Goal: Task Accomplishment & Management: Complete application form

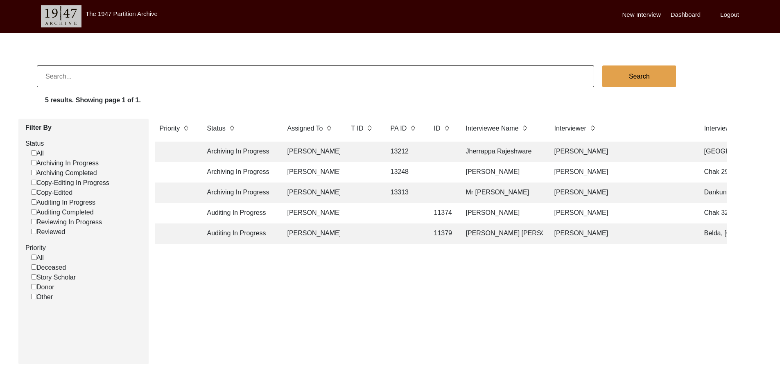
click at [268, 213] on td "Auditing In Progress" at bounding box center [239, 213] width 74 height 20
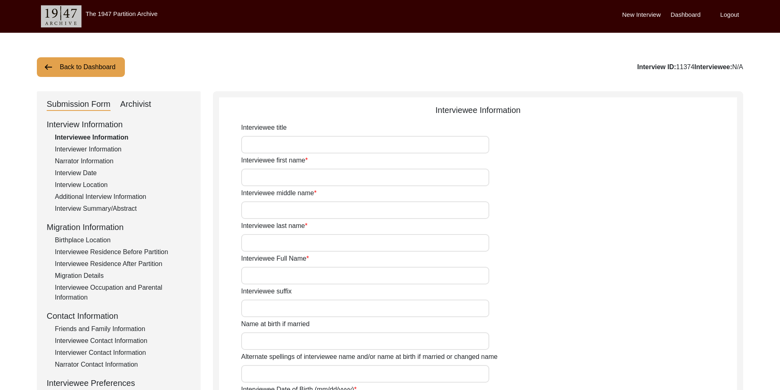
type input "Mr."
type input "[DEMOGRAPHIC_DATA]"
type input "NA"
type input "Shafi"
type input "[PERSON_NAME]"
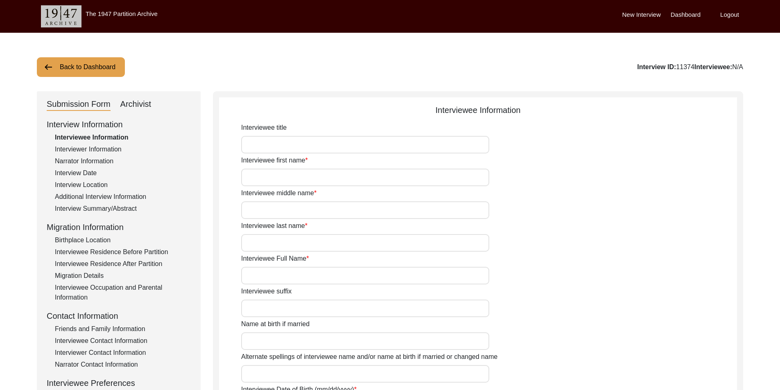
type input "N/A"
type input "[PERSON_NAME] [PERSON_NAME]"
type input "1928"
type input "96"
type input "[DEMOGRAPHIC_DATA]"
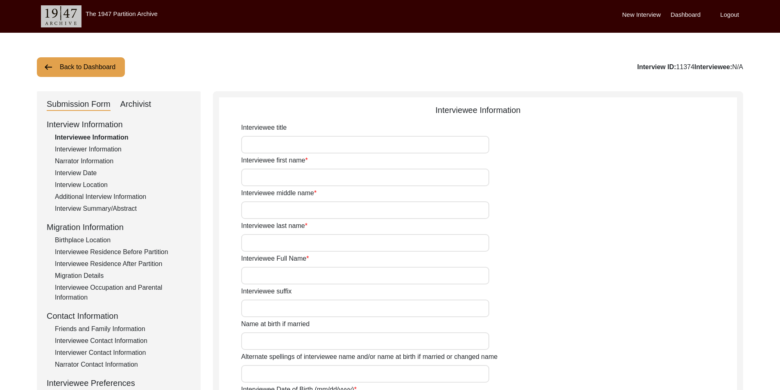
type input "N/A"
type textarea "N/A"
type input "Punjabi"
type input "Malwai"
type input "[DEMOGRAPHIC_DATA]"
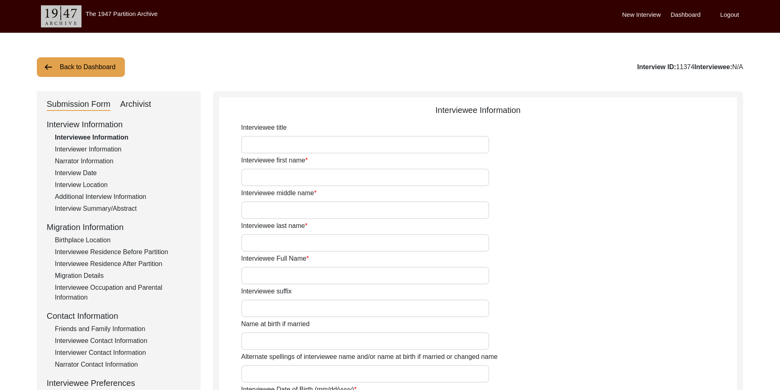
type input "Araein"
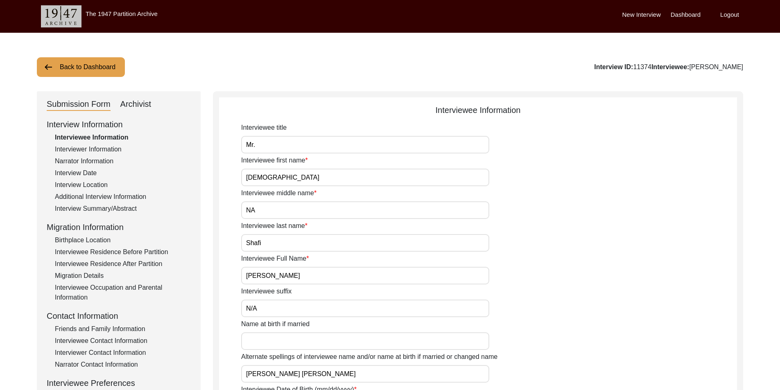
click at [296, 153] on input "Mr." at bounding box center [365, 145] width 248 height 18
click at [90, 146] on div "Interviewer Information" at bounding box center [123, 150] width 136 height 10
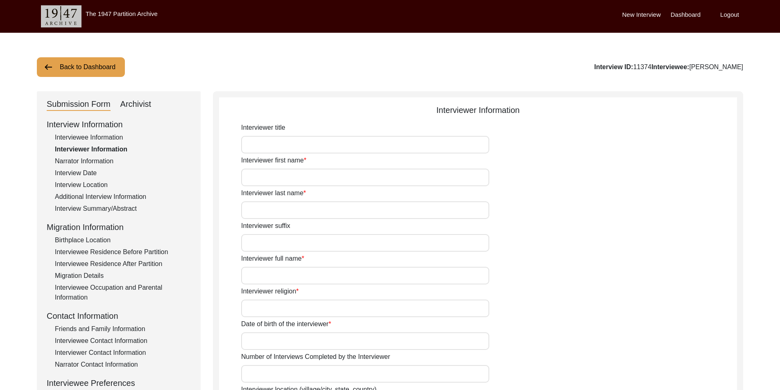
type input "Mr."
type input "[DEMOGRAPHIC_DATA]"
type input "[PERSON_NAME]"
type input "N/A"
type input "[PERSON_NAME]"
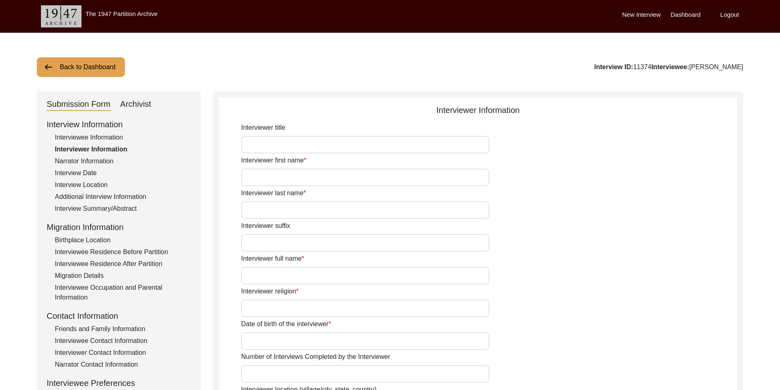
type input "[DEMOGRAPHIC_DATA]"
type input "[DATE]"
type input "[GEOGRAPHIC_DATA], [GEOGRAPHIC_DATA], [GEOGRAPHIC_DATA]"
type input "Retired Govt Servant"
type input "Mr."
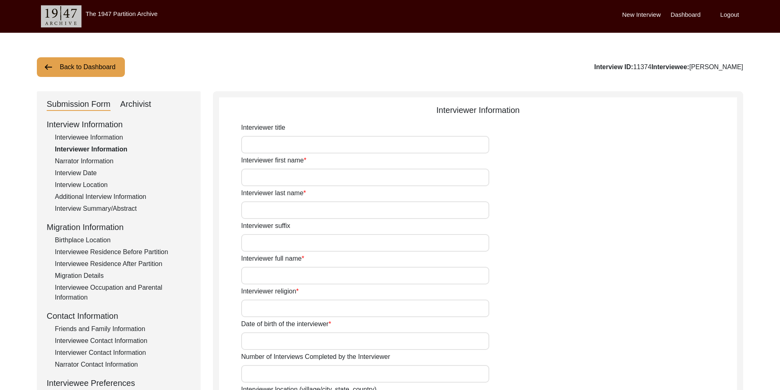
type input "[DEMOGRAPHIC_DATA]"
type input "[PERSON_NAME]"
type input "N/A"
type input "[PERSON_NAME]"
type textarea "A graduate in the subjects of education and [DEMOGRAPHIC_DATA] history."
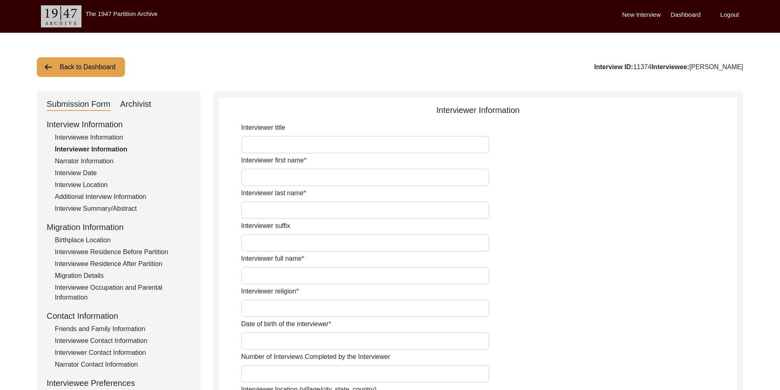
type input "Punjabi"
type input "Malwai"
type textarea "N/A"
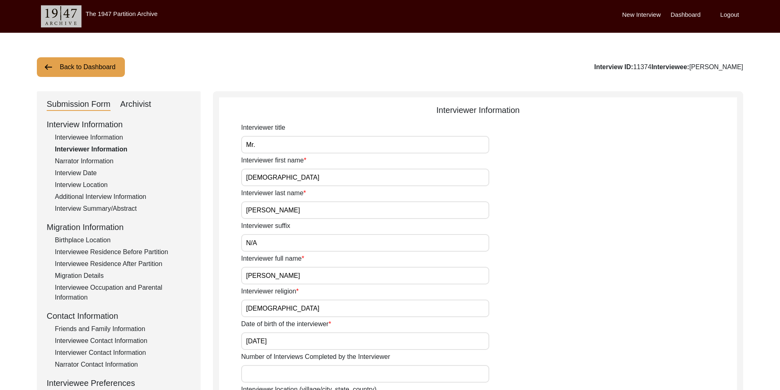
click at [89, 137] on div "Interviewee Information" at bounding box center [123, 138] width 136 height 10
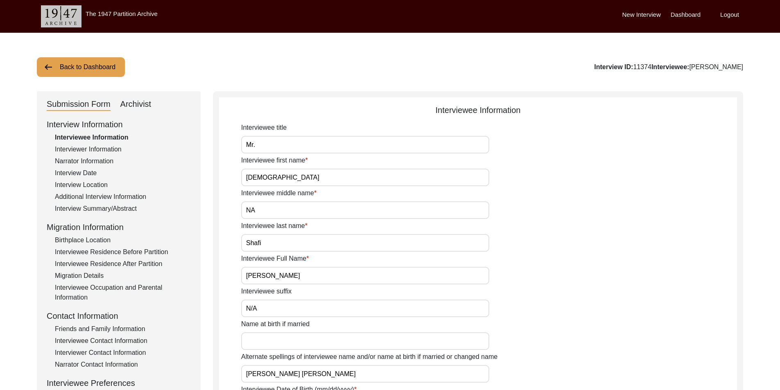
click at [307, 146] on input "Mr." at bounding box center [365, 145] width 248 height 18
click at [319, 174] on input "[DEMOGRAPHIC_DATA]" at bounding box center [365, 178] width 248 height 18
click at [319, 204] on input "NA" at bounding box center [365, 210] width 248 height 18
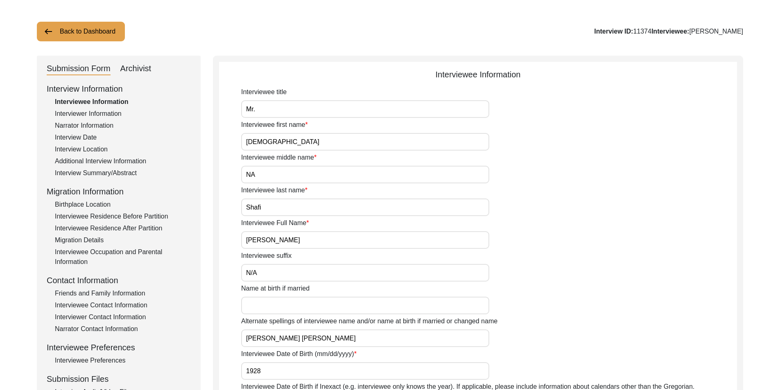
scroll to position [82, 0]
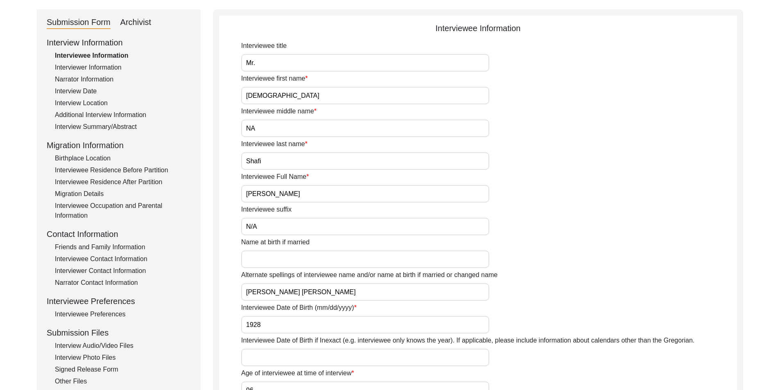
drag, startPoint x: 296, startPoint y: 152, endPoint x: 298, endPoint y: 163, distance: 11.1
click at [296, 153] on div "Interviewee last name [PERSON_NAME]" at bounding box center [489, 154] width 496 height 31
click at [301, 169] on input "Shafi" at bounding box center [365, 161] width 248 height 18
click at [340, 199] on input "[PERSON_NAME]" at bounding box center [365, 194] width 248 height 18
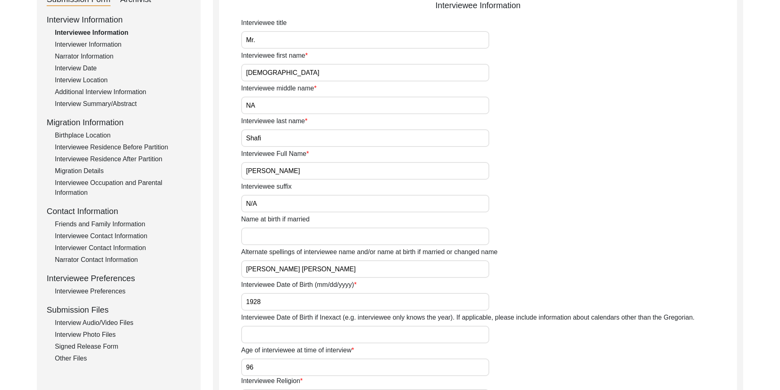
scroll to position [123, 0]
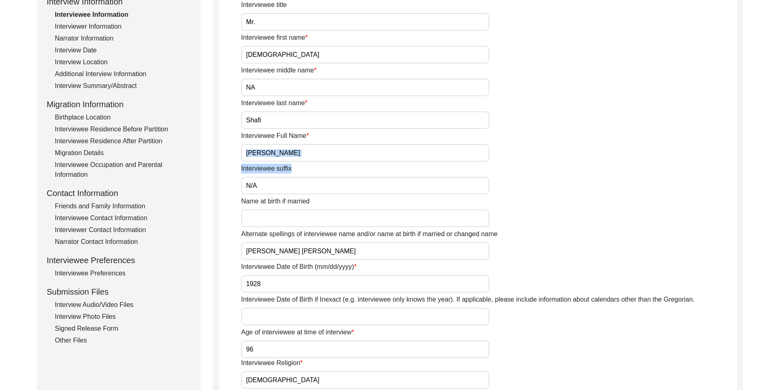
drag, startPoint x: 309, startPoint y: 160, endPoint x: 305, endPoint y: 156, distance: 6.1
click at [305, 157] on div "Interviewee title Mr. Interviewee first name [PERSON_NAME] Interviewee middle n…" at bounding box center [489, 310] width 496 height 620
drag, startPoint x: 307, startPoint y: 155, endPoint x: 210, endPoint y: 156, distance: 96.2
click at [210, 156] on div "Submission Form Archivist Interview Information Interviewee Information Intervi…" at bounding box center [390, 323] width 706 height 710
click at [276, 196] on div "Interviewee title Mr. Interviewee first name [PERSON_NAME] Interviewee middle n…" at bounding box center [489, 310] width 496 height 620
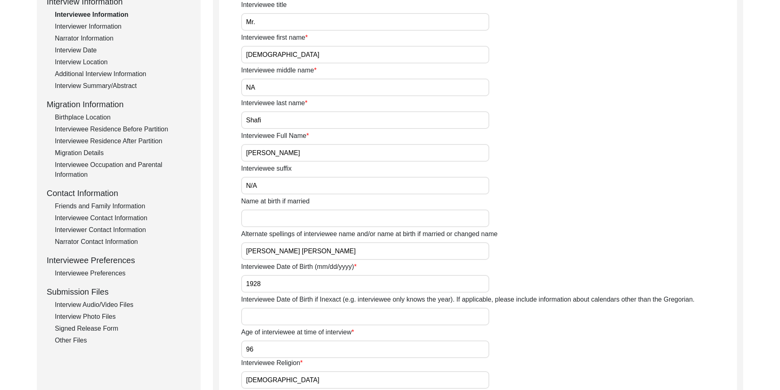
click at [274, 188] on input "N/A" at bounding box center [365, 186] width 248 height 18
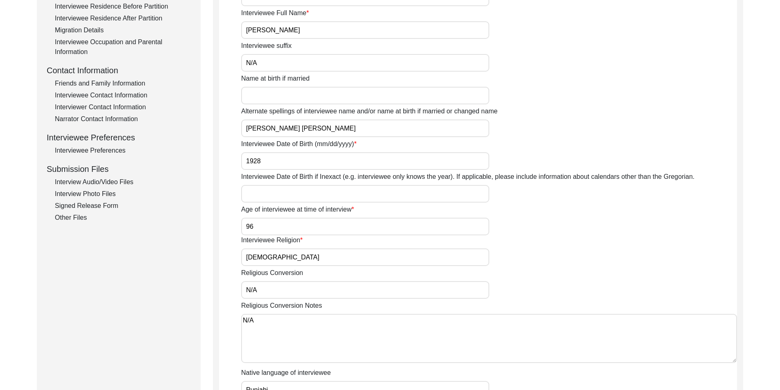
click at [353, 130] on input "[PERSON_NAME] [PERSON_NAME]" at bounding box center [365, 129] width 248 height 18
click at [330, 169] on input "1928" at bounding box center [365, 161] width 248 height 18
click at [315, 223] on input "96" at bounding box center [365, 227] width 248 height 18
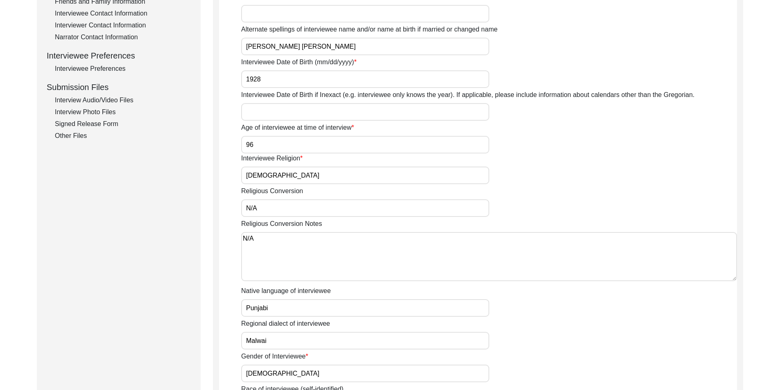
click at [292, 178] on input "[DEMOGRAPHIC_DATA]" at bounding box center [365, 176] width 248 height 18
click at [277, 211] on input "N/A" at bounding box center [365, 208] width 248 height 18
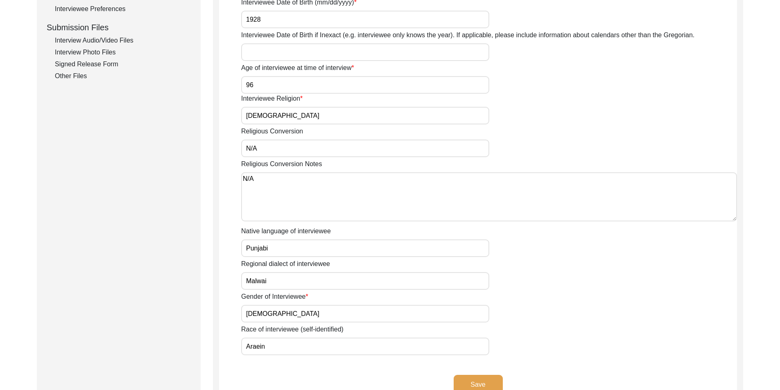
scroll to position [450, 0]
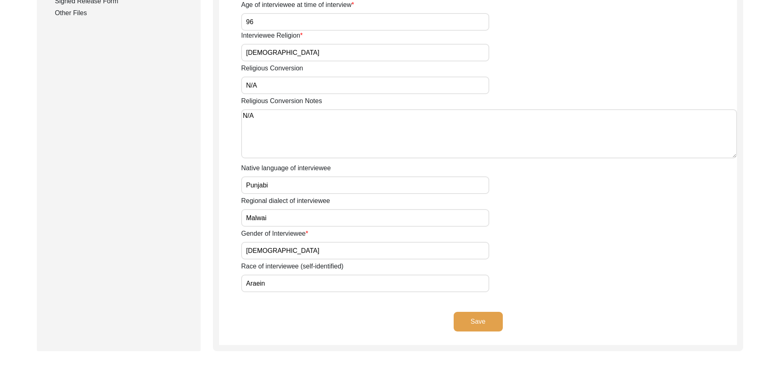
click at [287, 181] on input "Punjabi" at bounding box center [365, 185] width 248 height 18
click at [290, 134] on textarea "N/A" at bounding box center [489, 133] width 496 height 49
click at [298, 217] on input "Malwai" at bounding box center [365, 218] width 248 height 18
click at [294, 254] on input "[DEMOGRAPHIC_DATA]" at bounding box center [365, 251] width 248 height 18
click at [294, 288] on input "Araein" at bounding box center [365, 284] width 248 height 18
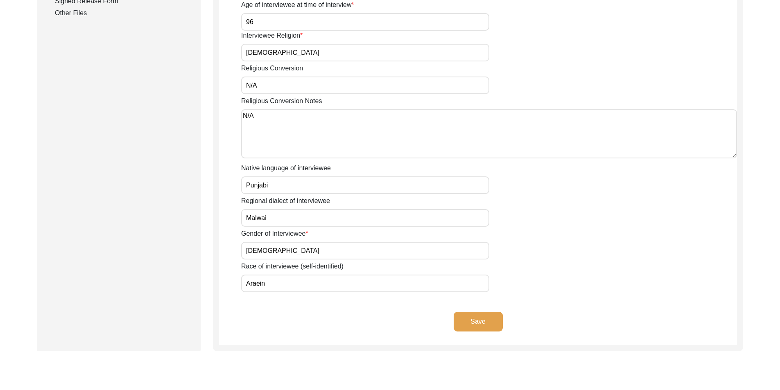
click at [461, 317] on button "Save" at bounding box center [478, 322] width 49 height 20
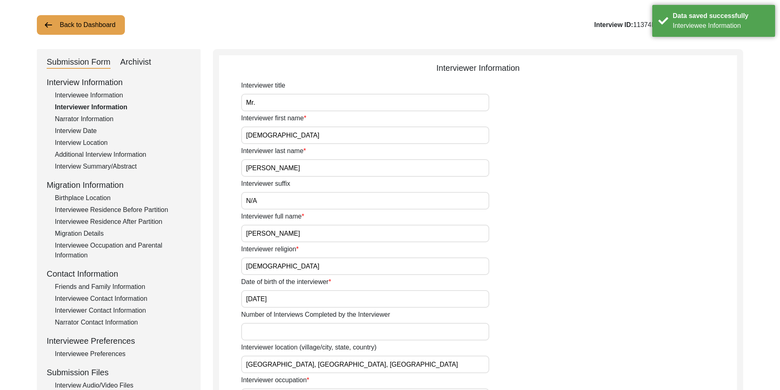
scroll to position [0, 0]
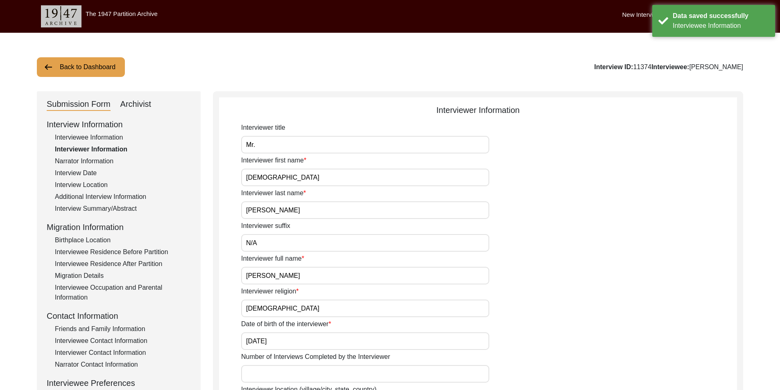
click at [327, 148] on input "Mr." at bounding box center [365, 145] width 248 height 18
click at [330, 175] on input "[DEMOGRAPHIC_DATA]" at bounding box center [365, 178] width 248 height 18
click at [330, 208] on input "[PERSON_NAME]" at bounding box center [365, 210] width 248 height 18
click at [327, 236] on input "N/A" at bounding box center [365, 243] width 248 height 18
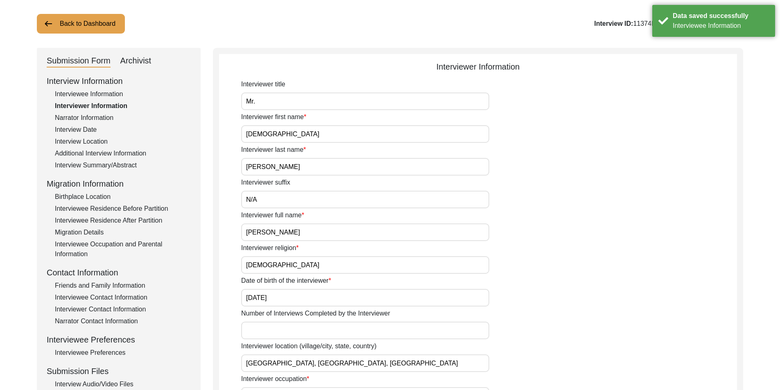
scroll to position [82, 0]
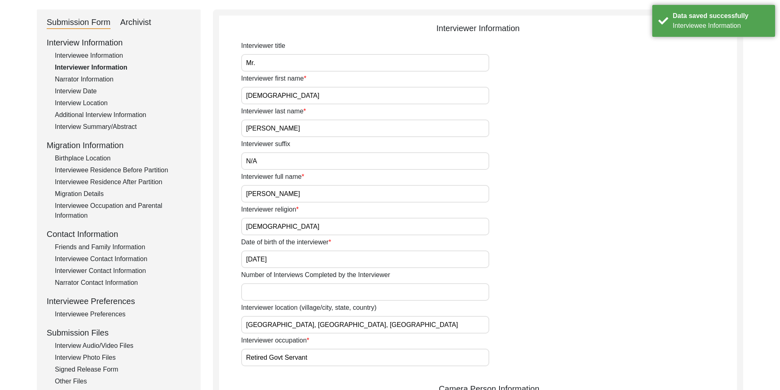
click at [373, 192] on input "[PERSON_NAME]" at bounding box center [365, 194] width 248 height 18
click at [371, 226] on input "[DEMOGRAPHIC_DATA]" at bounding box center [365, 227] width 248 height 18
click at [382, 265] on input "[DATE]" at bounding box center [365, 260] width 248 height 18
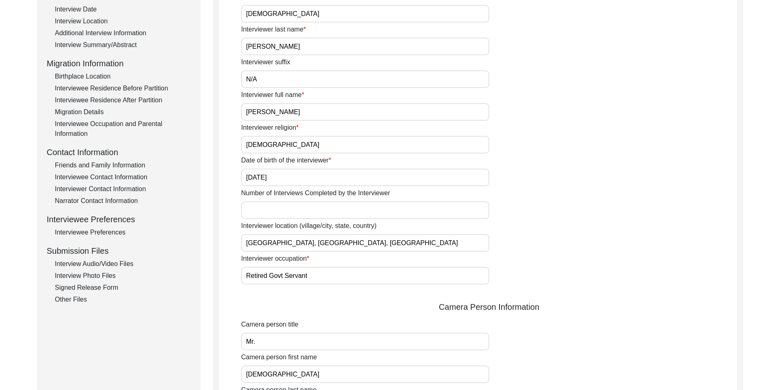
click at [364, 243] on input "[GEOGRAPHIC_DATA], [GEOGRAPHIC_DATA], [GEOGRAPHIC_DATA]" at bounding box center [365, 243] width 248 height 18
click at [364, 271] on input "Retired Govt Servant" at bounding box center [365, 276] width 248 height 18
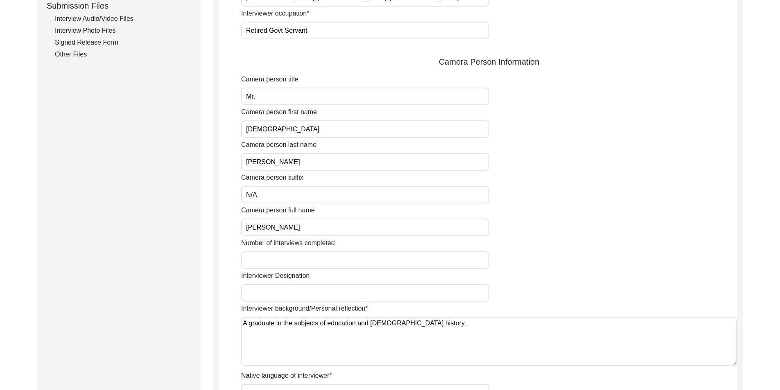
scroll to position [409, 0]
click at [276, 102] on input "Mr." at bounding box center [365, 96] width 248 height 18
click at [296, 129] on input "[DEMOGRAPHIC_DATA]" at bounding box center [365, 129] width 248 height 18
click at [301, 171] on div "Interviewer title Mr. Interviewer first name [PERSON_NAME] Interviewer last nam…" at bounding box center [489, 107] width 496 height 788
click at [298, 166] on input "[PERSON_NAME]" at bounding box center [365, 162] width 248 height 18
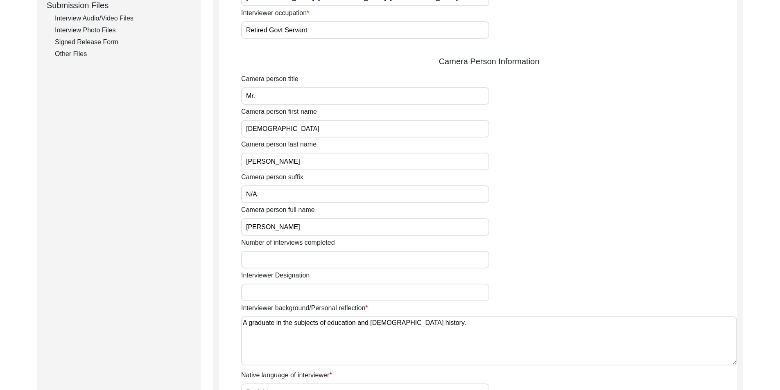
click at [295, 192] on input "N/A" at bounding box center [365, 194] width 248 height 18
click at [330, 231] on input "[PERSON_NAME]" at bounding box center [365, 227] width 248 height 18
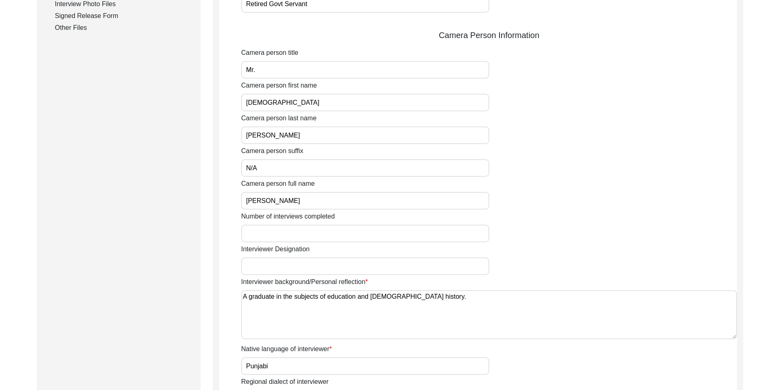
scroll to position [450, 0]
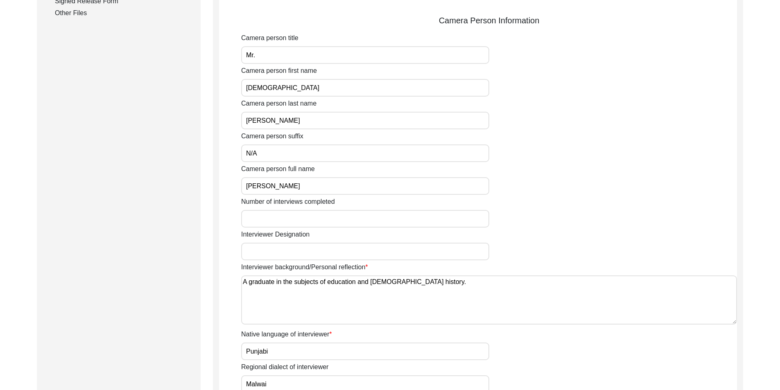
drag, startPoint x: 425, startPoint y: 292, endPoint x: 190, endPoint y: 282, distance: 235.6
click at [190, 283] on div "Submission Form Archivist Interview Information Interviewee Information Intervi…" at bounding box center [390, 80] width 706 height 878
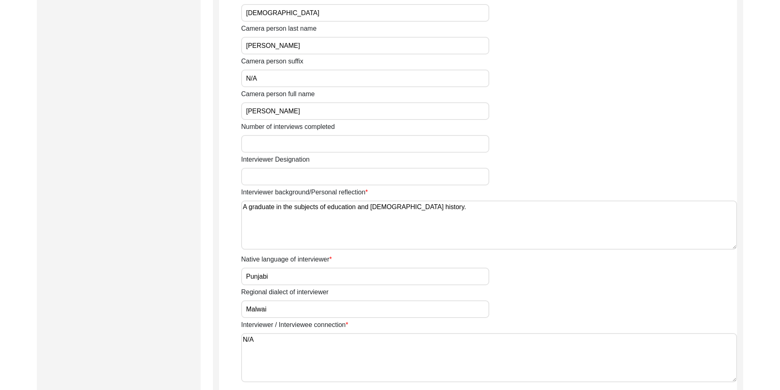
scroll to position [614, 0]
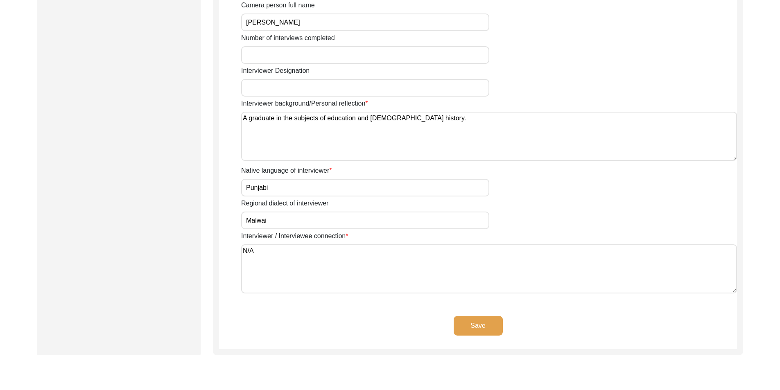
click at [292, 191] on input "Punjabi" at bounding box center [365, 188] width 248 height 18
click at [289, 218] on input "Malwai" at bounding box center [365, 221] width 248 height 18
click at [291, 256] on textarea "N/A" at bounding box center [489, 268] width 496 height 49
click at [463, 326] on button "Save" at bounding box center [478, 326] width 49 height 20
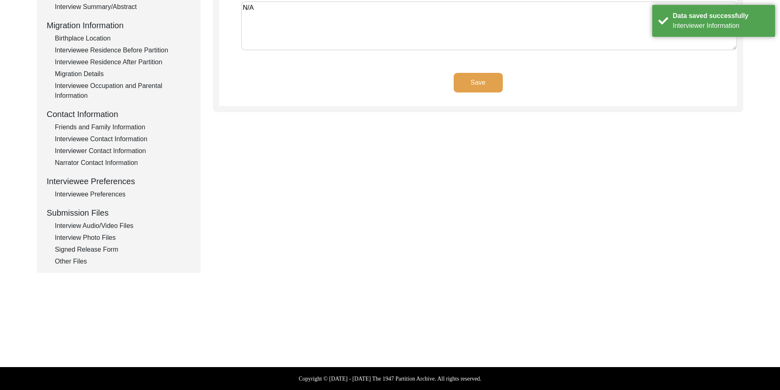
scroll to position [0, 0]
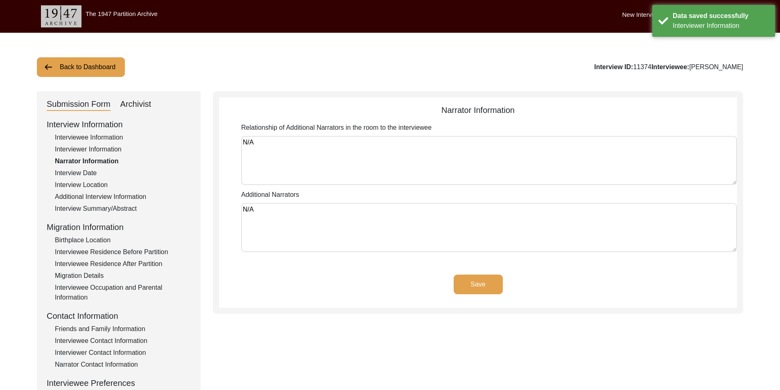
click at [269, 142] on textarea "N/A" at bounding box center [489, 160] width 496 height 49
click at [280, 212] on textarea "N/A" at bounding box center [489, 227] width 496 height 49
click at [461, 286] on button "Save" at bounding box center [478, 285] width 49 height 20
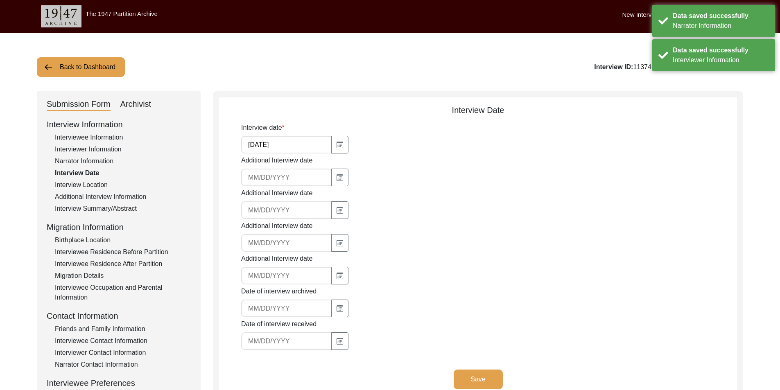
click at [292, 135] on div "Interview date [DATE]" at bounding box center [489, 138] width 496 height 31
click at [292, 139] on input "[DATE]" at bounding box center [286, 145] width 90 height 18
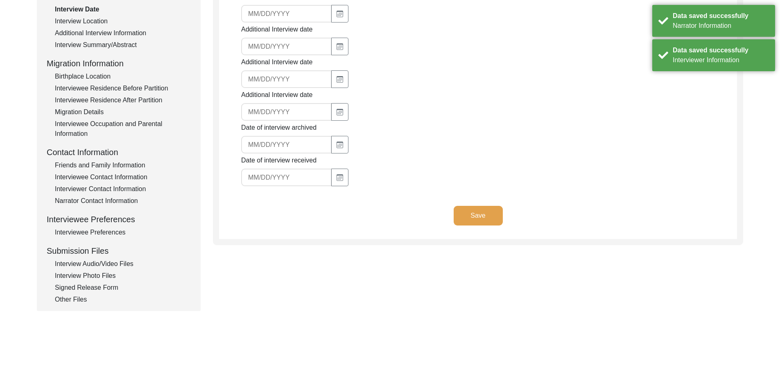
click at [463, 219] on button "Save" at bounding box center [478, 216] width 49 height 20
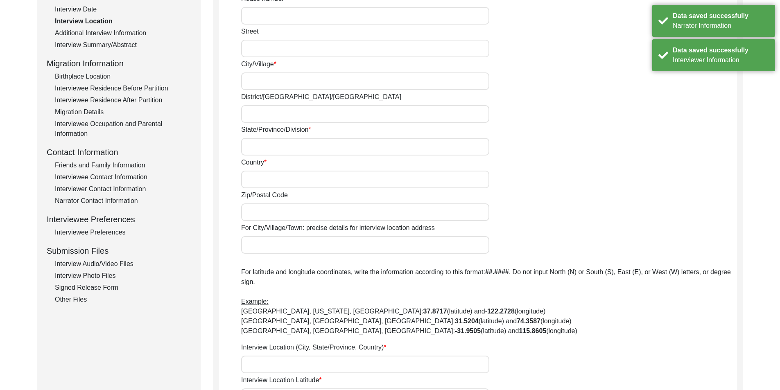
radio input "true"
type input "N/A"
type input "Chak 327 GB"
type input "[PERSON_NAME] / [PERSON_NAME]"
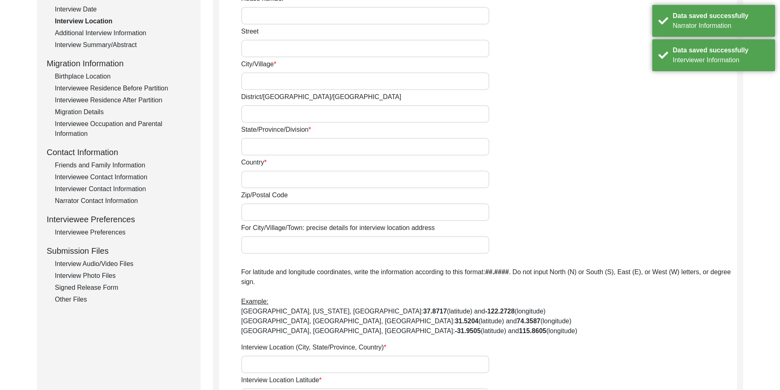
type input "[GEOGRAPHIC_DATA]"
type input "36331"
type input "Chak 327 GB/ [GEOGRAPHIC_DATA]"
type input "Chak 327 [GEOGRAPHIC_DATA], [GEOGRAPHIC_DATA], [GEOGRAPHIC_DATA]"
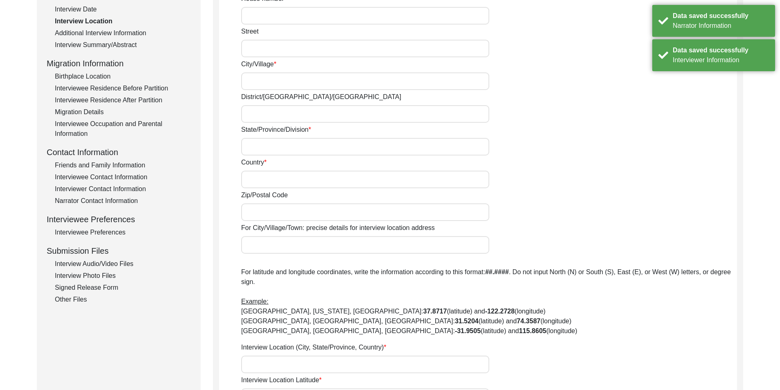
type input "30.7952"
type input "72.2579"
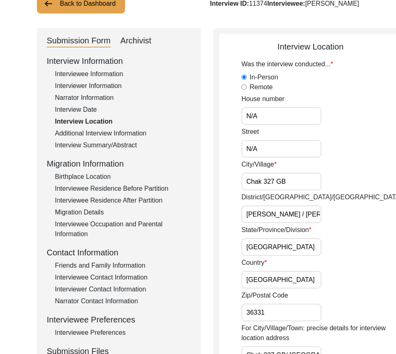
scroll to position [82, 0]
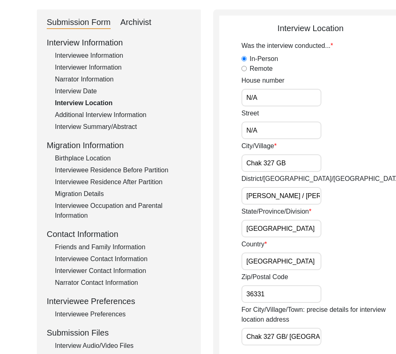
click at [284, 165] on input "Chak 327 GB" at bounding box center [281, 163] width 80 height 18
drag, startPoint x: 261, startPoint y: 190, endPoint x: 312, endPoint y: 219, distance: 57.7
click at [337, 196] on div "District/[GEOGRAPHIC_DATA]/[PERSON_NAME] Tek [PERSON_NAME] / Toba Tek Singh" at bounding box center [321, 189] width 160 height 31
click at [288, 230] on input "[GEOGRAPHIC_DATA]" at bounding box center [281, 229] width 80 height 18
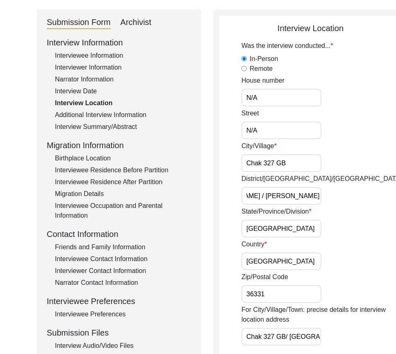
scroll to position [0, 0]
click at [285, 264] on input "[GEOGRAPHIC_DATA]" at bounding box center [281, 262] width 80 height 18
click at [280, 296] on input "36331" at bounding box center [281, 294] width 80 height 18
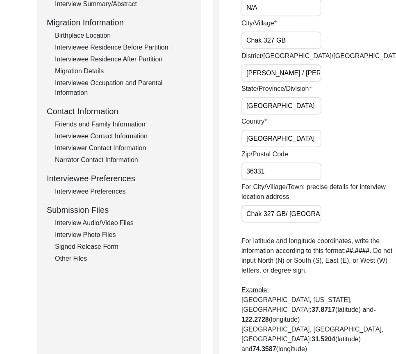
scroll to position [0, 80]
drag, startPoint x: 248, startPoint y: 214, endPoint x: 330, endPoint y: 219, distance: 82.9
click at [330, 219] on div "For City/Village/Town: precise details for interview location address Chak 327 …" at bounding box center [321, 202] width 160 height 41
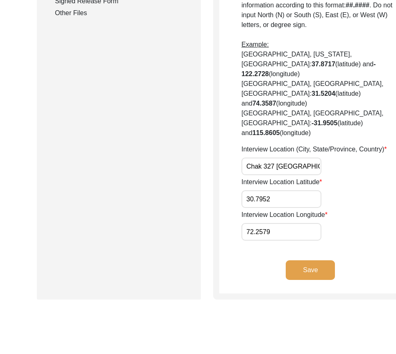
scroll to position [0, 43]
drag, startPoint x: 250, startPoint y: 174, endPoint x: 320, endPoint y: 175, distance: 70.4
click at [320, 175] on div "Interview Location (City, State/Province, Country) Chak 327 [GEOGRAPHIC_DATA], …" at bounding box center [321, 160] width 160 height 31
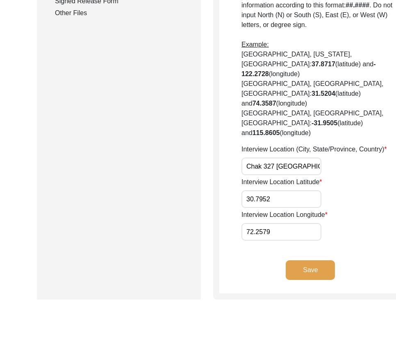
click at [287, 277] on button "Save" at bounding box center [309, 270] width 49 height 20
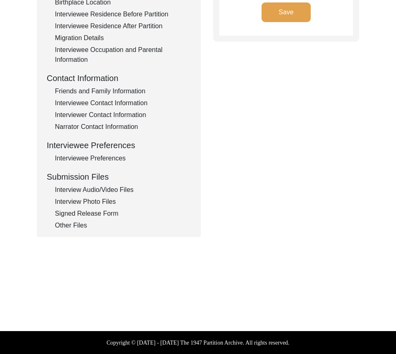
type input "Punjabi"
type textarea "N/A"
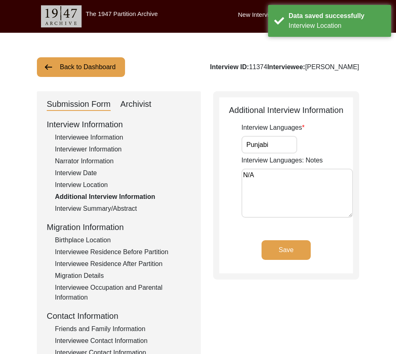
click at [276, 151] on input "Punjabi" at bounding box center [269, 145] width 56 height 18
click at [272, 174] on textarea "N/A" at bounding box center [296, 193] width 111 height 49
click at [277, 243] on button "Save" at bounding box center [285, 250] width 49 height 20
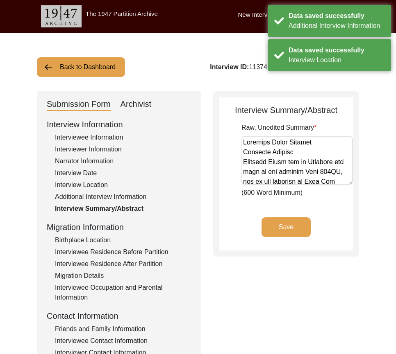
click at [114, 243] on div "Birthplace Location" at bounding box center [123, 240] width 136 height 10
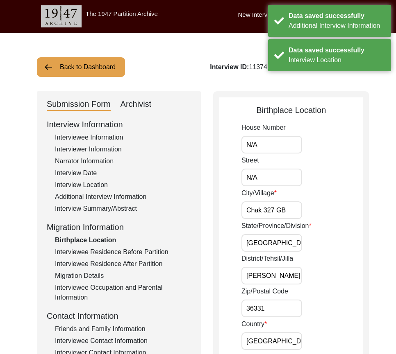
click at [280, 152] on input "N/A" at bounding box center [271, 145] width 61 height 18
click at [278, 181] on input "N/A" at bounding box center [271, 178] width 61 height 18
click at [289, 210] on input "Chak 327 GB" at bounding box center [271, 210] width 61 height 18
click at [271, 247] on input "[GEOGRAPHIC_DATA]" at bounding box center [271, 243] width 61 height 18
drag, startPoint x: 259, startPoint y: 270, endPoint x: 310, endPoint y: 276, distance: 50.7
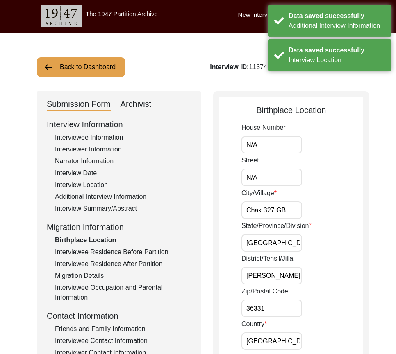
click at [310, 271] on div "District/Tehsil/[PERSON_NAME] Tek [PERSON_NAME] / [PERSON_NAME]" at bounding box center [301, 269] width 121 height 31
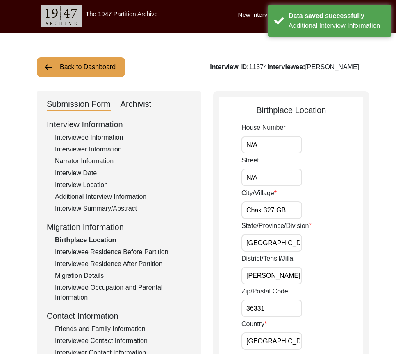
click at [293, 302] on input "36331" at bounding box center [271, 309] width 61 height 18
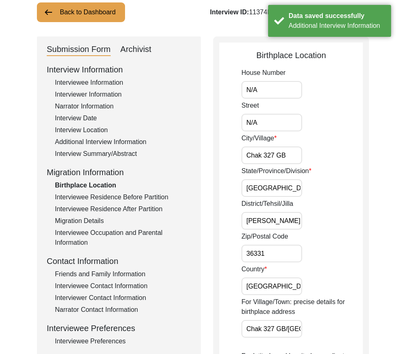
scroll to position [164, 0]
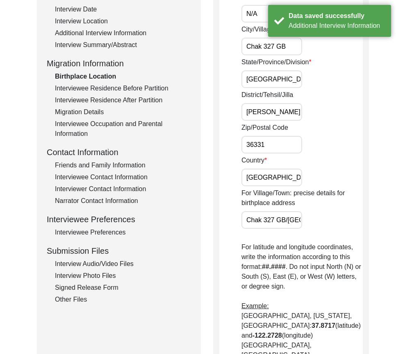
click at [280, 180] on input "[GEOGRAPHIC_DATA]" at bounding box center [271, 178] width 61 height 18
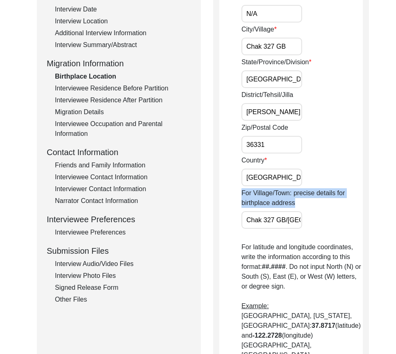
scroll to position [0, 79]
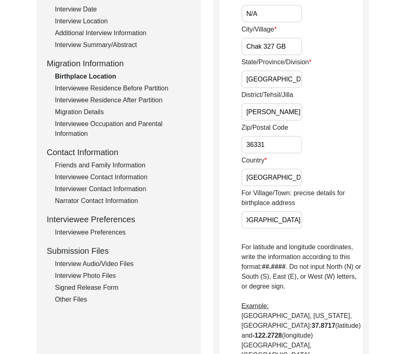
drag, startPoint x: 272, startPoint y: 215, endPoint x: 348, endPoint y: 222, distance: 76.5
click at [348, 222] on div "For Village/Town: precise details for birthplace address Chak 327 GB/[GEOGRAPHI…" at bounding box center [301, 208] width 121 height 41
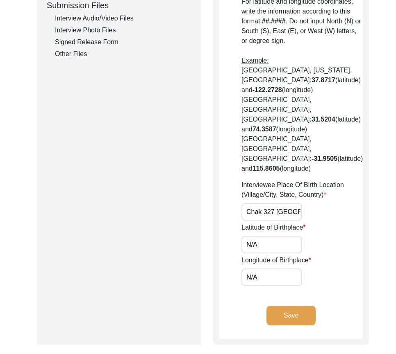
scroll to position [0, 43]
drag, startPoint x: 249, startPoint y: 183, endPoint x: 337, endPoint y: 183, distance: 88.0
click at [337, 183] on div "Interviewee Place Of Birth Location (Village/City, State, Country) Chak 327 GB,…" at bounding box center [301, 200] width 121 height 41
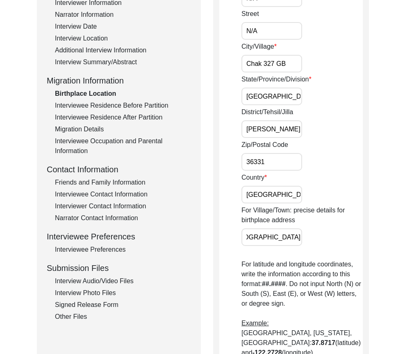
scroll to position [328, 0]
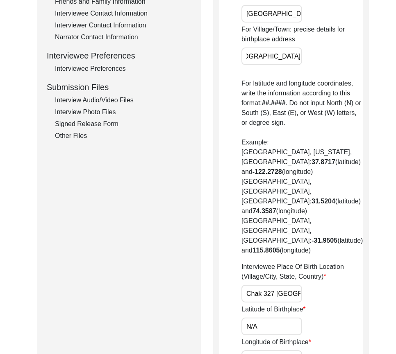
click at [289, 318] on input "N/A" at bounding box center [271, 327] width 61 height 18
paste input "30.7952"
type input "30.7952"
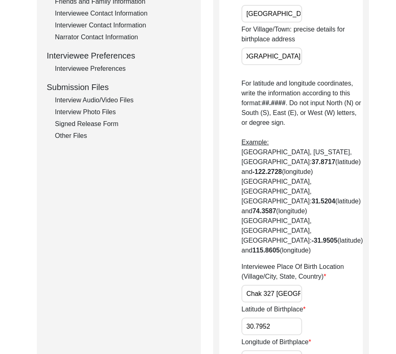
click at [287, 350] on input "N/A" at bounding box center [271, 359] width 61 height 18
paste input "72.2579"
type input "72.2579"
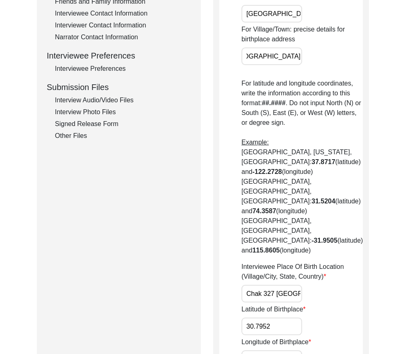
drag, startPoint x: 330, startPoint y: 319, endPoint x: 325, endPoint y: 313, distance: 7.5
click at [330, 337] on div "Longitude of Birthplace 72.2579" at bounding box center [301, 352] width 121 height 31
drag, startPoint x: 289, startPoint y: 301, endPoint x: 273, endPoint y: 307, distance: 17.4
click at [237, 296] on app-birthplace-location "Birthplace Location House Number N/A Street N/A City/Village Chak 327 GB State/…" at bounding box center [290, 98] width 143 height 644
click at [353, 305] on div "Birthplace Location House Number N/A Street N/A City/Village Chak 327 GB State/…" at bounding box center [291, 95] width 156 height 663
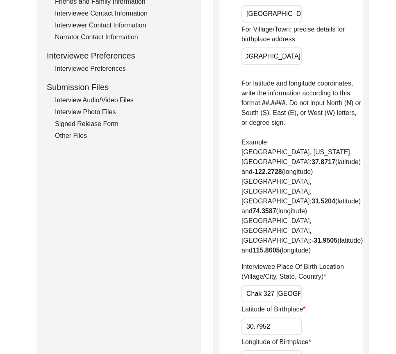
click at [269, 350] on input "72.2579" at bounding box center [271, 359] width 61 height 18
click at [238, 292] on app-birthplace-location "Birthplace Location House Number N/A Street N/A City/Village Chak 327 GB State/…" at bounding box center [290, 98] width 143 height 644
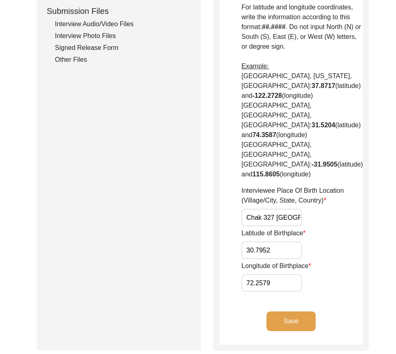
scroll to position [488, 0]
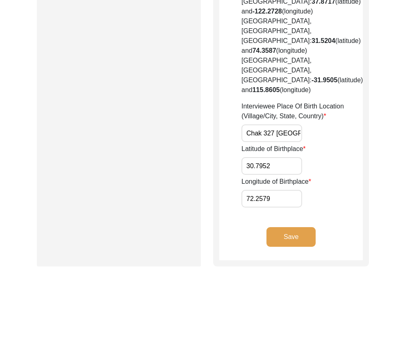
click at [298, 227] on button "Save" at bounding box center [290, 237] width 49 height 20
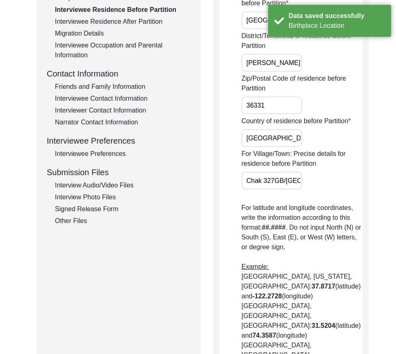
scroll to position [38, 0]
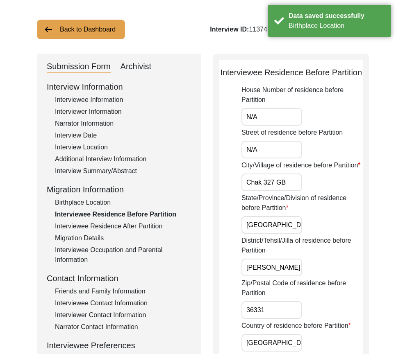
click at [275, 138] on label "Street of residence before Partition" at bounding box center [291, 133] width 101 height 10
click at [275, 142] on input "N/A" at bounding box center [271, 150] width 61 height 18
click at [273, 126] on input "N/A" at bounding box center [271, 117] width 61 height 18
click at [268, 158] on input "N/A" at bounding box center [271, 150] width 61 height 18
click at [288, 191] on input "Chak 327 GB" at bounding box center [271, 183] width 61 height 18
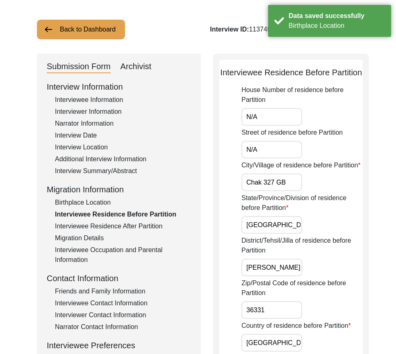
click at [273, 234] on input "[GEOGRAPHIC_DATA]" at bounding box center [271, 225] width 61 height 18
click at [298, 276] on div "District/Tehsil/Jilla of residence before Partition [PERSON_NAME] / [PERSON_NAM…" at bounding box center [301, 256] width 121 height 41
click at [299, 276] on div "District/Tehsil/Jilla of residence before Partition [PERSON_NAME] / [PERSON_NAM…" at bounding box center [301, 256] width 121 height 41
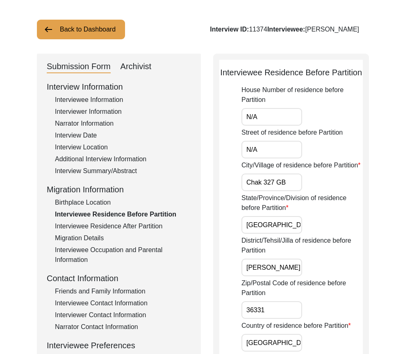
scroll to position [0, 45]
drag, startPoint x: 274, startPoint y: 288, endPoint x: 347, endPoint y: 294, distance: 73.5
click at [349, 276] on div "District/Tehsil/Jilla of residence before Partition [PERSON_NAME] / [PERSON_NAM…" at bounding box center [301, 256] width 121 height 41
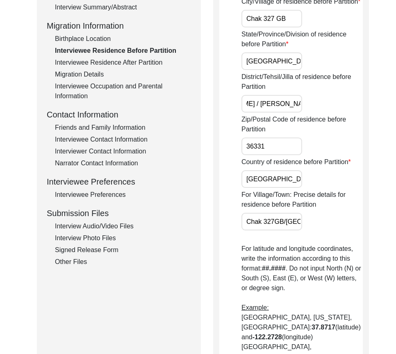
scroll to position [0, 0]
click at [279, 188] on input "[GEOGRAPHIC_DATA]" at bounding box center [271, 179] width 61 height 18
click at [279, 155] on input "36331" at bounding box center [271, 147] width 61 height 18
drag, startPoint x: 243, startPoint y: 241, endPoint x: 356, endPoint y: 245, distance: 113.1
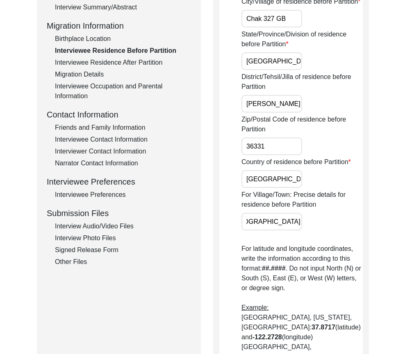
click at [355, 244] on div "Interviewee Residence Before Partition House Number of residence before Partiti…" at bounding box center [291, 241] width 156 height 703
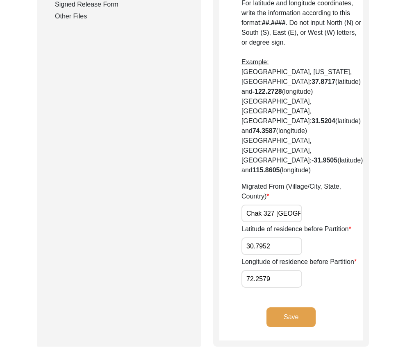
scroll to position [0, 43]
drag, startPoint x: 278, startPoint y: 210, endPoint x: 367, endPoint y: 224, distance: 90.6
click at [289, 237] on input "30.7952" at bounding box center [271, 246] width 61 height 18
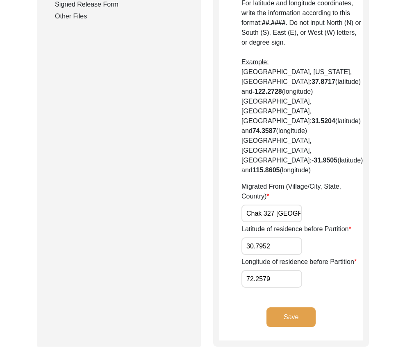
click at [282, 274] on input "72.2579" at bounding box center [271, 279] width 61 height 18
click at [295, 311] on button "Save" at bounding box center [290, 317] width 49 height 20
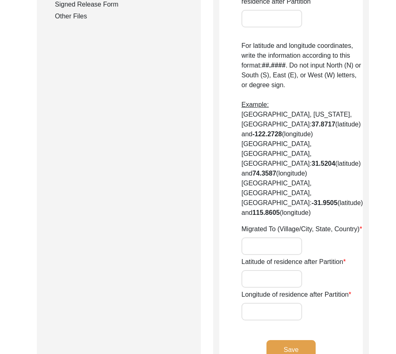
type input "No"
type input "N/A"
type input "Chak 327 GB"
type input "[PERSON_NAME] / [PERSON_NAME]"
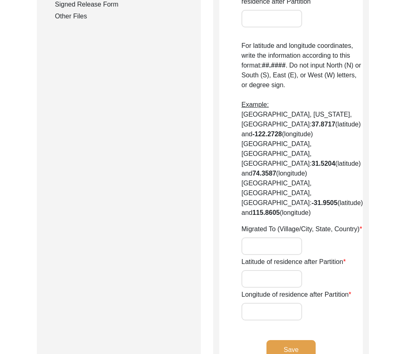
type input "[GEOGRAPHIC_DATA]"
type input "36331"
type input "Chak 327GB/[GEOGRAPHIC_DATA]"
type input "Did Not Migrate"
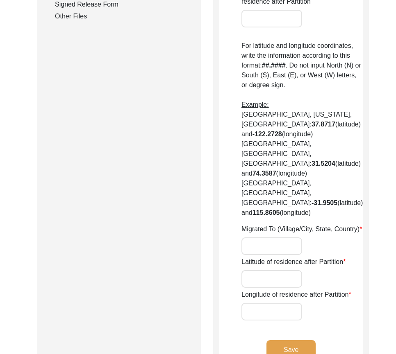
type input "N/A"
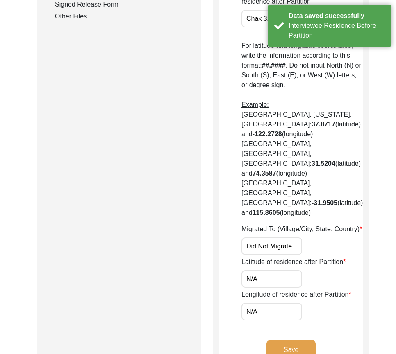
click at [293, 247] on input "Did Not Migrate" at bounding box center [271, 246] width 61 height 18
click at [245, 278] on input "N/A" at bounding box center [271, 279] width 61 height 18
drag, startPoint x: 266, startPoint y: 282, endPoint x: 267, endPoint y: 308, distance: 26.2
click at [266, 282] on input "N/A" at bounding box center [271, 279] width 61 height 18
click at [267, 308] on input "N/A" at bounding box center [271, 312] width 61 height 18
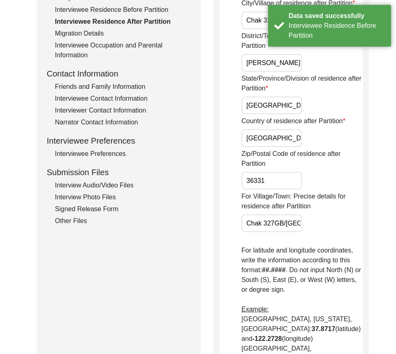
scroll to position [0, 77]
drag, startPoint x: 257, startPoint y: 246, endPoint x: 321, endPoint y: 227, distance: 67.5
click at [348, 232] on div "For Village/Town: Precise details for residence after Partition Chak 327GB/[GEO…" at bounding box center [301, 212] width 121 height 41
click at [293, 190] on input "36331" at bounding box center [271, 181] width 61 height 18
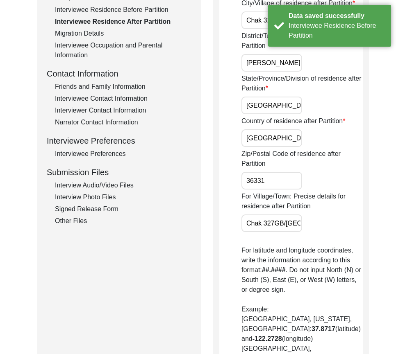
drag, startPoint x: 285, startPoint y: 174, endPoint x: 283, endPoint y: 164, distance: 10.4
click at [285, 169] on label "Zip/Postal Code of residence after Partition" at bounding box center [301, 159] width 121 height 20
click at [285, 173] on input "36331" at bounding box center [271, 181] width 61 height 18
click at [283, 147] on input "[GEOGRAPHIC_DATA]" at bounding box center [271, 138] width 61 height 18
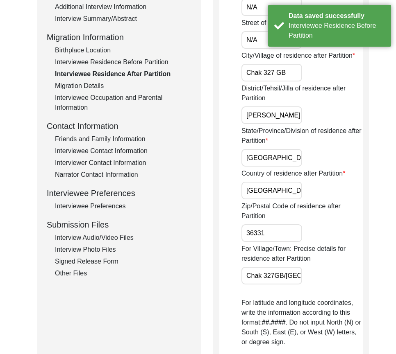
scroll to position [79, 0]
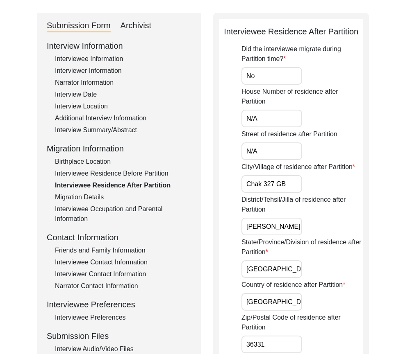
drag, startPoint x: 279, startPoint y: 291, endPoint x: 278, endPoint y: 282, distance: 9.0
click at [279, 278] on input "[GEOGRAPHIC_DATA]" at bounding box center [271, 269] width 61 height 18
drag, startPoint x: 262, startPoint y: 242, endPoint x: 347, endPoint y: 243, distance: 85.2
click at [348, 235] on div "District/Tehsil/Jilla of residence after Partition [PERSON_NAME] / [PERSON_NAME]" at bounding box center [301, 215] width 121 height 41
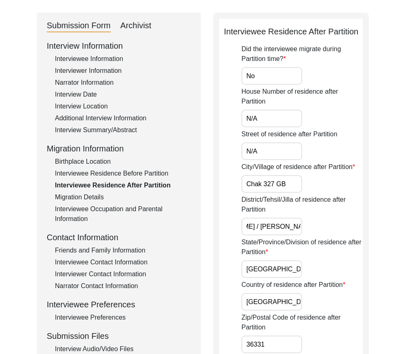
scroll to position [0, 0]
click at [278, 193] on input "Chak 327 GB" at bounding box center [271, 184] width 61 height 18
click at [285, 193] on input "Chak 327 GB" at bounding box center [271, 184] width 61 height 18
click at [270, 160] on input "N/A" at bounding box center [271, 151] width 61 height 18
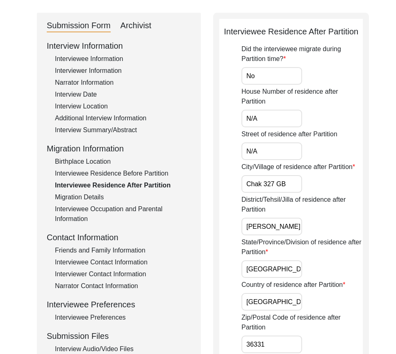
click at [265, 106] on label "House Number of residence after Partition" at bounding box center [301, 97] width 121 height 20
click at [265, 112] on input "N/A" at bounding box center [271, 119] width 61 height 18
drag, startPoint x: 267, startPoint y: 133, endPoint x: 263, endPoint y: 118, distance: 15.0
click at [267, 127] on input "N/A" at bounding box center [271, 119] width 61 height 18
click at [261, 85] on input "No" at bounding box center [271, 76] width 61 height 18
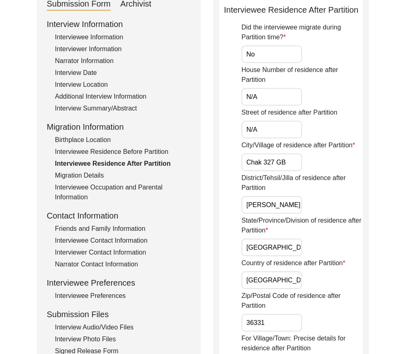
scroll to position [120, 0]
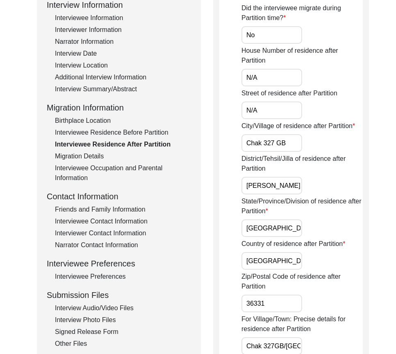
click at [84, 156] on div "Migration Details" at bounding box center [123, 156] width 136 height 10
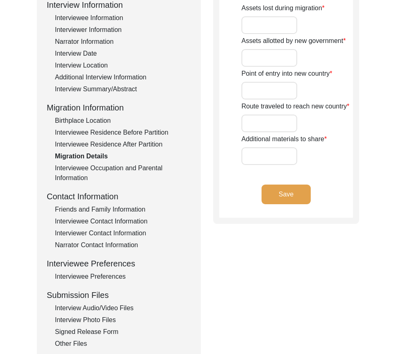
type input "N/A"
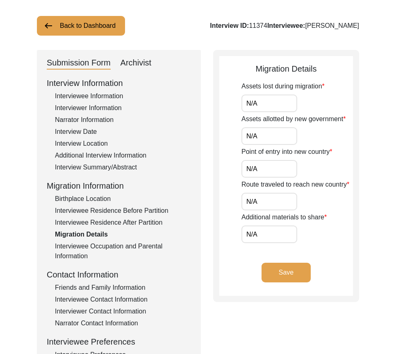
scroll to position [38, 0]
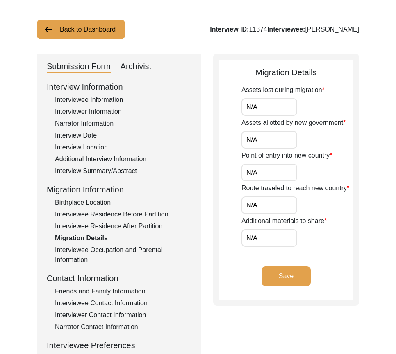
click at [269, 116] on div "Assets lost during migration N/A Assets allotted by new government N/A Point of…" at bounding box center [296, 166] width 111 height 162
click at [267, 110] on input "N/A" at bounding box center [269, 107] width 56 height 18
click at [262, 141] on input "N/A" at bounding box center [269, 140] width 56 height 18
click at [267, 177] on input "N/A" at bounding box center [269, 173] width 56 height 18
click at [267, 202] on input "N/A" at bounding box center [269, 206] width 56 height 18
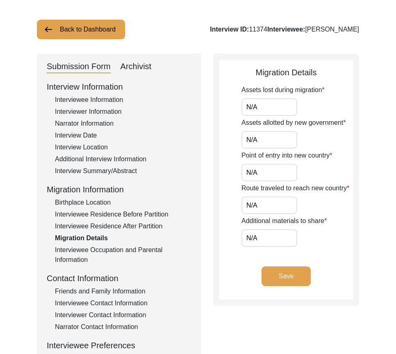
click at [272, 237] on input "N/A" at bounding box center [269, 238] width 56 height 18
click at [116, 262] on div "Interviewee Occupation and Parental Information" at bounding box center [123, 255] width 136 height 20
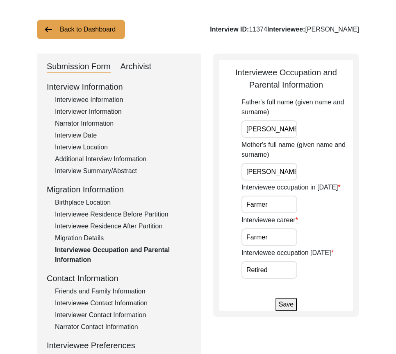
click at [282, 131] on input "[PERSON_NAME]" at bounding box center [269, 129] width 56 height 18
click at [274, 181] on div "Father's full name (given name and surname) [PERSON_NAME] Mother's full name (g…" at bounding box center [296, 187] width 111 height 181
click at [273, 175] on input "[PERSON_NAME]" at bounding box center [269, 172] width 56 height 18
click at [275, 206] on input "Farmer" at bounding box center [269, 205] width 56 height 18
drag, startPoint x: 274, startPoint y: 231, endPoint x: 275, endPoint y: 249, distance: 18.9
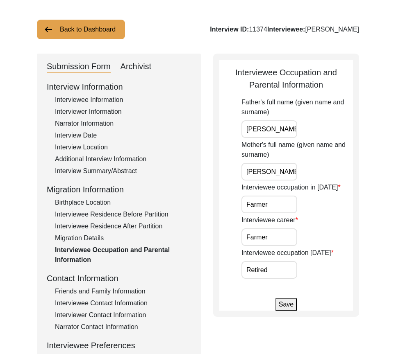
click at [274, 231] on input "Farmer" at bounding box center [269, 237] width 56 height 18
click at [276, 264] on input "Retired" at bounding box center [269, 270] width 56 height 18
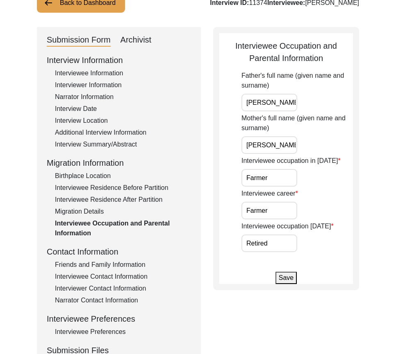
scroll to position [79, 0]
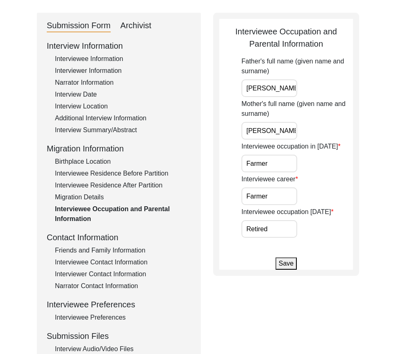
click at [93, 251] on div "Friends and Family Information" at bounding box center [123, 251] width 136 height 10
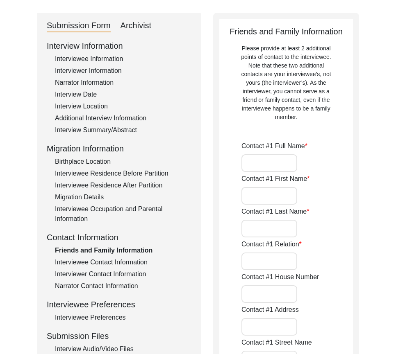
type input "[PERSON_NAME]"
type input "[DEMOGRAPHIC_DATA]"
type input "Waqas"
type input "Grandson"
type input "N/A"
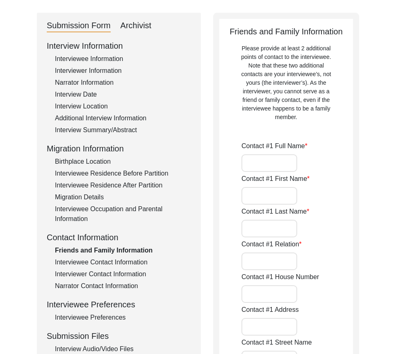
type input "Chak 327 GB"
type input "N/A"
type input "Chak 327 GB"
type input "[PERSON_NAME] / [PERSON_NAME]"
type input "[GEOGRAPHIC_DATA]"
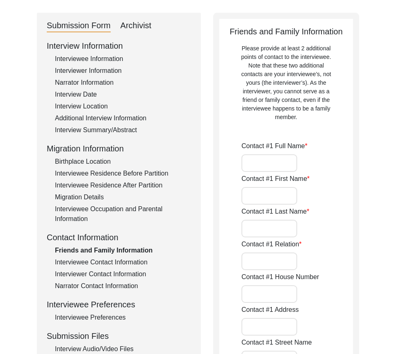
type input "36331"
type input "[GEOGRAPHIC_DATA]"
type input "Chak 327GB/[GEOGRAPHIC_DATA]"
type input "03008794321"
type input "N/A"
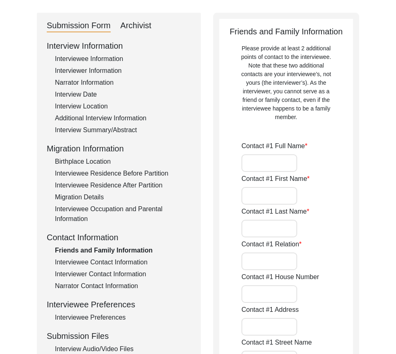
type input "N/A"
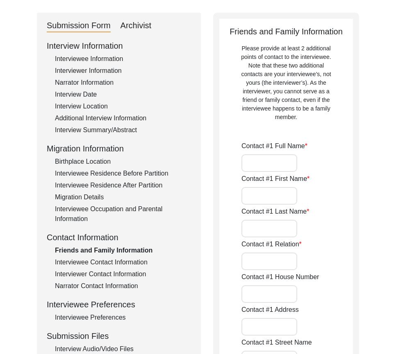
type input "[PERSON_NAME]"
type input "Zahoor"
type input "[PERSON_NAME]"
type input "Family Friend"
type input "N/A"
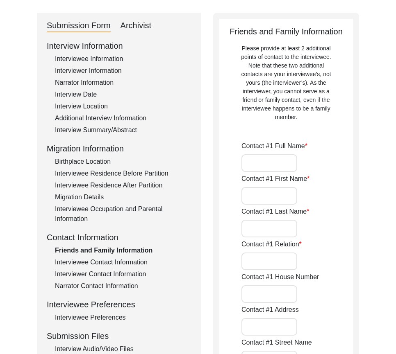
type input "Chak 327 GB"
type input "N/A"
type input "Chak 327 GB"
type input "[PERSON_NAME] / [PERSON_NAME]"
type input "[GEOGRAPHIC_DATA]"
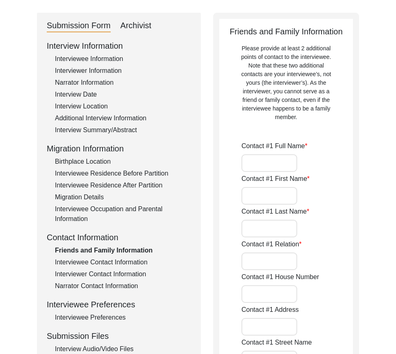
type input "36331"
type input "[GEOGRAPHIC_DATA]"
type input "Chak 327 GB"
type input "03023531327"
type input "N/A"
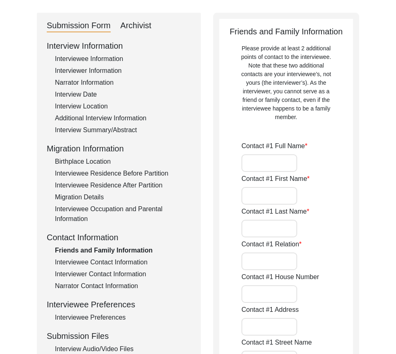
type input "N/A"
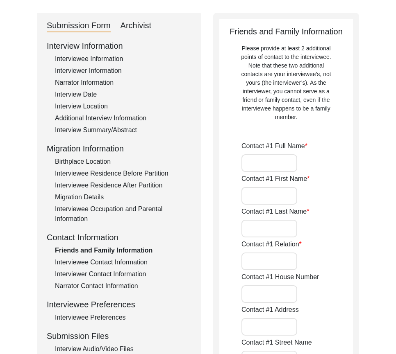
type input "N/A"
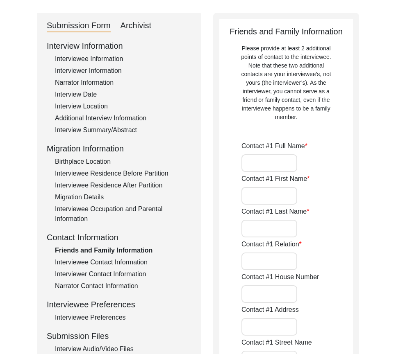
type input "N/A"
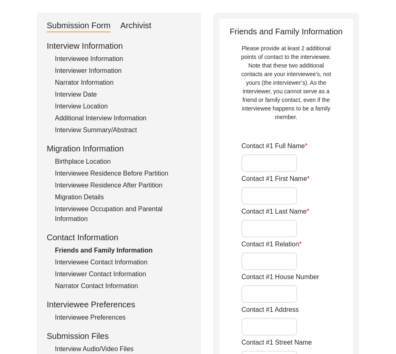
type input "N/A"
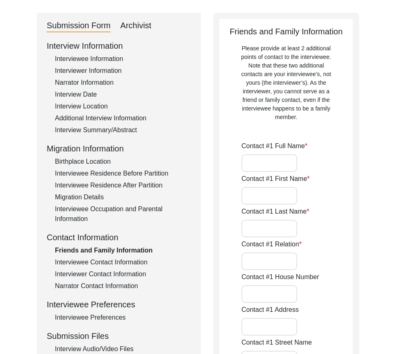
type input "N/A"
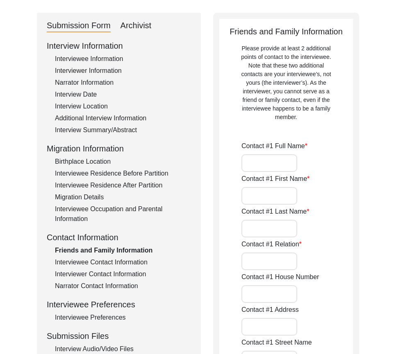
type input "N/A"
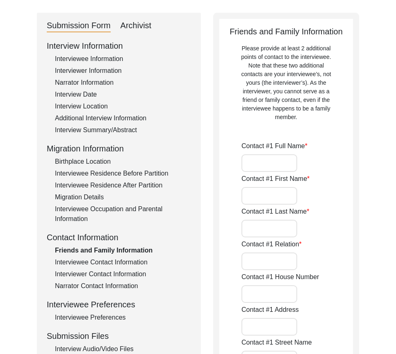
type input "N/A"
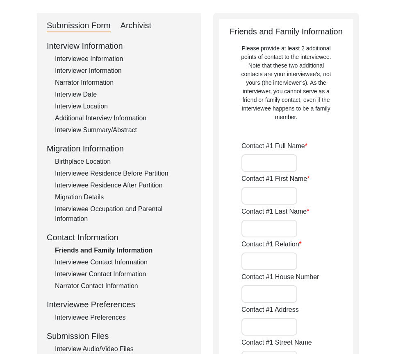
type input "N/A"
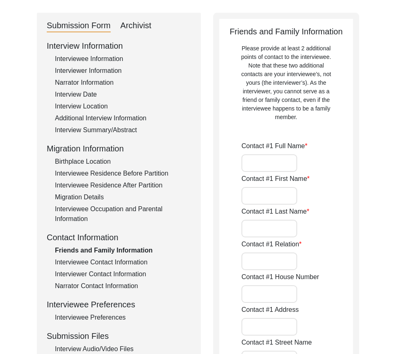
type input "N/A"
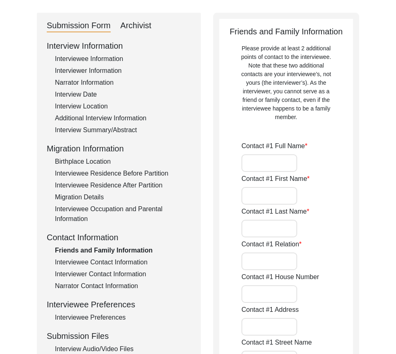
type input "N/A"
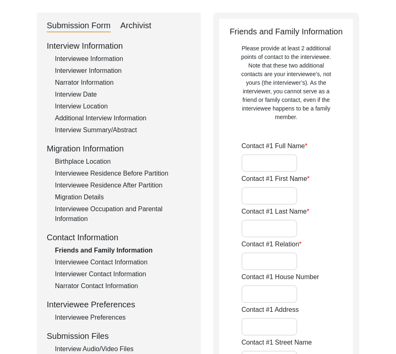
type input "N/A"
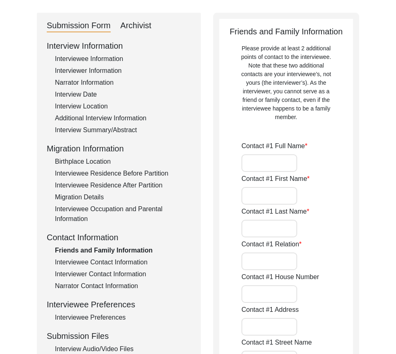
type input "N/A"
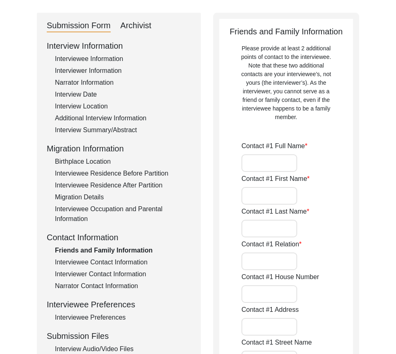
type input "N/A"
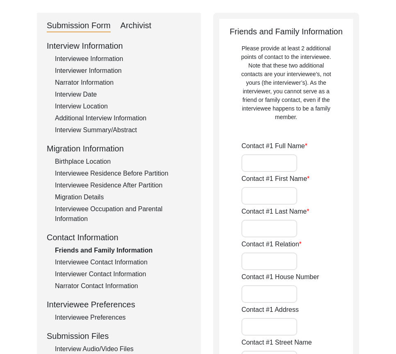
type input "N/A N/A"
type input "N/A"
type input "N/A N/A"
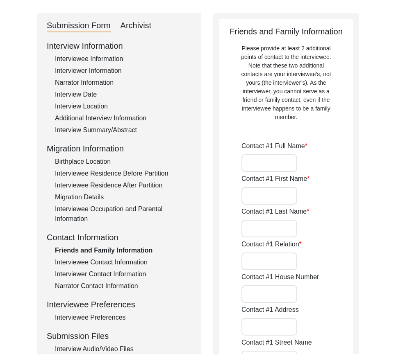
type input "N/A"
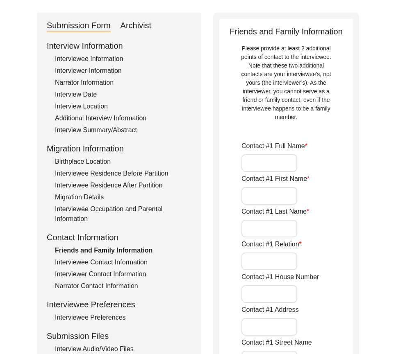
type input "N/A"
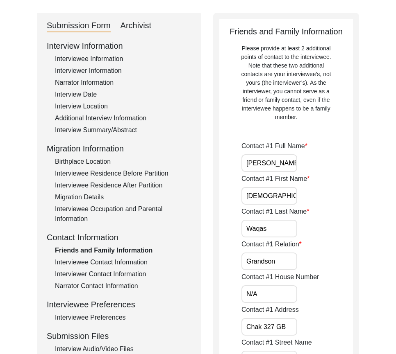
click at [258, 170] on input "[PERSON_NAME]" at bounding box center [269, 163] width 56 height 18
drag, startPoint x: 259, startPoint y: 169, endPoint x: 323, endPoint y: 168, distance: 63.9
click at [323, 168] on div "Contact #1 Full Name [PERSON_NAME]" at bounding box center [296, 156] width 111 height 31
click at [301, 191] on div "Contact #1 First Name [PERSON_NAME]" at bounding box center [296, 189] width 111 height 31
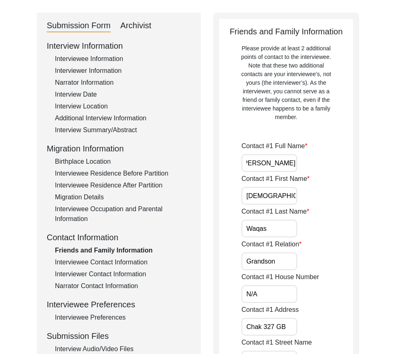
scroll to position [0, 0]
click at [289, 197] on input "[DEMOGRAPHIC_DATA]" at bounding box center [269, 196] width 56 height 18
click at [280, 231] on input "Waqas" at bounding box center [269, 229] width 56 height 18
click at [288, 260] on input "Grandson" at bounding box center [269, 262] width 56 height 18
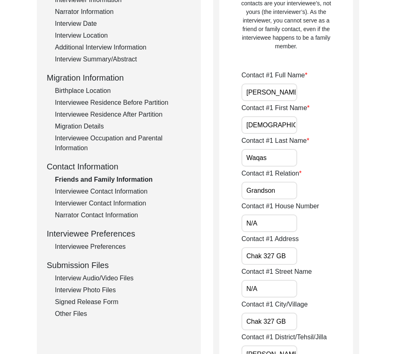
scroll to position [160, 0]
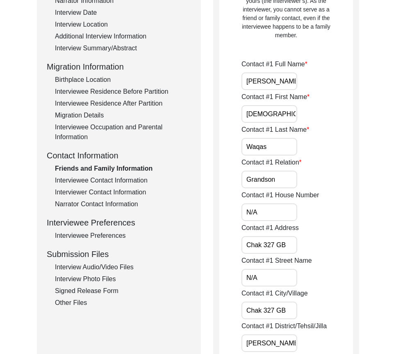
click at [276, 213] on input "N/A" at bounding box center [269, 212] width 56 height 18
click at [289, 241] on input "Chak 327 GB" at bounding box center [269, 245] width 56 height 18
click at [276, 274] on input "N/A" at bounding box center [269, 278] width 56 height 18
click at [292, 313] on input "Chak 327 GB" at bounding box center [269, 311] width 56 height 18
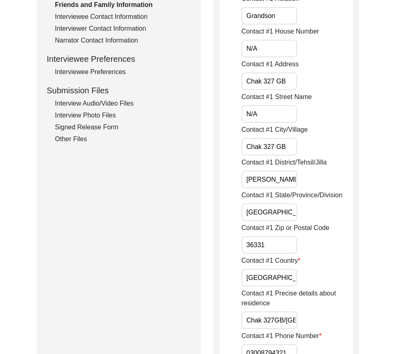
scroll to position [0, 45]
drag, startPoint x: 246, startPoint y: 177, endPoint x: 287, endPoint y: 210, distance: 53.6
click at [278, 214] on input "[GEOGRAPHIC_DATA]" at bounding box center [269, 212] width 56 height 18
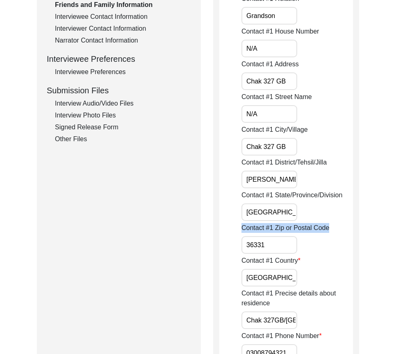
drag, startPoint x: 285, startPoint y: 238, endPoint x: 287, endPoint y: 251, distance: 12.9
click at [285, 240] on div "Contact #1 Zip or Postal Code 36331" at bounding box center [296, 238] width 111 height 31
click at [287, 252] on input "36331" at bounding box center [269, 245] width 56 height 18
click at [287, 283] on input "[GEOGRAPHIC_DATA]" at bounding box center [269, 278] width 56 height 18
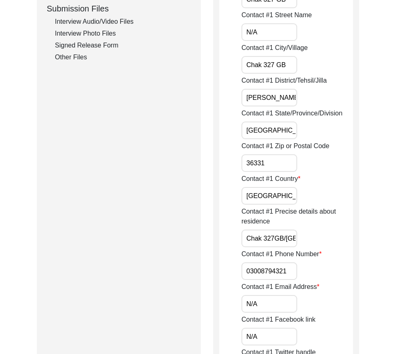
scroll to position [0, 76]
drag, startPoint x: 246, startPoint y: 240, endPoint x: 310, endPoint y: 246, distance: 65.0
click at [310, 246] on div "Contact #1 Precise details about residence Chak 327GB/[GEOGRAPHIC_DATA]" at bounding box center [296, 227] width 111 height 41
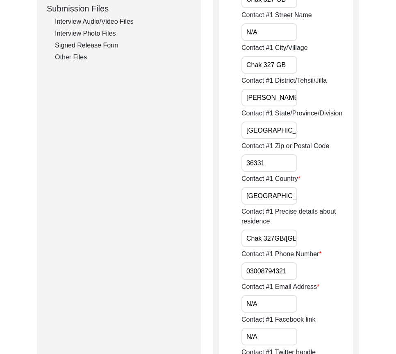
click at [246, 266] on input "03008794321" at bounding box center [269, 271] width 56 height 18
paste input "+92"
drag, startPoint x: 246, startPoint y: 267, endPoint x: 332, endPoint y: 267, distance: 86.0
click at [332, 267] on div "Contact #1 Phone Number [PHONE_NUMBER]" at bounding box center [296, 264] width 111 height 31
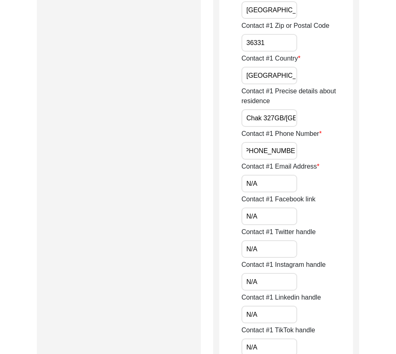
scroll to position [529, 0]
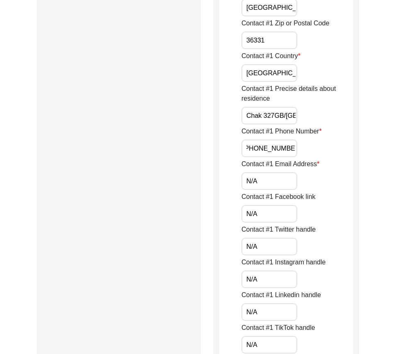
type input "[PHONE_NUMBER]"
click at [261, 180] on input "N/A" at bounding box center [269, 181] width 56 height 18
click at [256, 212] on input "N/A" at bounding box center [269, 214] width 56 height 18
click at [257, 248] on input "N/A" at bounding box center [269, 247] width 56 height 18
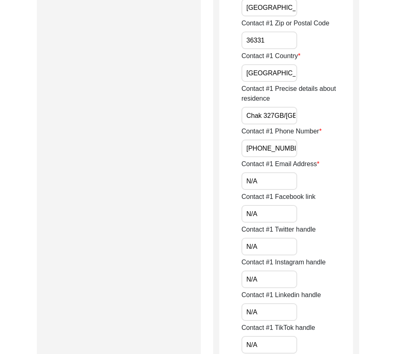
click at [258, 279] on input "N/A" at bounding box center [269, 280] width 56 height 18
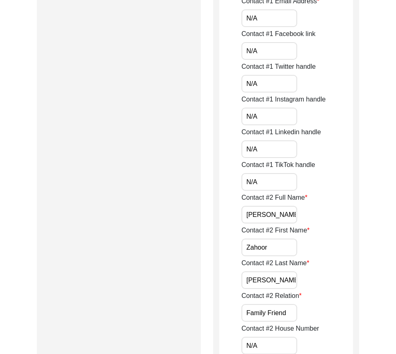
scroll to position [693, 0]
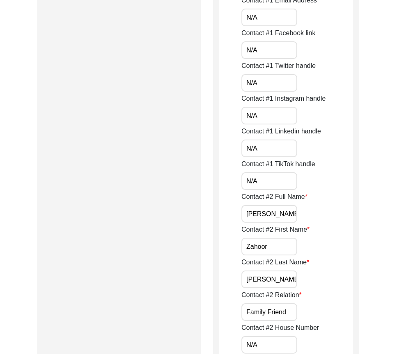
click at [290, 214] on input "[PERSON_NAME]" at bounding box center [269, 214] width 56 height 18
click at [281, 240] on input "Zahoor" at bounding box center [269, 247] width 56 height 18
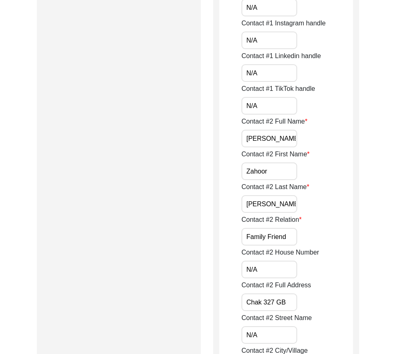
scroll to position [775, 0]
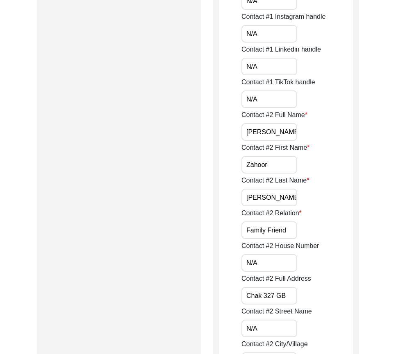
click at [277, 204] on input "[PERSON_NAME]" at bounding box center [269, 198] width 56 height 18
click at [295, 236] on input "Family Friend" at bounding box center [269, 231] width 56 height 18
click at [280, 255] on input "N/A" at bounding box center [269, 263] width 56 height 18
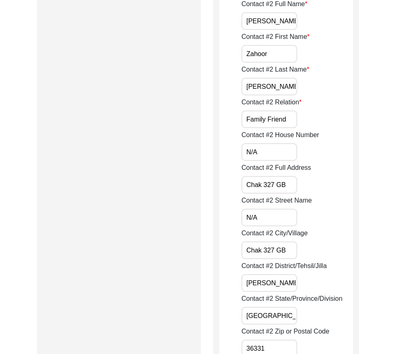
scroll to position [897, 0]
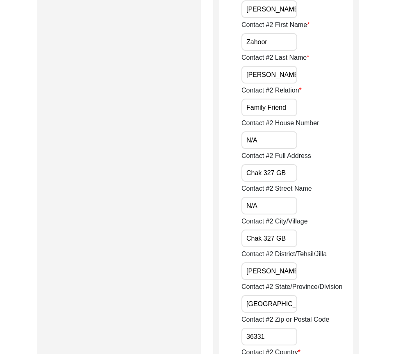
click at [290, 179] on input "Chak 327 GB" at bounding box center [269, 173] width 56 height 18
click at [276, 209] on input "N/A" at bounding box center [269, 206] width 56 height 18
click at [291, 237] on input "Chak 327 GB" at bounding box center [269, 239] width 56 height 18
drag, startPoint x: 261, startPoint y: 275, endPoint x: 336, endPoint y: 274, distance: 74.9
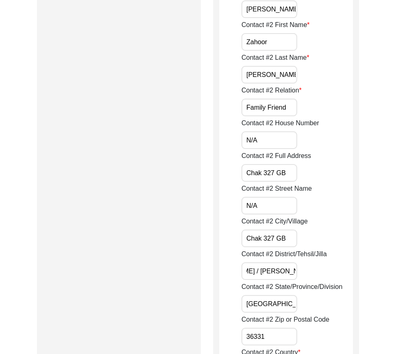
click at [336, 274] on div "Contact #2 District/Tehsil/[PERSON_NAME] Tek [PERSON_NAME] / [PERSON_NAME]" at bounding box center [296, 264] width 111 height 31
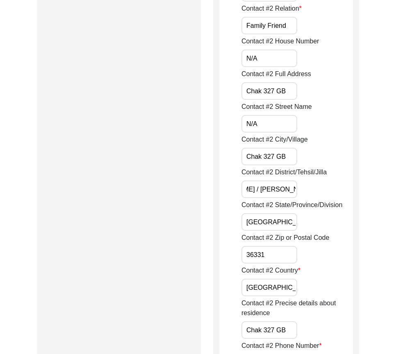
scroll to position [1102, 0]
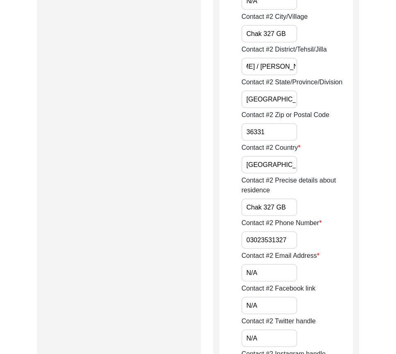
click at [275, 105] on input "[GEOGRAPHIC_DATA]" at bounding box center [269, 99] width 56 height 18
click at [274, 129] on input "36331" at bounding box center [269, 132] width 56 height 18
click at [282, 161] on input "[GEOGRAPHIC_DATA]" at bounding box center [269, 165] width 56 height 18
click at [287, 208] on input "Chak 327 GB" at bounding box center [269, 208] width 56 height 18
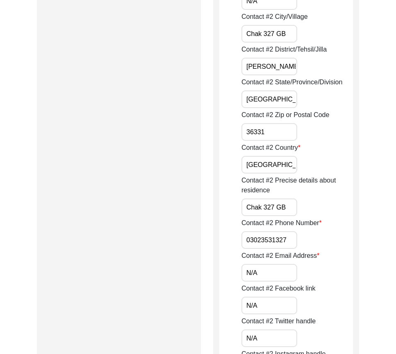
click at [289, 238] on input "03023531327" at bounding box center [269, 240] width 56 height 18
click at [244, 241] on input "03023531327" at bounding box center [269, 240] width 56 height 18
paste input "+92"
drag, startPoint x: 244, startPoint y: 239, endPoint x: 325, endPoint y: 253, distance: 81.9
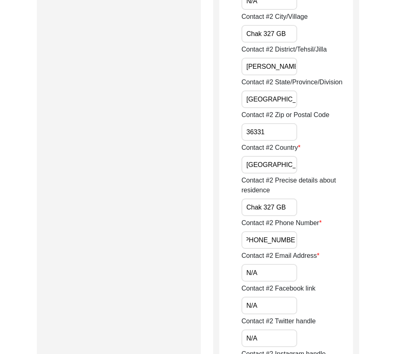
click at [333, 244] on div "Contact #2 Phone Number [PHONE_NUMBER]" at bounding box center [296, 233] width 111 height 31
type input "[PHONE_NUMBER]"
click at [286, 268] on input "N/A" at bounding box center [269, 273] width 56 height 18
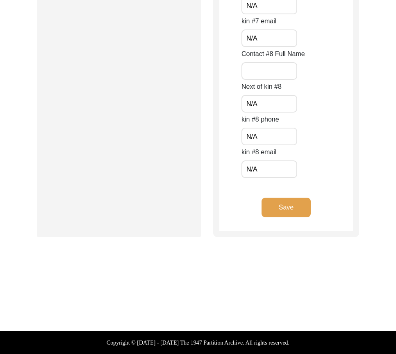
scroll to position [3635, 0]
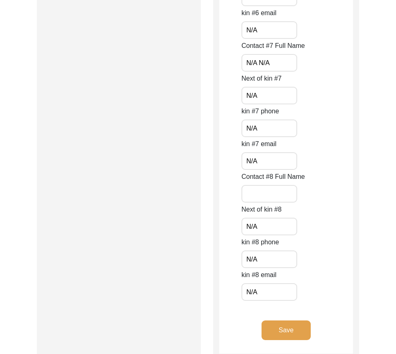
drag, startPoint x: 284, startPoint y: 63, endPoint x: 255, endPoint y: 62, distance: 28.7
click at [255, 62] on input "N/A N/A" at bounding box center [269, 63] width 56 height 18
type input "N/A"
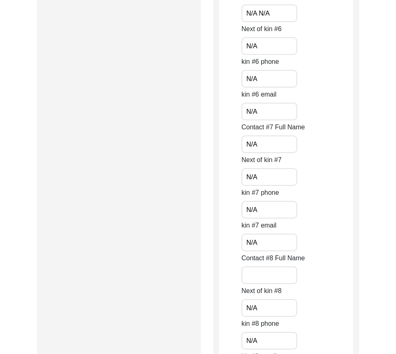
scroll to position [3471, 0]
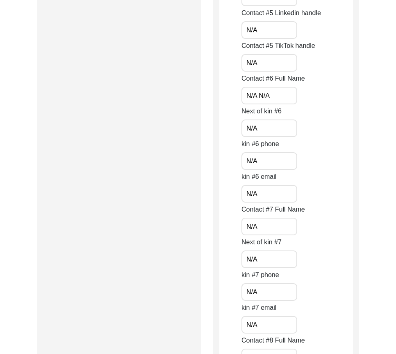
drag, startPoint x: 285, startPoint y: 98, endPoint x: 257, endPoint y: 94, distance: 28.6
click at [257, 94] on input "N/A N/A" at bounding box center [269, 96] width 56 height 18
type input "N/A"
click at [335, 57] on div "Contact #5 TikTok handle N/A" at bounding box center [296, 56] width 111 height 31
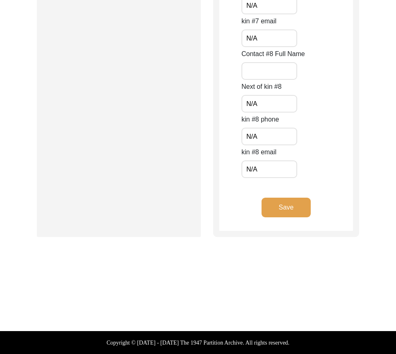
click at [276, 206] on button "Save" at bounding box center [285, 208] width 49 height 20
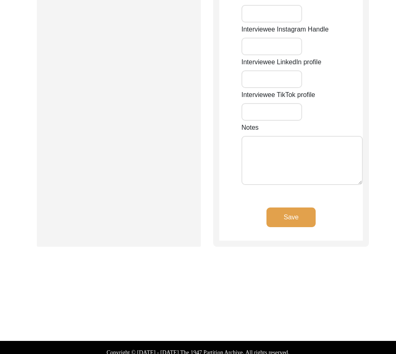
type input "N/A"
type input "Chak 327 GB"
type input "[GEOGRAPHIC_DATA]"
type input "[PERSON_NAME] / [PERSON_NAME]"
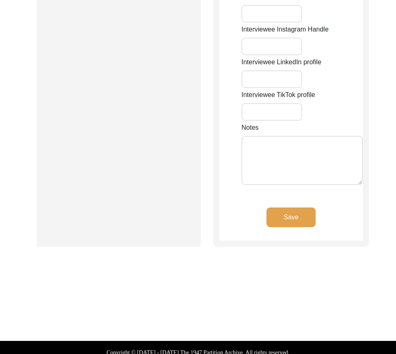
type input "36331"
type input "[GEOGRAPHIC_DATA]"
type input "Chak 327GB/[GEOGRAPHIC_DATA]"
type input "Chak 327 [GEOGRAPHIC_DATA], [GEOGRAPHIC_DATA], [GEOGRAPHIC_DATA]"
type input "30.7952"
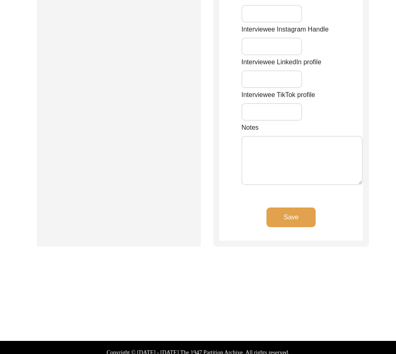
type input "72.2579"
type input "N/A"
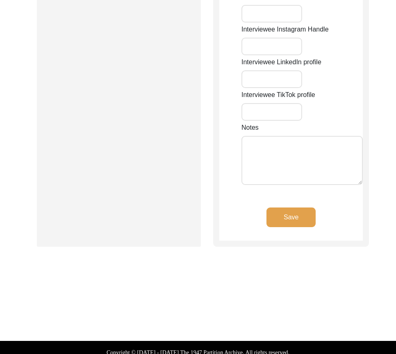
type input "N/A"
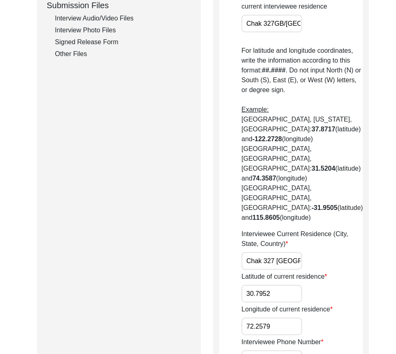
scroll to position [287, 0]
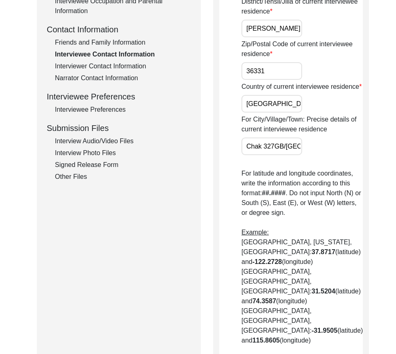
click at [115, 68] on div "Interviewer Contact Information" at bounding box center [123, 66] width 136 height 10
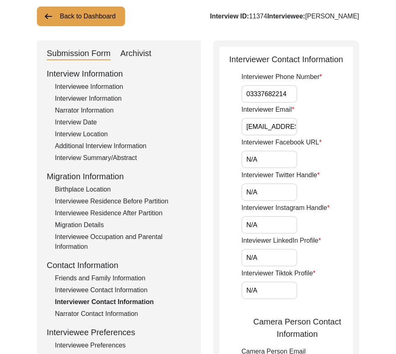
scroll to position [41, 0]
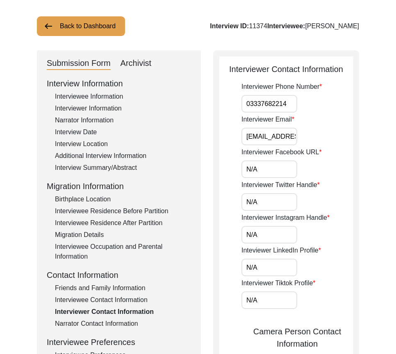
click at [244, 100] on input "03337682214" at bounding box center [269, 104] width 56 height 18
paste input "+92"
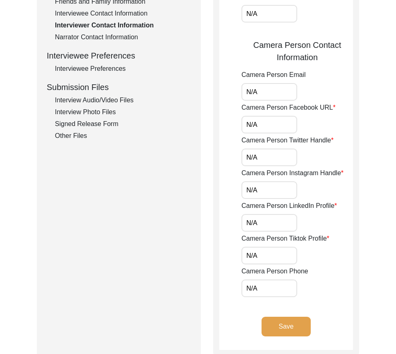
click at [225, 253] on app-interviewer-contact-information "Interviewer Contact Information Interviewer Phone Number [PHONE_NUMBER] Intervi…" at bounding box center [285, 63] width 133 height 574
click at [281, 319] on button "Save" at bounding box center [285, 327] width 49 height 20
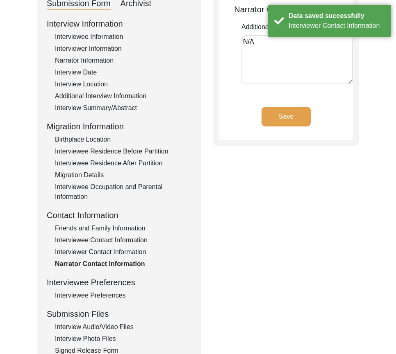
scroll to position [115, 0]
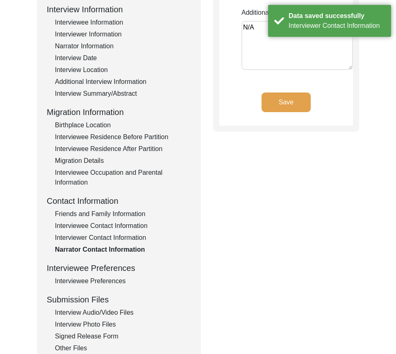
click at [90, 282] on div "Interviewee Preferences" at bounding box center [123, 281] width 136 height 10
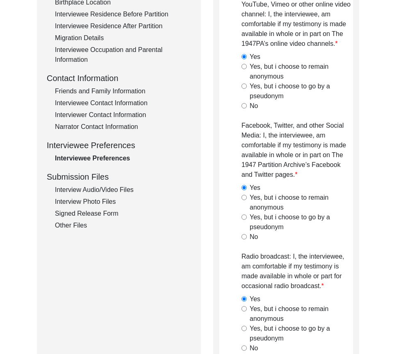
click at [90, 190] on div "Interview Audio/Video Files" at bounding box center [123, 190] width 136 height 10
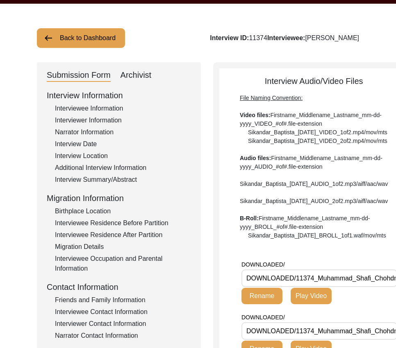
scroll to position [152, 0]
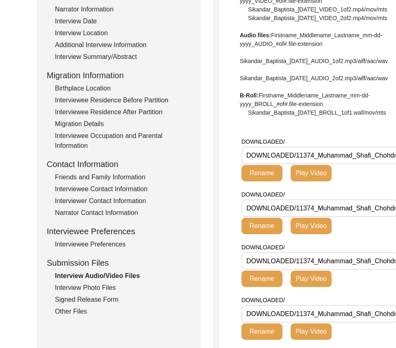
click at [103, 283] on div "Interview Information Interviewee Information Interviewer Information Narrator …" at bounding box center [119, 141] width 144 height 350
click at [103, 284] on div "Interview Photo Files" at bounding box center [123, 288] width 136 height 10
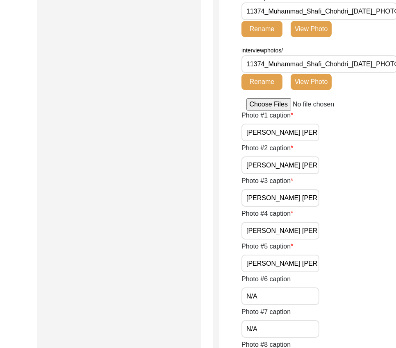
scroll to position [0, 5]
drag, startPoint x: 293, startPoint y: 132, endPoint x: 307, endPoint y: 165, distance: 35.4
drag, startPoint x: 301, startPoint y: 166, endPoint x: 337, endPoint y: 189, distance: 42.7
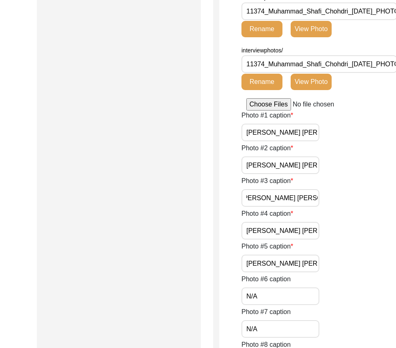
drag, startPoint x: 304, startPoint y: 190, endPoint x: 329, endPoint y: 218, distance: 37.7
click at [362, 204] on div "Photo #3 caption [PERSON_NAME] [PERSON_NAME]" at bounding box center [319, 191] width 156 height 31
drag, startPoint x: 300, startPoint y: 229, endPoint x: 354, endPoint y: 246, distance: 57.0
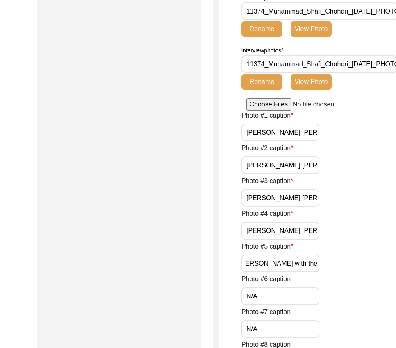
drag, startPoint x: 305, startPoint y: 260, endPoint x: 368, endPoint y: 260, distance: 63.5
click at [372, 262] on div "Photo #5 caption [PERSON_NAME] [PERSON_NAME] with the Interviewer" at bounding box center [319, 257] width 156 height 31
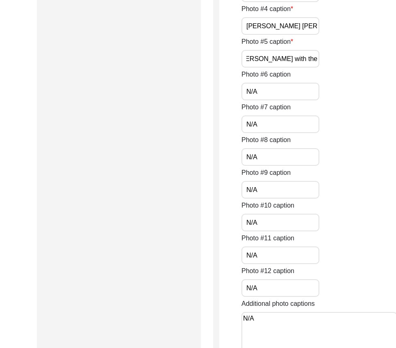
scroll to position [0, 0]
click at [348, 248] on div "Photo #11 caption N/A" at bounding box center [319, 248] width 156 height 31
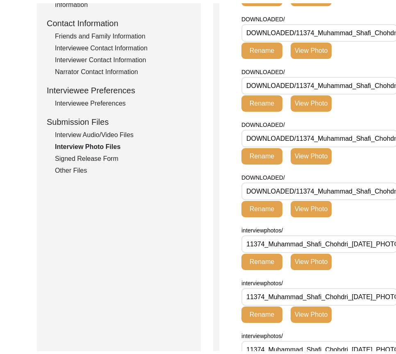
scroll to position [193, 0]
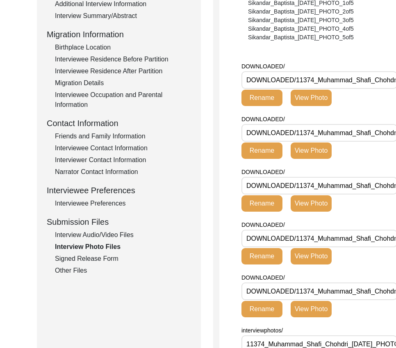
click at [95, 262] on div "Signed Release Form" at bounding box center [123, 259] width 136 height 10
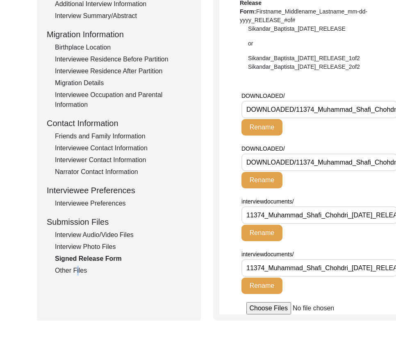
click at [75, 269] on div "Other Files" at bounding box center [123, 271] width 136 height 10
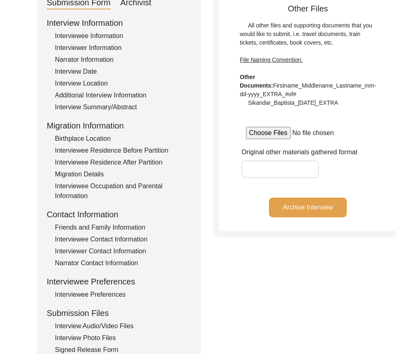
scroll to position [0, 0]
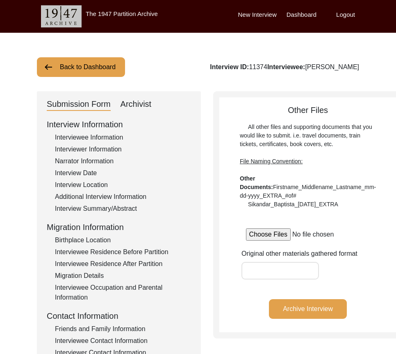
click at [145, 105] on div "Archivist" at bounding box center [135, 104] width 31 height 13
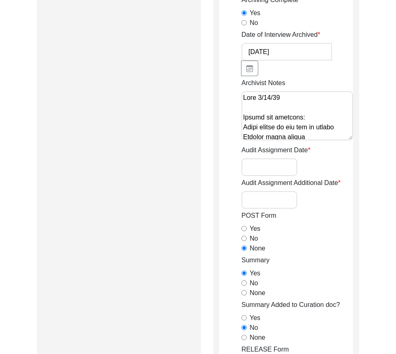
scroll to position [328, 0]
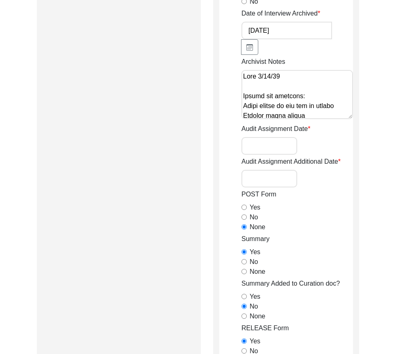
click at [257, 152] on input "Audit Assignment Date" at bounding box center [269, 146] width 56 height 18
click at [286, 143] on input "Audit Assignment Date" at bounding box center [269, 146] width 56 height 18
click at [281, 172] on input "Audit Assignment Additional Date" at bounding box center [269, 179] width 56 height 18
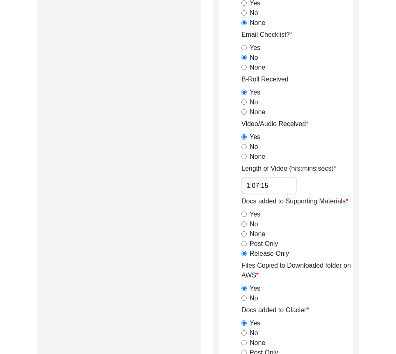
scroll to position [778, 0]
drag, startPoint x: 303, startPoint y: 188, endPoint x: 262, endPoint y: 188, distance: 41.0
click at [262, 188] on div "Length of Video (hrs:mins:secs) 1:07:15" at bounding box center [296, 178] width 111 height 31
drag, startPoint x: 269, startPoint y: 184, endPoint x: 241, endPoint y: 184, distance: 27.8
click at [241, 184] on app-archivist-form "Archivist Assigned To [PERSON_NAME] [PERSON_NAME] archivist [PERSON_NAME] [PERS…" at bounding box center [285, 34] width 133 height 1416
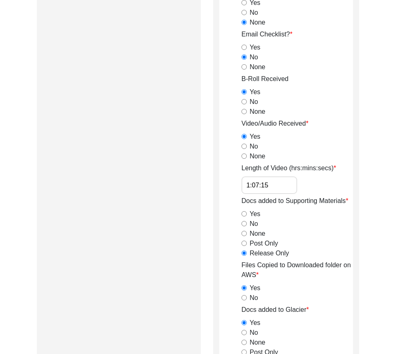
click at [129, 160] on div "Submission Form Archivist Archiving Process Archivist Archivist Contact Informa…" at bounding box center [119, 30] width 164 height 1435
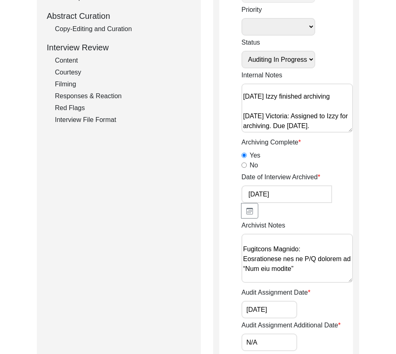
scroll to position [563, 0]
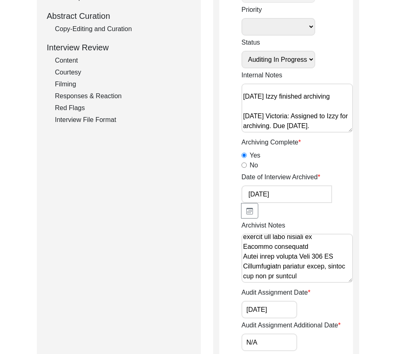
click at [315, 274] on textarea "Archivist Notes" at bounding box center [296, 258] width 111 height 49
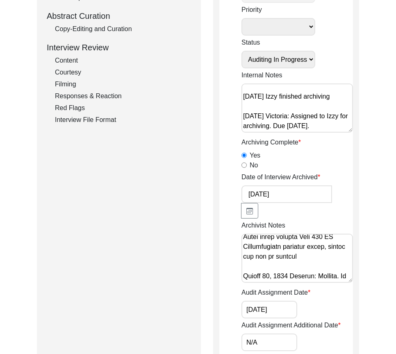
scroll to position [581, 0]
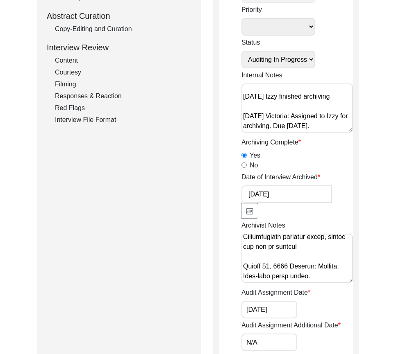
click at [317, 281] on textarea "Archivist Notes" at bounding box center [296, 258] width 111 height 49
paste textarea "Birthplace Latitude/Longitude : Changed N/A to 30.7952 and 72.2579 Phone Number…"
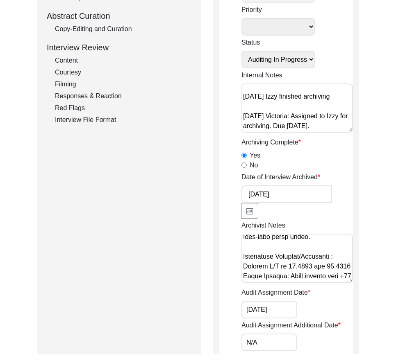
scroll to position [652, 0]
click at [312, 274] on textarea "Archivist Notes" at bounding box center [296, 258] width 111 height 49
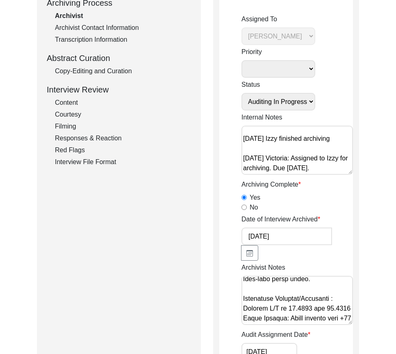
scroll to position [82, 0]
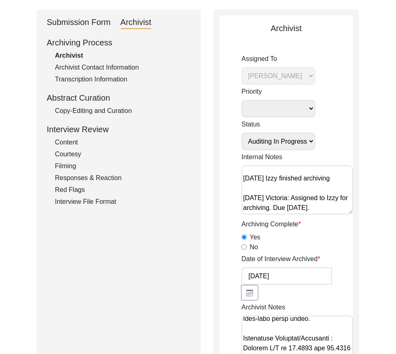
click at [272, 140] on select "Submission In Progress Submitted/Received Archiving In Progress Archiving Compl…" at bounding box center [278, 142] width 74 height 18
click at [241, 133] on select "Submission In Progress Submitted/Received Archiving In Progress Archiving Compl…" at bounding box center [278, 142] width 74 height 18
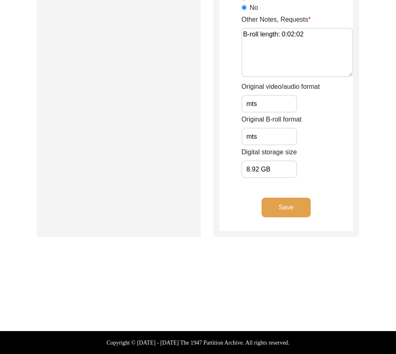
click at [292, 207] on button "Save" at bounding box center [285, 208] width 49 height 20
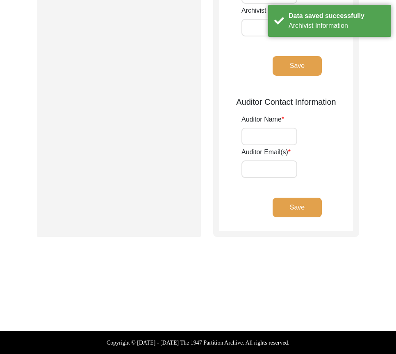
scroll to position [27, 0]
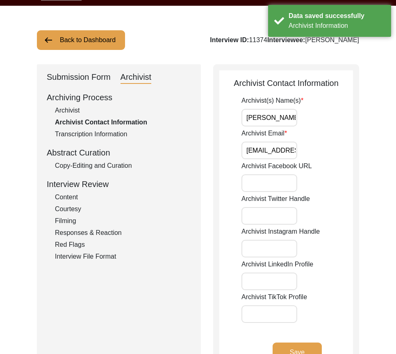
click at [105, 167] on div "Copy-Editing and Curation" at bounding box center [123, 166] width 136 height 10
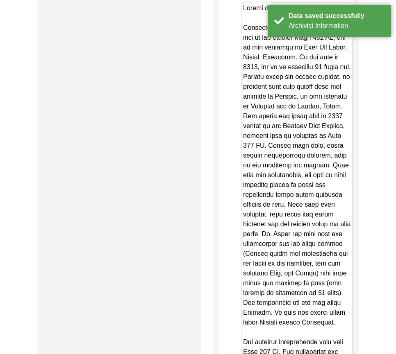
scroll to position [2074, 0]
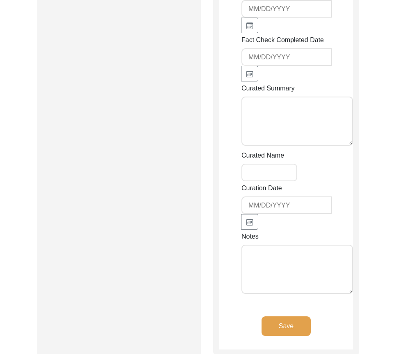
scroll to position [2729, 0]
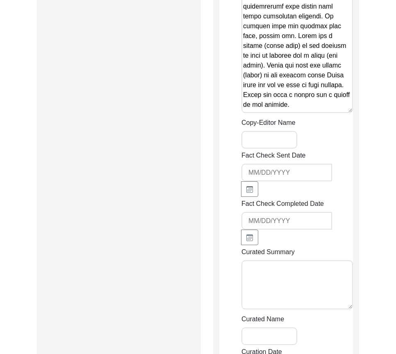
click at [271, 149] on input "Copy-Editor Name" at bounding box center [269, 140] width 56 height 18
click at [268, 149] on input "Copy-Editor Name" at bounding box center [269, 140] width 56 height 18
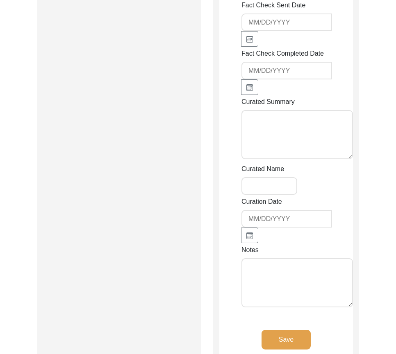
scroll to position [2893, 0]
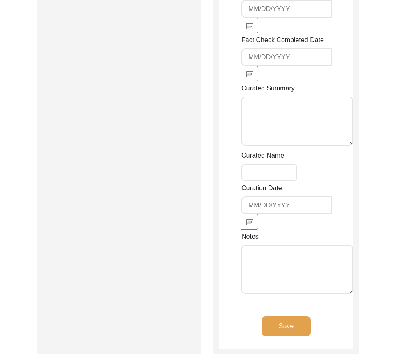
drag, startPoint x: 274, startPoint y: 205, endPoint x: 283, endPoint y: 227, distance: 24.1
click at [274, 206] on div "Curation Date" at bounding box center [296, 206] width 111 height 46
click at [291, 253] on div "Notes" at bounding box center [296, 264] width 111 height 65
click at [293, 271] on textarea "Notes" at bounding box center [296, 269] width 111 height 49
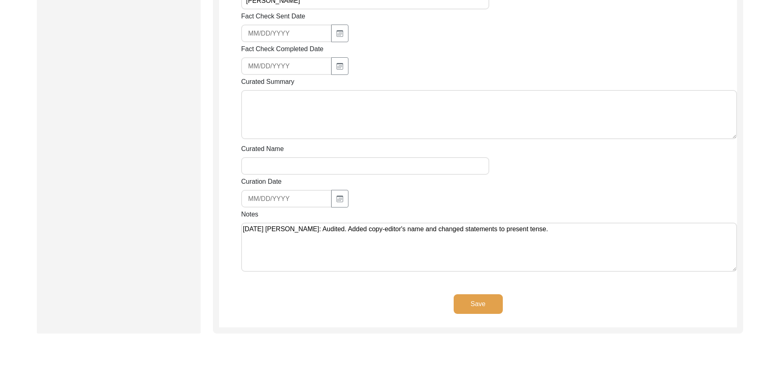
scroll to position [1002, 0]
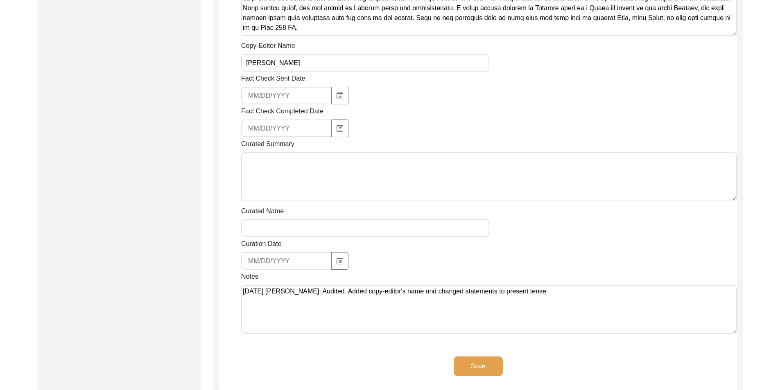
click at [420, 182] on textarea "Curated Summary" at bounding box center [489, 176] width 496 height 49
paste textarea "Edited by [PERSON_NAME] [DATE] [PERSON_NAME] son of [PERSON_NAME] was born at t…"
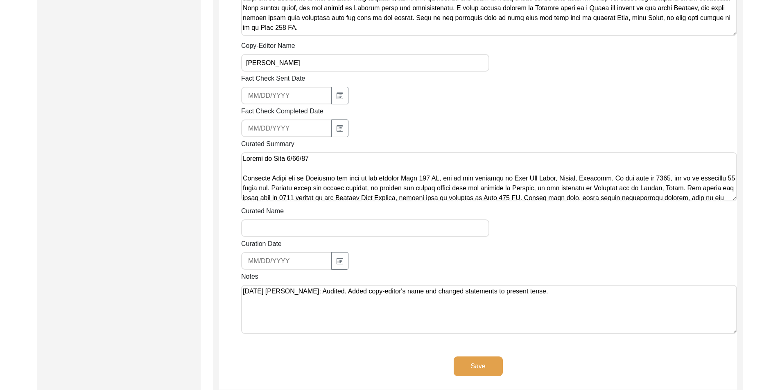
scroll to position [472, 0]
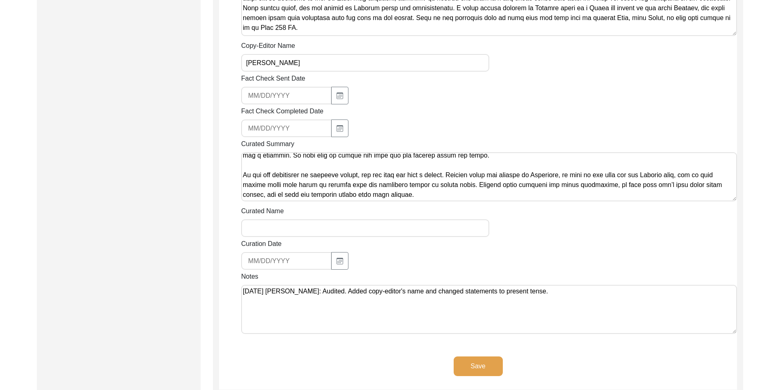
click at [416, 194] on textarea "Curated Summary" at bounding box center [489, 176] width 496 height 49
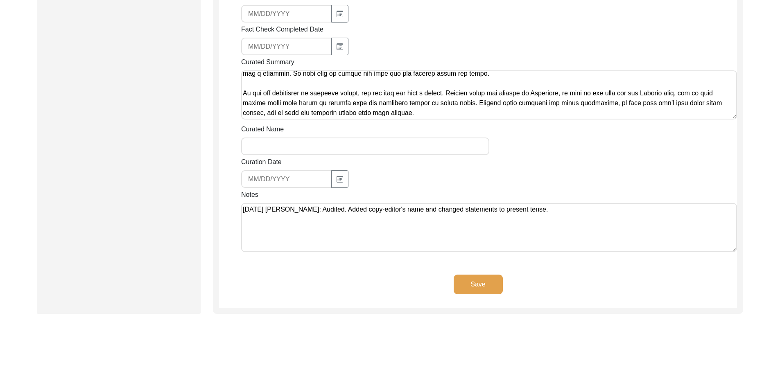
click at [469, 278] on button "Save" at bounding box center [478, 285] width 49 height 20
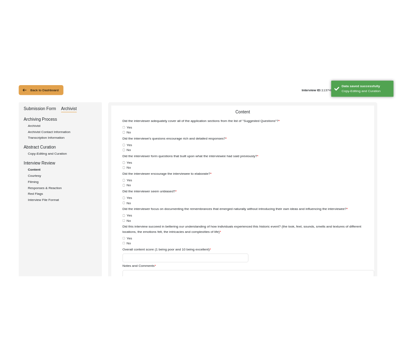
scroll to position [0, 0]
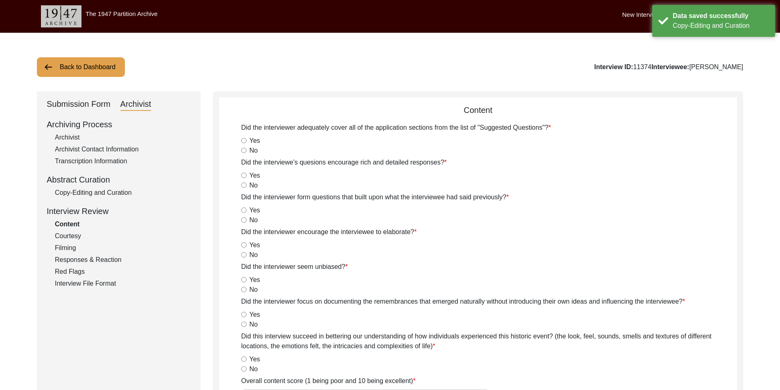
click at [66, 72] on button "Back to Dashboard" at bounding box center [81, 67] width 88 height 20
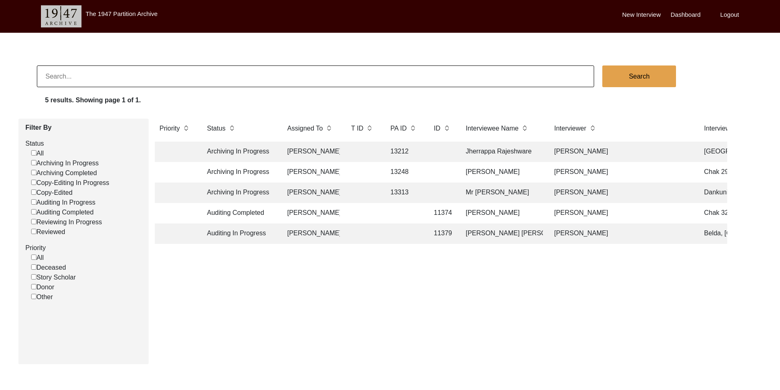
click at [316, 240] on td "[PERSON_NAME]" at bounding box center [311, 234] width 57 height 20
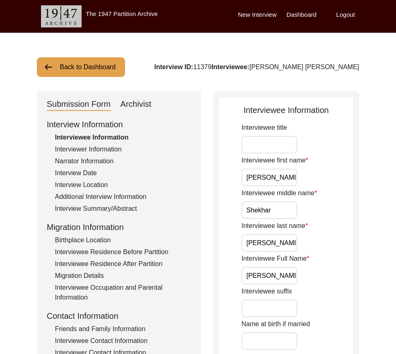
click at [118, 149] on div "Interviewer Information" at bounding box center [123, 150] width 136 height 10
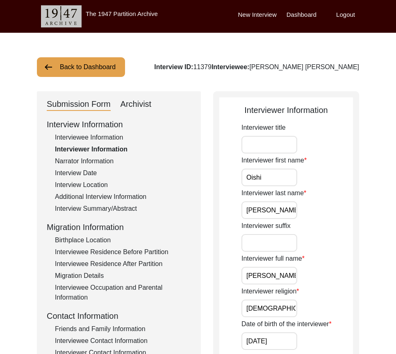
click at [312, 217] on div "Interviewer last name [PERSON_NAME]" at bounding box center [296, 203] width 111 height 31
click at [131, 146] on div "Interviewer Information" at bounding box center [123, 150] width 136 height 10
click at [127, 142] on div "Interviewee Information" at bounding box center [123, 138] width 136 height 10
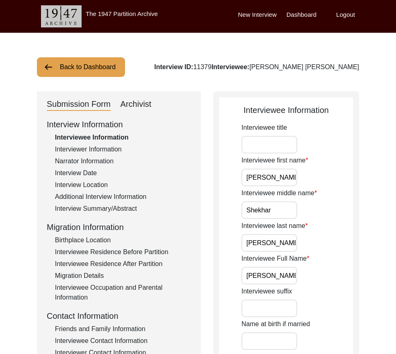
drag, startPoint x: 292, startPoint y: 245, endPoint x: 212, endPoint y: 244, distance: 79.8
click at [275, 177] on input "[PERSON_NAME]" at bounding box center [269, 178] width 56 height 18
click at [283, 210] on input "Shekhar" at bounding box center [269, 210] width 56 height 18
drag, startPoint x: 247, startPoint y: 238, endPoint x: 321, endPoint y: 252, distance: 75.1
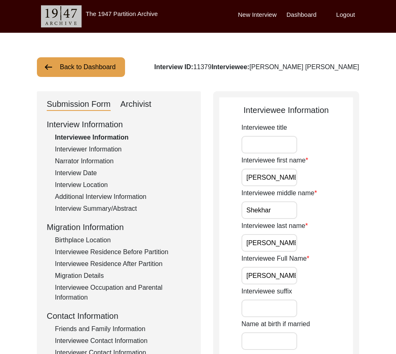
click at [324, 250] on div "Interviewee last name [PERSON_NAME]" at bounding box center [296, 236] width 111 height 31
drag, startPoint x: 246, startPoint y: 276, endPoint x: 349, endPoint y: 275, distance: 102.8
click at [351, 278] on div "Interviewee Full Name [PERSON_NAME] [PERSON_NAME]" at bounding box center [296, 269] width 111 height 31
drag, startPoint x: 335, startPoint y: 263, endPoint x: 334, endPoint y: 255, distance: 7.5
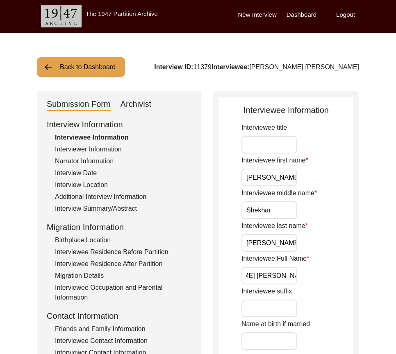
click at [335, 262] on div "Interviewee Full Name [PERSON_NAME] [PERSON_NAME]" at bounding box center [296, 269] width 111 height 31
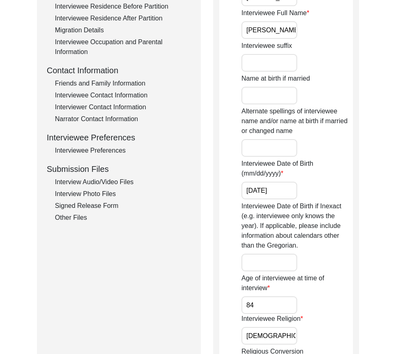
click at [292, 184] on input "[DATE]" at bounding box center [269, 191] width 56 height 18
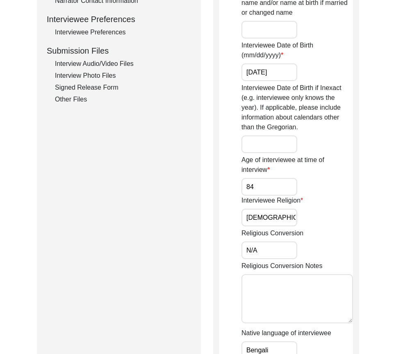
scroll to position [368, 0]
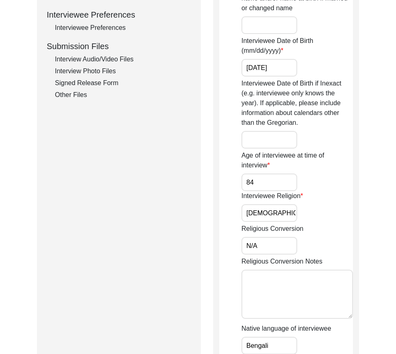
click at [268, 176] on input "84" at bounding box center [269, 183] width 56 height 18
click at [284, 217] on input "[DEMOGRAPHIC_DATA]" at bounding box center [269, 213] width 56 height 18
click at [274, 241] on input "N/A" at bounding box center [269, 246] width 56 height 18
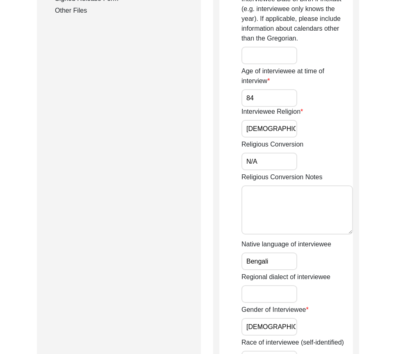
scroll to position [491, 0]
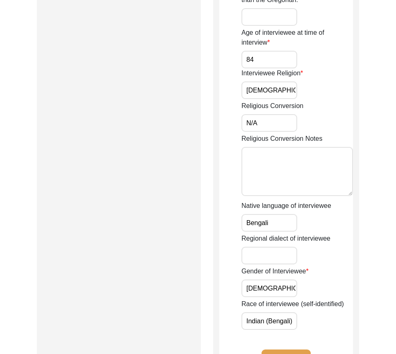
click at [276, 225] on input "Bengali" at bounding box center [269, 223] width 56 height 18
click at [274, 291] on input "[DEMOGRAPHIC_DATA]" at bounding box center [269, 289] width 56 height 18
drag, startPoint x: 247, startPoint y: 315, endPoint x: 332, endPoint y: 330, distance: 86.6
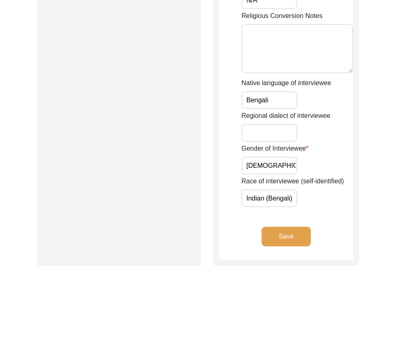
click at [289, 237] on button "Save" at bounding box center [285, 237] width 49 height 20
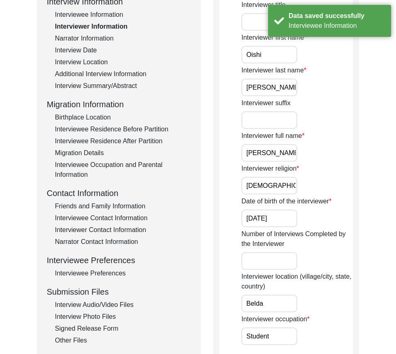
scroll to position [41, 0]
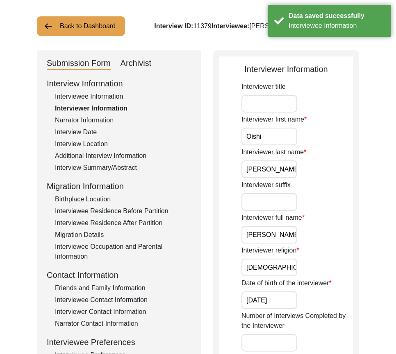
click at [273, 131] on input "Oishi" at bounding box center [269, 137] width 56 height 18
click at [294, 167] on input "[PERSON_NAME]" at bounding box center [269, 169] width 56 height 18
drag, startPoint x: 246, startPoint y: 231, endPoint x: 335, endPoint y: 264, distance: 95.9
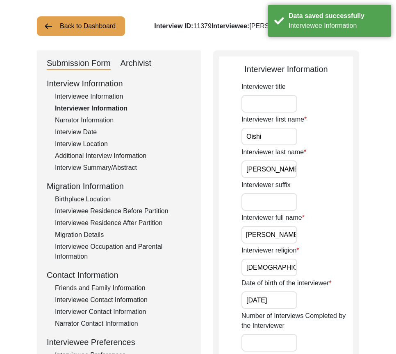
click at [302, 271] on div "Interviewer religion [DEMOGRAPHIC_DATA]" at bounding box center [296, 261] width 111 height 31
click at [294, 271] on input "[DEMOGRAPHIC_DATA]" at bounding box center [269, 268] width 56 height 18
click at [297, 302] on div "Date of birth of the interviewer [DATE]" at bounding box center [296, 293] width 111 height 31
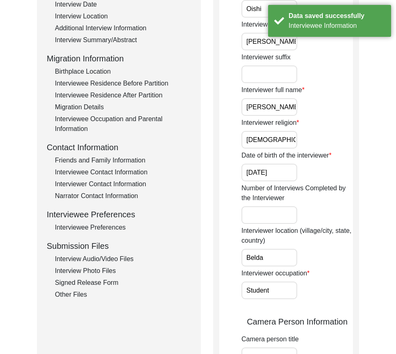
scroll to position [246, 0]
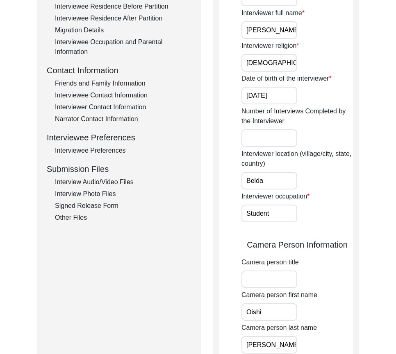
click at [287, 98] on input "[DATE]" at bounding box center [269, 96] width 56 height 18
click at [278, 185] on input "Belda" at bounding box center [269, 181] width 56 height 18
click at [290, 216] on input "Student" at bounding box center [269, 214] width 56 height 18
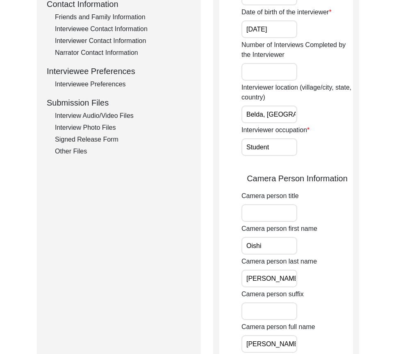
scroll to position [409, 0]
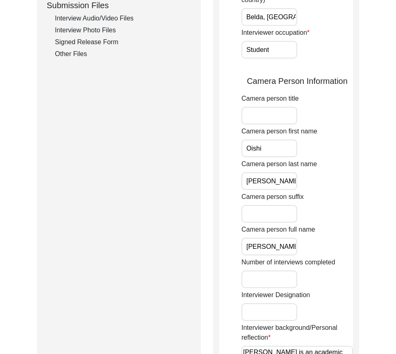
click at [272, 155] on input "Oishi" at bounding box center [269, 149] width 56 height 18
click at [289, 180] on input "[PERSON_NAME]" at bounding box center [269, 181] width 56 height 18
drag, startPoint x: 243, startPoint y: 242, endPoint x: 346, endPoint y: 251, distance: 103.6
click at [346, 251] on div "Camera person full name [PERSON_NAME]" at bounding box center [296, 240] width 111 height 31
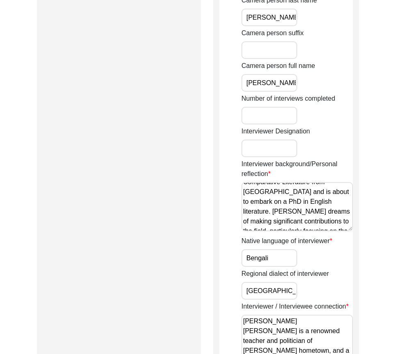
scroll to position [0, 0]
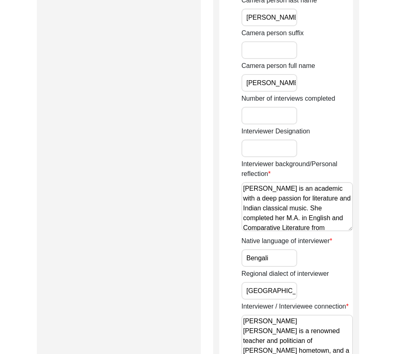
drag, startPoint x: 329, startPoint y: 227, endPoint x: 197, endPoint y: 174, distance: 142.9
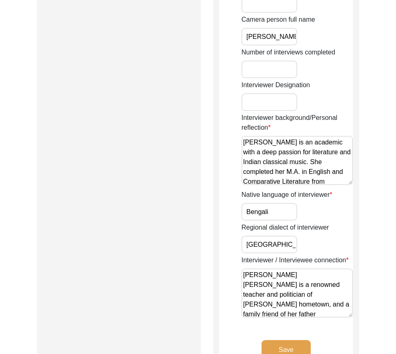
scroll to position [655, 0]
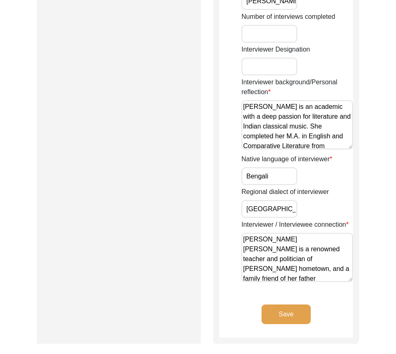
click at [280, 180] on input "Bengali" at bounding box center [269, 176] width 56 height 18
click at [294, 210] on input "[GEOGRAPHIC_DATA]" at bounding box center [269, 209] width 56 height 18
drag, startPoint x: 292, startPoint y: 280, endPoint x: 228, endPoint y: 234, distance: 79.2
click at [289, 316] on button "Save" at bounding box center [285, 315] width 49 height 20
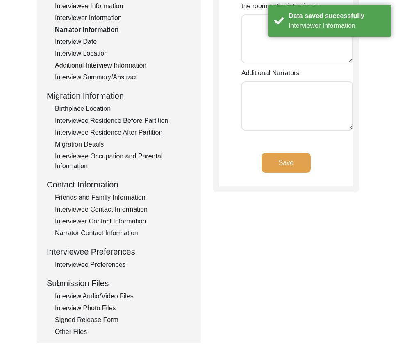
scroll to position [74, 0]
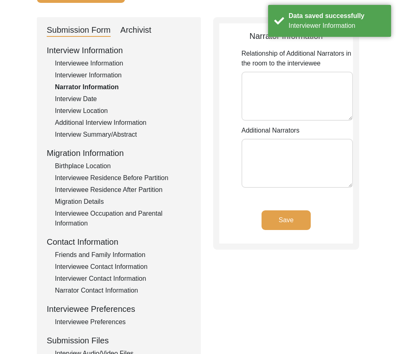
click at [265, 119] on textarea "Relationship of Additional Narrators in the room to the interviewee" at bounding box center [296, 96] width 111 height 49
click at [263, 154] on textarea "Additional Narrators" at bounding box center [296, 163] width 111 height 49
click at [276, 211] on button "Save" at bounding box center [285, 220] width 49 height 20
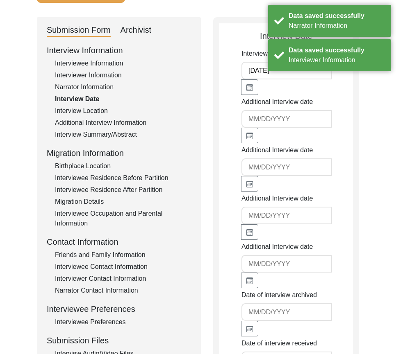
click at [283, 74] on input "[DATE]" at bounding box center [286, 71] width 90 height 18
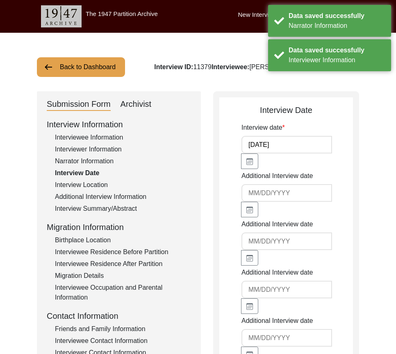
scroll to position [281, 0]
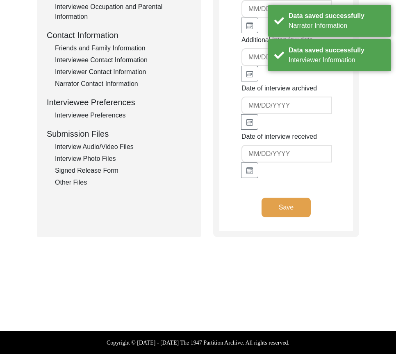
click at [280, 206] on button "Save" at bounding box center [285, 208] width 49 height 20
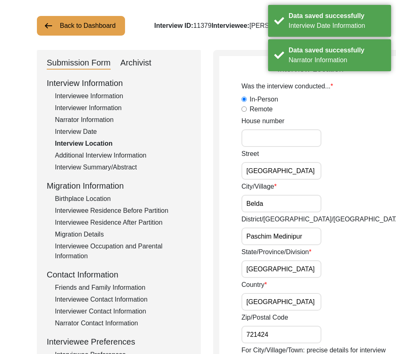
scroll to position [35, 0]
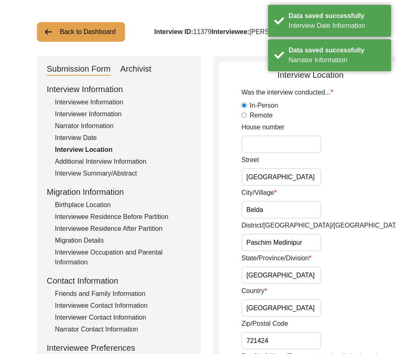
drag, startPoint x: 239, startPoint y: 175, endPoint x: 274, endPoint y: 175, distance: 34.8
drag, startPoint x: 268, startPoint y: 176, endPoint x: 302, endPoint y: 185, distance: 35.7
click at [305, 179] on div "[GEOGRAPHIC_DATA]" at bounding box center [321, 170] width 160 height 31
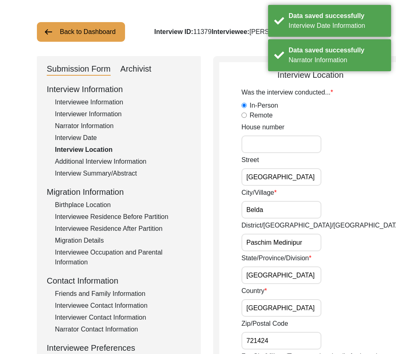
scroll to position [0, 0]
click at [281, 211] on input "Belda" at bounding box center [281, 210] width 80 height 18
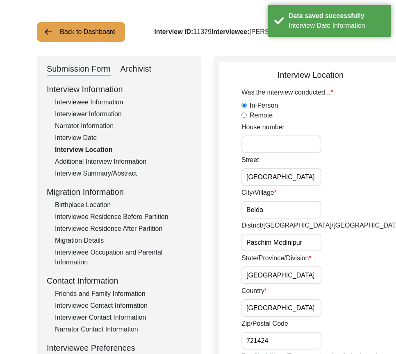
scroll to position [0, 7]
drag, startPoint x: 287, startPoint y: 239, endPoint x: 316, endPoint y: 239, distance: 29.1
click at [316, 239] on div "District/[GEOGRAPHIC_DATA]/Jilla Paschim [GEOGRAPHIC_DATA]" at bounding box center [321, 236] width 160 height 31
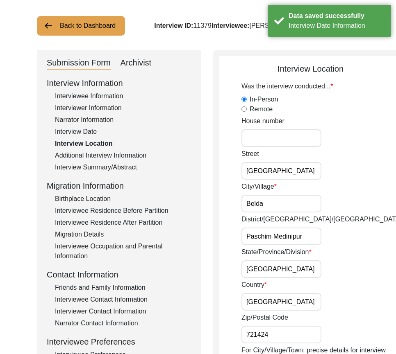
scroll to position [199, 0]
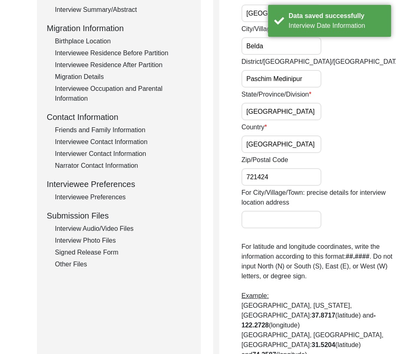
click at [287, 117] on input "[GEOGRAPHIC_DATA]" at bounding box center [281, 112] width 80 height 18
click at [278, 140] on input "[GEOGRAPHIC_DATA]" at bounding box center [281, 145] width 80 height 18
click at [283, 172] on input "721424" at bounding box center [281, 177] width 80 height 18
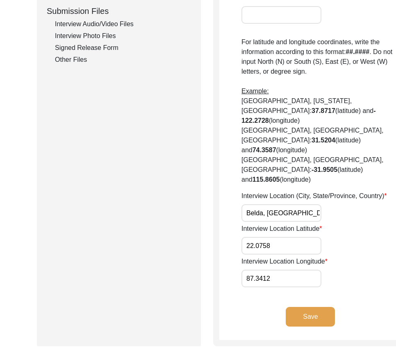
scroll to position [0, 26]
drag, startPoint x: 263, startPoint y: 218, endPoint x: 333, endPoint y: 228, distance: 70.8
click at [333, 222] on div "Interview Location (City, State/Province, Country) [GEOGRAPHIC_DATA], [GEOGRAPH…" at bounding box center [321, 206] width 160 height 31
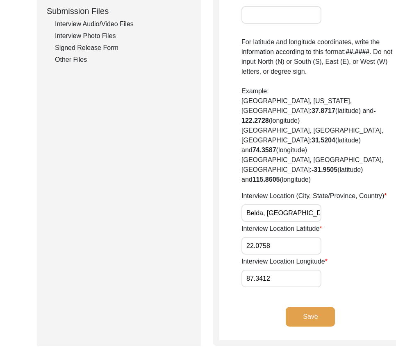
click at [287, 327] on button "Save" at bounding box center [309, 317] width 49 height 20
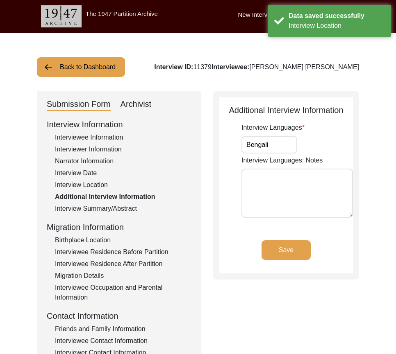
drag, startPoint x: 279, startPoint y: 142, endPoint x: 283, endPoint y: 196, distance: 53.7
click at [280, 143] on input "Bengali" at bounding box center [269, 145] width 56 height 18
click at [289, 248] on button "Save" at bounding box center [285, 250] width 49 height 20
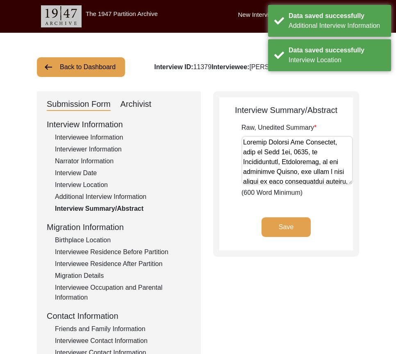
click at [101, 242] on div "Birthplace Location" at bounding box center [123, 240] width 136 height 10
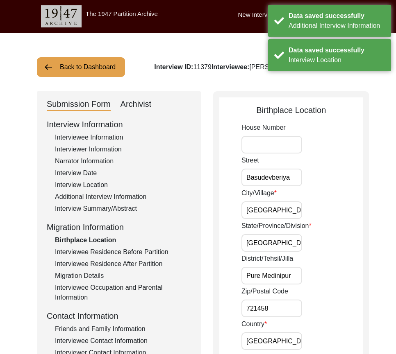
click at [288, 181] on input "Basudevberiya" at bounding box center [271, 178] width 61 height 18
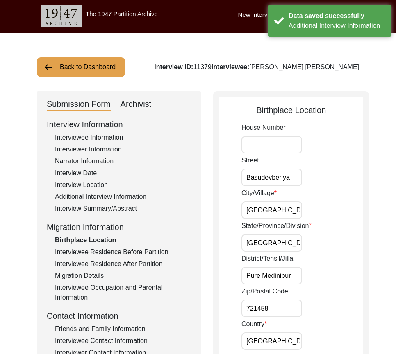
click at [285, 207] on input "[GEOGRAPHIC_DATA]" at bounding box center [271, 210] width 61 height 18
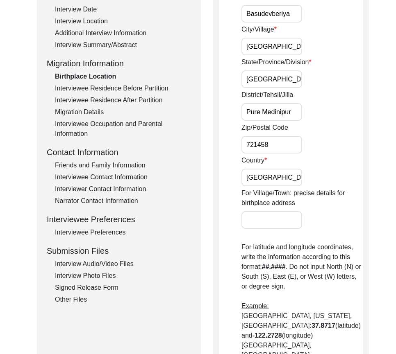
click at [312, 228] on div "For Village/Town: precise details for birthplace address" at bounding box center [301, 208] width 121 height 41
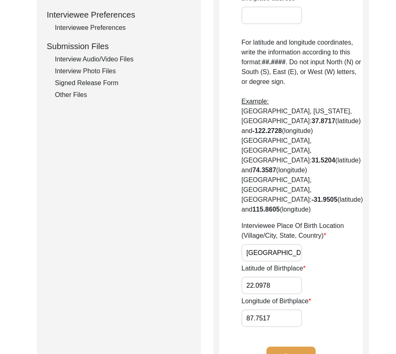
click at [267, 244] on input "[GEOGRAPHIC_DATA], [GEOGRAPHIC_DATA], [GEOGRAPHIC_DATA]" at bounding box center [271, 253] width 61 height 18
click at [333, 222] on div "Interviewee Place Of Birth Location (Village/City, State, Country) [GEOGRAPHIC_…" at bounding box center [301, 241] width 121 height 41
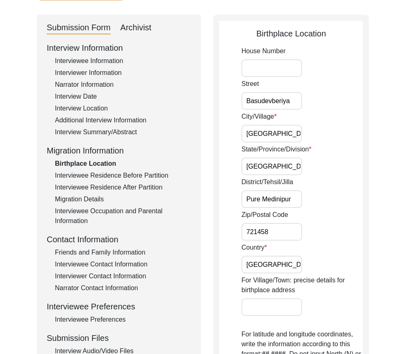
scroll to position [41, 0]
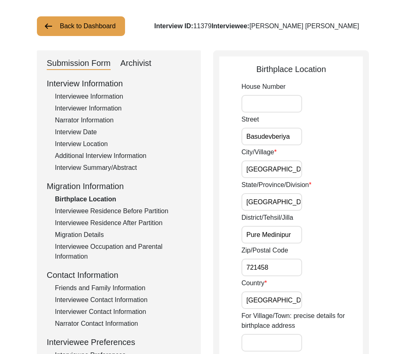
click at [292, 168] on input "[GEOGRAPHIC_DATA]" at bounding box center [271, 169] width 61 height 18
paste input "ba"
click at [327, 175] on div "City/Village [GEOGRAPHIC_DATA]" at bounding box center [301, 162] width 121 height 31
click at [290, 192] on div "State/Province/Division [GEOGRAPHIC_DATA]" at bounding box center [301, 195] width 121 height 31
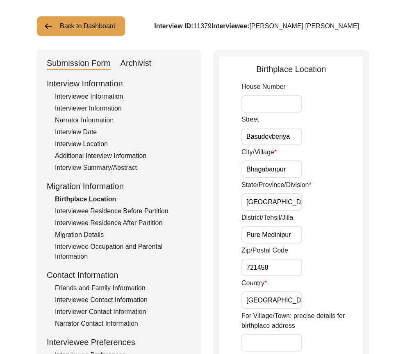
click at [291, 205] on input "[GEOGRAPHIC_DATA]" at bounding box center [271, 202] width 61 height 18
click at [296, 232] on input "Pure Medinipur" at bounding box center [271, 235] width 61 height 18
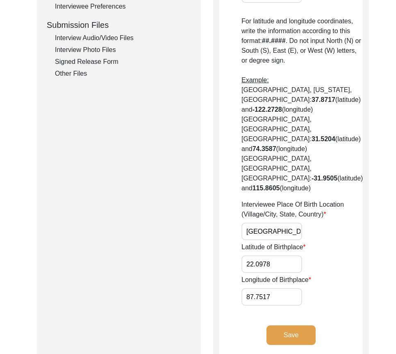
scroll to position [409, 0]
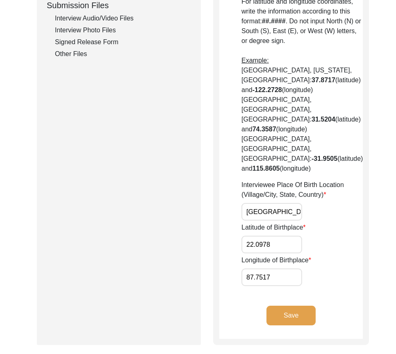
click at [291, 306] on button "Save" at bounding box center [290, 316] width 49 height 20
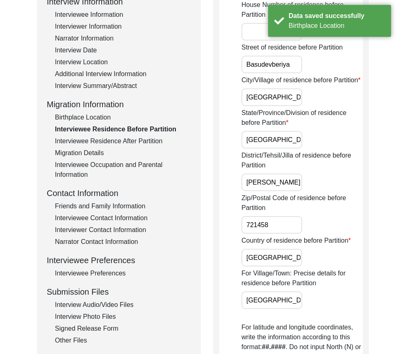
scroll to position [41, 0]
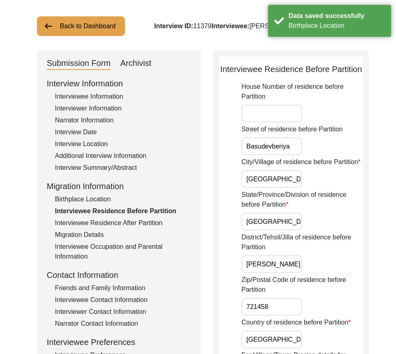
click at [280, 188] on input "[GEOGRAPHIC_DATA]" at bounding box center [271, 179] width 61 height 18
paste input "ba"
click at [323, 188] on div "City/Village of residence before Partition [GEOGRAPHIC_DATA]" at bounding box center [301, 172] width 121 height 31
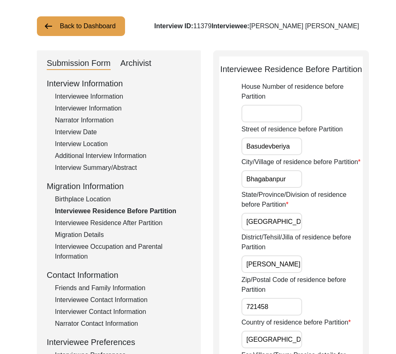
click at [289, 155] on input "Basudevberiya" at bounding box center [271, 147] width 61 height 18
click at [287, 231] on div "State/Province/Division of residence before Partition [GEOGRAPHIC_DATA]" at bounding box center [301, 210] width 121 height 41
click at [287, 231] on input "[GEOGRAPHIC_DATA]" at bounding box center [271, 222] width 61 height 18
drag, startPoint x: 289, startPoint y: 283, endPoint x: 313, endPoint y: 288, distance: 24.3
click at [315, 273] on div "District/Tehsil/Jilla of residence before Partition [PERSON_NAME] Medinipur" at bounding box center [301, 253] width 121 height 41
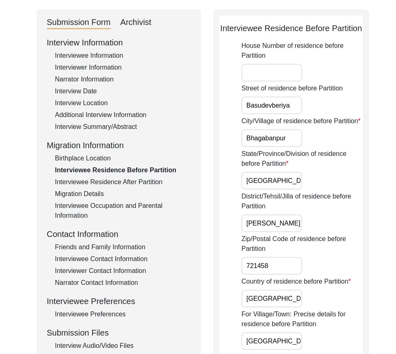
click at [287, 275] on input "721458" at bounding box center [271, 266] width 61 height 18
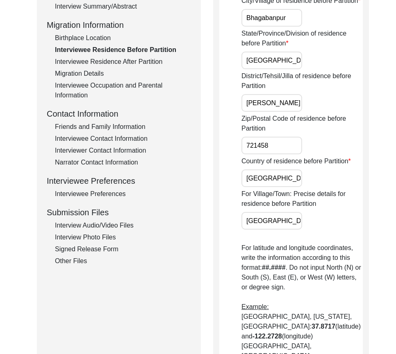
scroll to position [205, 0]
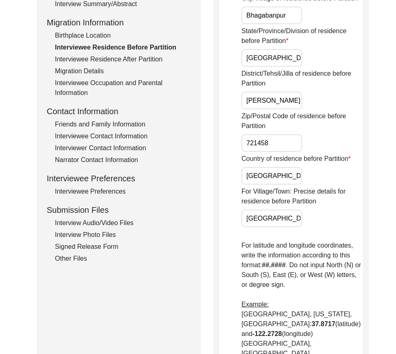
click at [267, 185] on input "[GEOGRAPHIC_DATA]" at bounding box center [271, 176] width 61 height 18
click at [286, 227] on input "[GEOGRAPHIC_DATA]" at bounding box center [271, 219] width 61 height 18
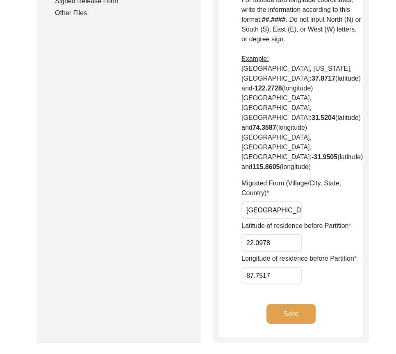
scroll to position [0, 48]
drag, startPoint x: 268, startPoint y: 206, endPoint x: 314, endPoint y: 230, distance: 52.2
click at [287, 234] on input "22.0978" at bounding box center [271, 243] width 61 height 18
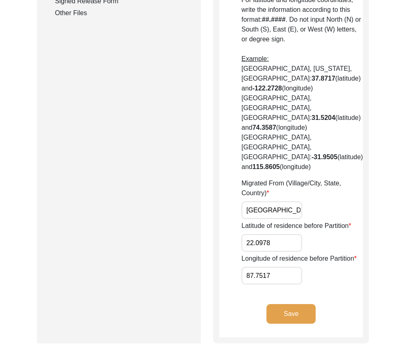
click at [289, 272] on input "87.7517" at bounding box center [271, 276] width 61 height 18
click at [291, 316] on button "Save" at bounding box center [290, 314] width 49 height 20
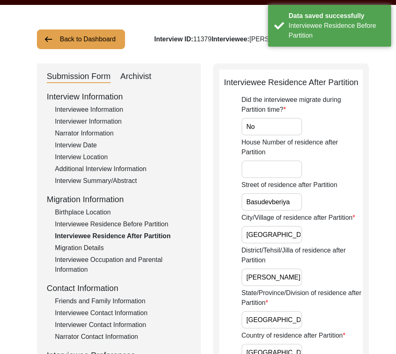
scroll to position [41, 0]
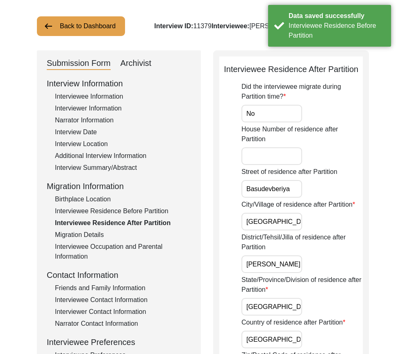
click at [277, 231] on input "[GEOGRAPHIC_DATA]" at bounding box center [271, 222] width 61 height 18
paste input "ba"
click at [310, 231] on div "City/Village of residence after Partition [GEOGRAPHIC_DATA]" at bounding box center [301, 215] width 121 height 31
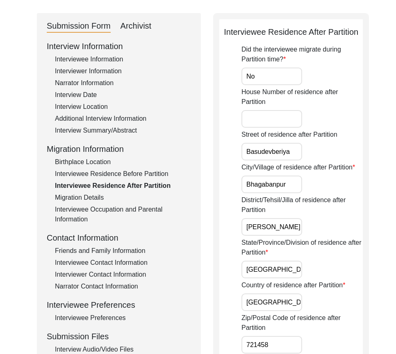
scroll to position [0, 0]
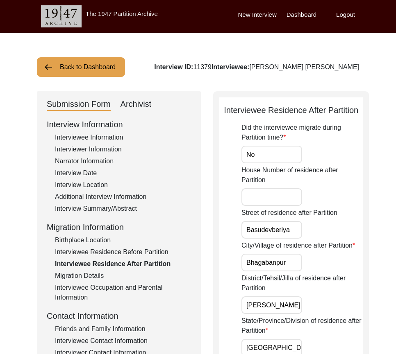
click at [350, 197] on div "House Number of residence after Partition" at bounding box center [301, 185] width 121 height 41
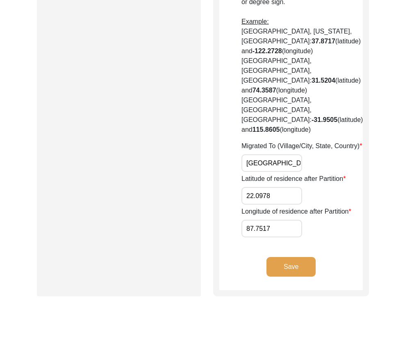
scroll to position [573, 0]
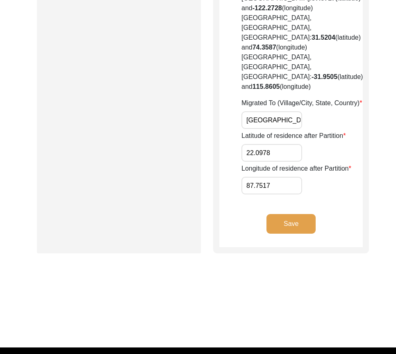
click at [278, 157] on input "22.0978" at bounding box center [271, 153] width 61 height 18
paste input "N/A"
click at [279, 186] on input "87.7517" at bounding box center [271, 186] width 61 height 18
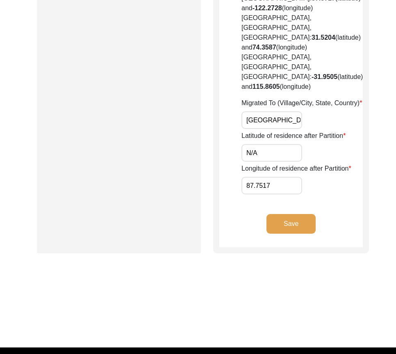
click at [279, 186] on input "87.7517" at bounding box center [271, 186] width 61 height 18
paste input "N/A"
click at [283, 122] on input "[GEOGRAPHIC_DATA], [GEOGRAPHIC_DATA], [GEOGRAPHIC_DATA]" at bounding box center [271, 120] width 61 height 18
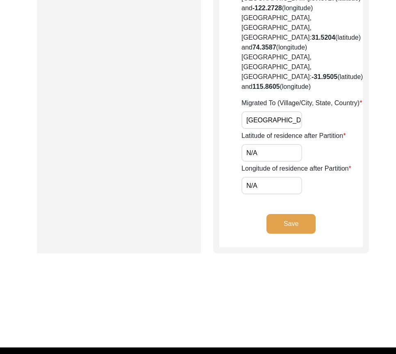
click at [283, 122] on input "[GEOGRAPHIC_DATA], [GEOGRAPHIC_DATA], [GEOGRAPHIC_DATA]" at bounding box center [271, 120] width 61 height 18
click at [287, 222] on button "Save" at bounding box center [290, 224] width 49 height 20
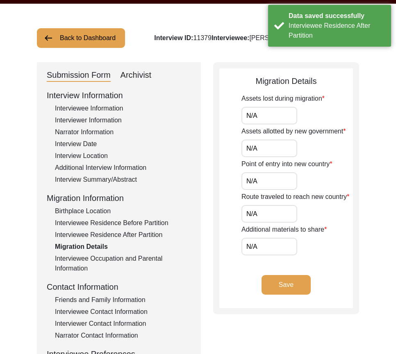
scroll to position [0, 0]
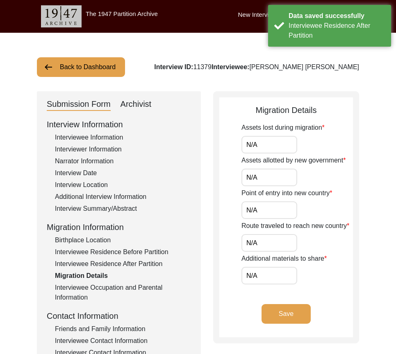
click at [269, 148] on input "N/A" at bounding box center [269, 145] width 56 height 18
click at [273, 183] on input "N/A" at bounding box center [269, 178] width 56 height 18
click at [276, 204] on input "N/A" at bounding box center [269, 210] width 56 height 18
click at [274, 239] on input "N/A" at bounding box center [269, 243] width 56 height 18
click at [276, 271] on input "N/A" at bounding box center [269, 276] width 56 height 18
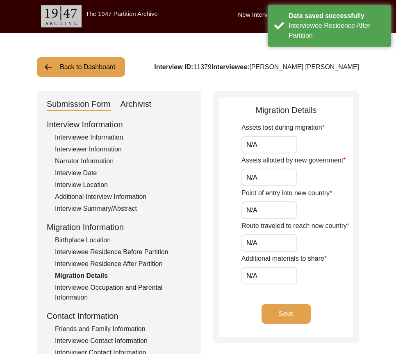
click at [220, 274] on app-migration-details "Migration Details Assets lost during migration N/A Assets allotted by new gover…" at bounding box center [285, 220] width 133 height 233
click at [278, 314] on button "Save" at bounding box center [285, 314] width 49 height 20
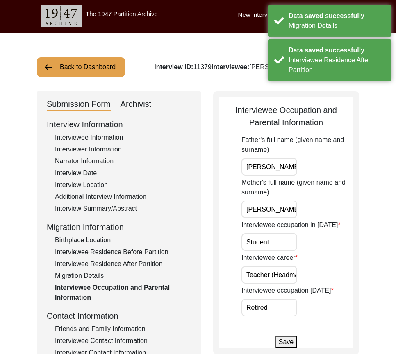
scroll to position [0, 27]
drag, startPoint x: 276, startPoint y: 167, endPoint x: 321, endPoint y: 170, distance: 45.9
click at [321, 170] on div "Father's full name (given name and surname) [PERSON_NAME] [PERSON_NAME]" at bounding box center [296, 155] width 111 height 41
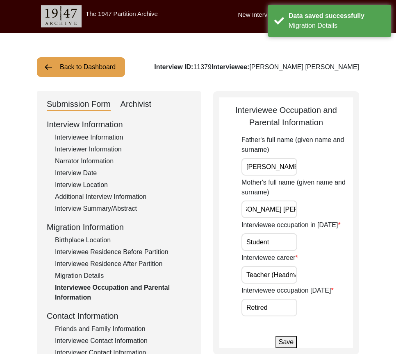
drag, startPoint x: 269, startPoint y: 208, endPoint x: 355, endPoint y: 218, distance: 86.9
click at [355, 217] on div "Interviewee Occupation and Parental Information Father's full name (given name …" at bounding box center [286, 222] width 146 height 263
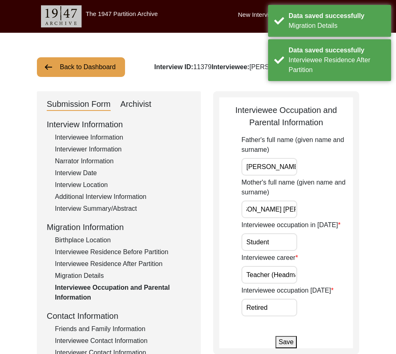
scroll to position [0, 0]
drag, startPoint x: 285, startPoint y: 237, endPoint x: 284, endPoint y: 242, distance: 5.4
click at [285, 237] on input "Student" at bounding box center [269, 242] width 56 height 18
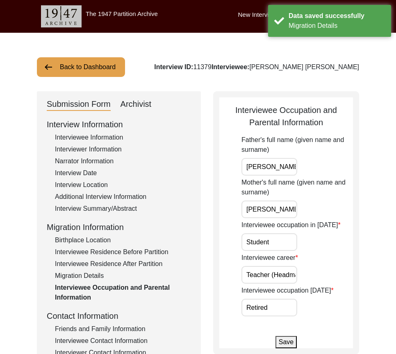
click at [232, 271] on app-parental-information "Interviewee Occupation and Parental Information Father's full name (given name …" at bounding box center [285, 226] width 133 height 244
drag, startPoint x: 244, startPoint y: 276, endPoint x: 338, endPoint y: 277, distance: 94.2
click at [338, 277] on div "Interviewee career Teacher (Headmaster)" at bounding box center [296, 268] width 111 height 31
click at [294, 301] on input "Retired" at bounding box center [269, 308] width 56 height 18
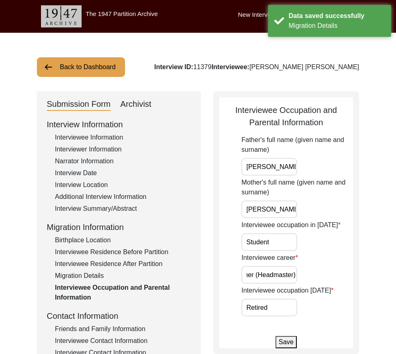
scroll to position [0, 0]
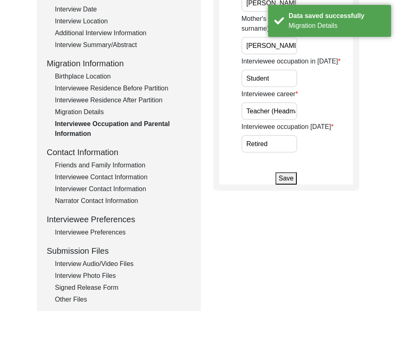
click at [129, 166] on div "Friends and Family Information" at bounding box center [123, 165] width 136 height 10
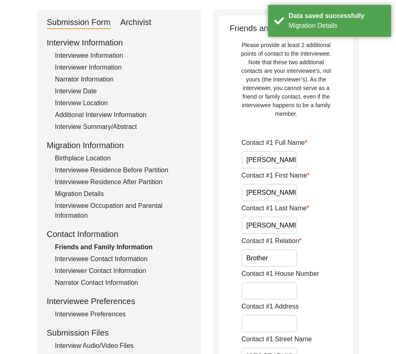
scroll to position [0, 27]
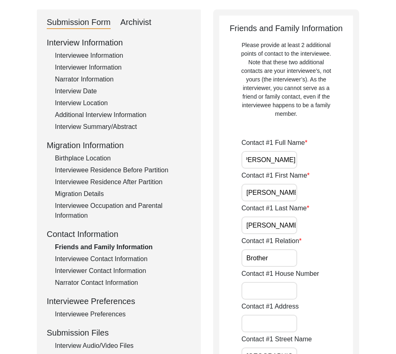
drag, startPoint x: 243, startPoint y: 154, endPoint x: 330, endPoint y: 168, distance: 87.6
click at [330, 167] on div "Contact #1 Full Name [PERSON_NAME]" at bounding box center [296, 153] width 111 height 31
click at [289, 186] on input "[PERSON_NAME]" at bounding box center [269, 193] width 56 height 18
click at [289, 219] on input "[PERSON_NAME]" at bounding box center [269, 226] width 56 height 18
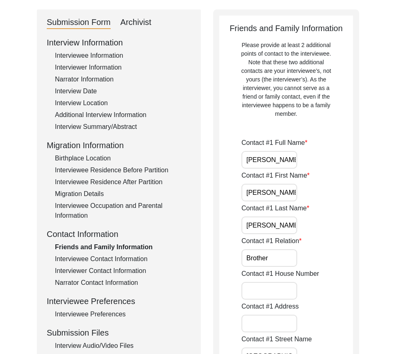
click at [289, 219] on input "[PERSON_NAME]" at bounding box center [269, 226] width 56 height 18
click at [285, 242] on label "Contact #1 Relation" at bounding box center [271, 241] width 60 height 10
click at [285, 249] on input "Brother" at bounding box center [269, 258] width 56 height 18
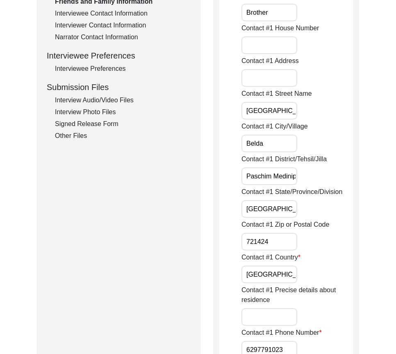
scroll to position [0, 9]
drag, startPoint x: 251, startPoint y: 111, endPoint x: 327, endPoint y: 127, distance: 78.3
click at [277, 144] on input "Belda" at bounding box center [269, 144] width 56 height 18
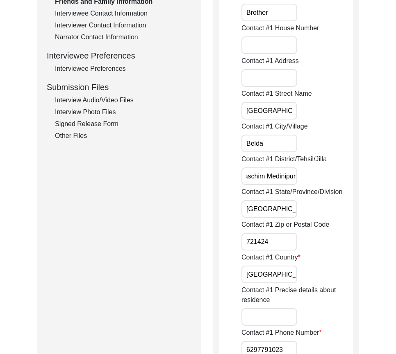
drag, startPoint x: 280, startPoint y: 176, endPoint x: 303, endPoint y: 190, distance: 27.4
click at [322, 181] on div "Contact #1 District/Tehsil/[PERSON_NAME] [GEOGRAPHIC_DATA]" at bounding box center [296, 169] width 111 height 31
drag, startPoint x: 280, startPoint y: 206, endPoint x: 288, endPoint y: 212, distance: 10.2
click at [284, 206] on input "[GEOGRAPHIC_DATA]" at bounding box center [269, 209] width 56 height 18
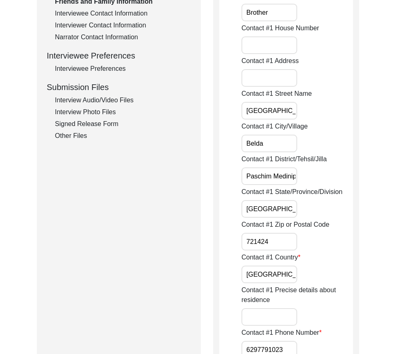
click at [290, 228] on label "Contact #1 Zip or Postal Code" at bounding box center [285, 225] width 88 height 10
click at [290, 233] on input "721424" at bounding box center [269, 242] width 56 height 18
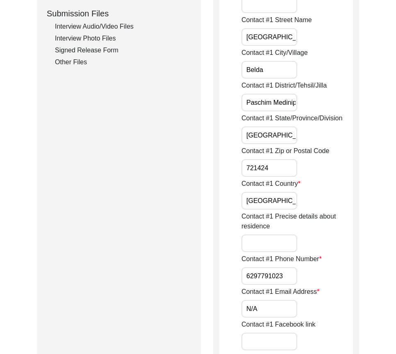
scroll to position [450, 0]
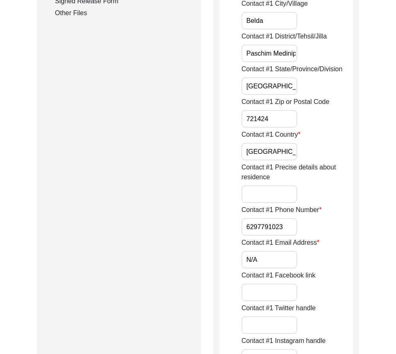
click at [269, 151] on input "[GEOGRAPHIC_DATA]" at bounding box center [269, 152] width 56 height 18
click at [245, 220] on input "6297791023" at bounding box center [269, 227] width 56 height 18
paste input "+91"
click at [262, 255] on input "N/A" at bounding box center [269, 260] width 56 height 18
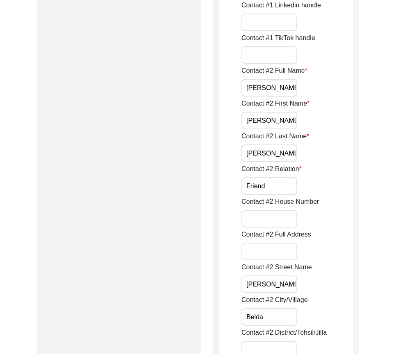
scroll to position [0, 25]
drag, startPoint x: 264, startPoint y: 88, endPoint x: 327, endPoint y: 100, distance: 64.6
click at [285, 121] on input "[PERSON_NAME]" at bounding box center [269, 121] width 56 height 18
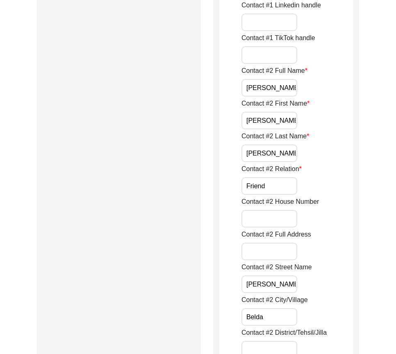
click at [285, 150] on input "[PERSON_NAME]" at bounding box center [269, 154] width 56 height 18
click at [278, 183] on input "Friend" at bounding box center [269, 186] width 56 height 18
drag, startPoint x: 249, startPoint y: 277, endPoint x: 320, endPoint y: 283, distance: 71.4
click at [321, 283] on div "Contact #2 Street Name [PERSON_NAME]" at bounding box center [296, 277] width 111 height 31
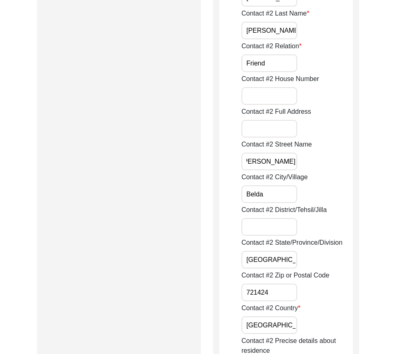
scroll to position [0, 0]
click at [273, 195] on input "Belda" at bounding box center [269, 194] width 56 height 18
click at [284, 257] on input "[GEOGRAPHIC_DATA]" at bounding box center [269, 260] width 56 height 18
click at [285, 285] on input "721424" at bounding box center [269, 293] width 56 height 18
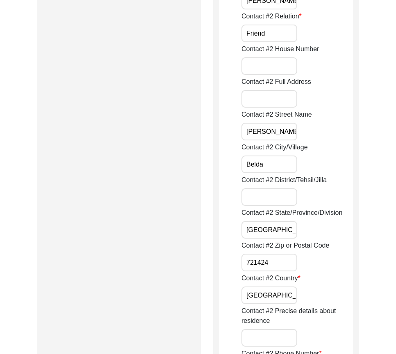
scroll to position [1065, 0]
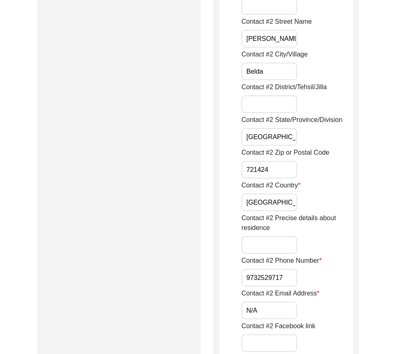
click at [267, 204] on input "[GEOGRAPHIC_DATA]" at bounding box center [269, 203] width 56 height 18
click at [245, 276] on input "9732529717" at bounding box center [269, 278] width 56 height 18
paste input "+91"
drag, startPoint x: 244, startPoint y: 276, endPoint x: 333, endPoint y: 287, distance: 90.3
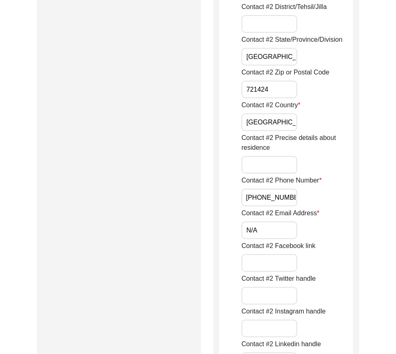
scroll to position [1269, 0]
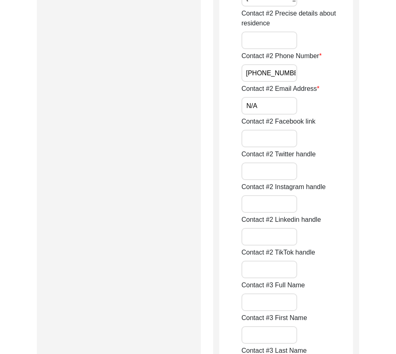
click at [267, 112] on input "N/A" at bounding box center [269, 106] width 56 height 18
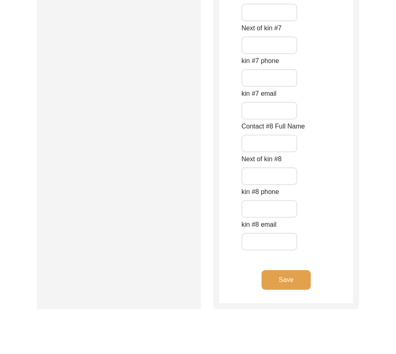
click at [269, 278] on button "Save" at bounding box center [285, 280] width 49 height 20
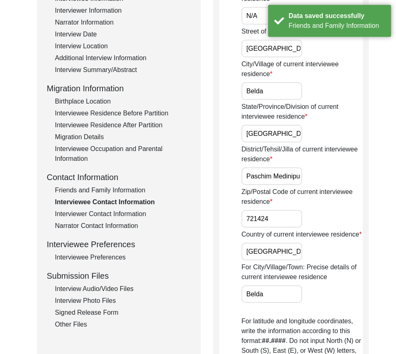
scroll to position [34, 0]
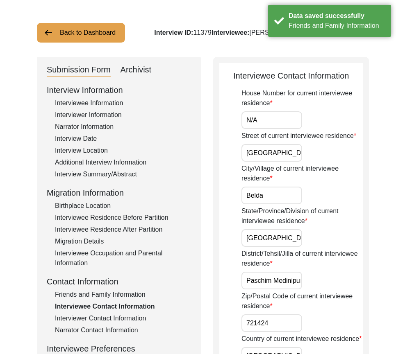
click at [262, 121] on input "N/A" at bounding box center [271, 120] width 61 height 18
drag, startPoint x: 244, startPoint y: 165, endPoint x: 328, endPoint y: 174, distance: 84.0
click at [290, 197] on input "Belda" at bounding box center [271, 196] width 61 height 18
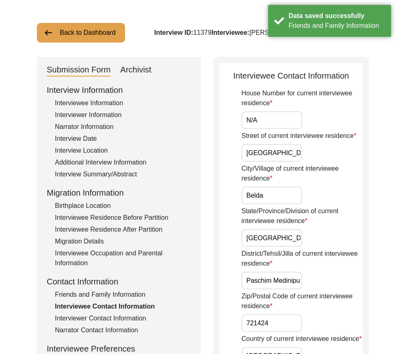
click at [293, 246] on input "[GEOGRAPHIC_DATA]" at bounding box center [271, 238] width 61 height 18
drag, startPoint x: 291, startPoint y: 289, endPoint x: 339, endPoint y: 294, distance: 47.8
click at [340, 289] on div "District/Tehsil/Jilla of current interviewee residence [PERSON_NAME][GEOGRAPHIC…" at bounding box center [301, 269] width 121 height 41
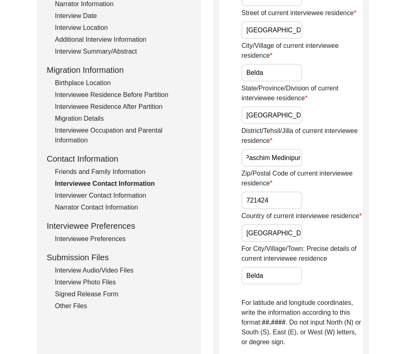
click at [285, 209] on input "721424" at bounding box center [271, 201] width 61 height 18
click at [277, 242] on input "[GEOGRAPHIC_DATA]" at bounding box center [271, 233] width 61 height 18
click at [279, 285] on div "For City/Village/Town: Precise details of current interviewee residence [PERSON…" at bounding box center [301, 264] width 121 height 41
click at [280, 285] on input "Belda" at bounding box center [271, 276] width 61 height 18
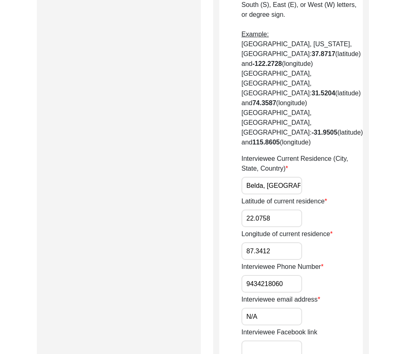
drag, startPoint x: 248, startPoint y: 174, endPoint x: 282, endPoint y: 175, distance: 34.0
click at [282, 175] on app-contact-information "Interviewee Contact Information House Number for current interviewee residence …" at bounding box center [290, 114] width 143 height 990
drag, startPoint x: 282, startPoint y: 175, endPoint x: 292, endPoint y: 194, distance: 22.0
click at [319, 174] on div "Interviewee Current Residence (City, State, Country) [GEOGRAPHIC_DATA], [GEOGRA…" at bounding box center [301, 174] width 121 height 41
click at [280, 210] on input "22.0758" at bounding box center [271, 219] width 61 height 18
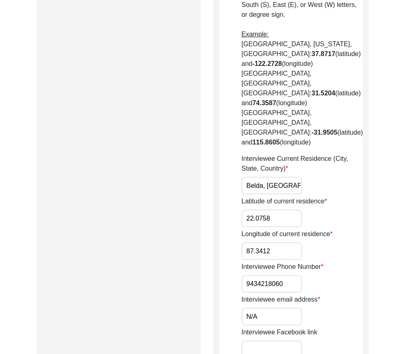
click at [284, 242] on input "87.3412" at bounding box center [271, 251] width 61 height 18
click at [246, 275] on input "9434218060" at bounding box center [271, 284] width 61 height 18
paste input "+91"
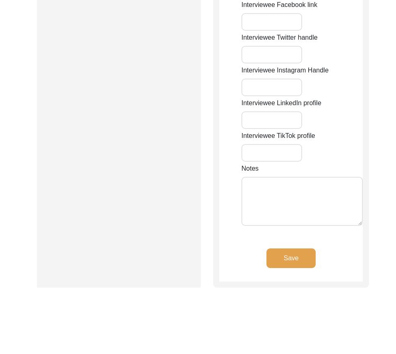
click at [289, 255] on button "Save" at bounding box center [290, 259] width 49 height 20
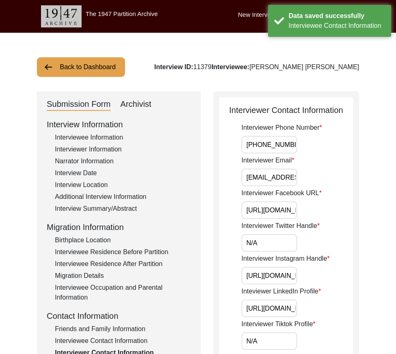
drag, startPoint x: 245, startPoint y: 145, endPoint x: 314, endPoint y: 168, distance: 73.2
drag, startPoint x: 276, startPoint y: 174, endPoint x: 345, endPoint y: 195, distance: 72.1
drag, startPoint x: 290, startPoint y: 211, endPoint x: 327, endPoint y: 230, distance: 41.7
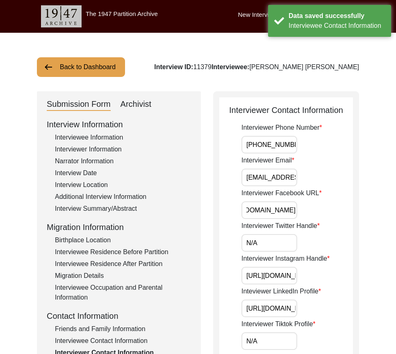
click at [281, 244] on input "N/A" at bounding box center [269, 243] width 56 height 18
drag, startPoint x: 258, startPoint y: 271, endPoint x: 344, endPoint y: 272, distance: 85.2
click at [339, 271] on div "Interviewer Instagram Handle [URL][DOMAIN_NAME]" at bounding box center [296, 269] width 111 height 31
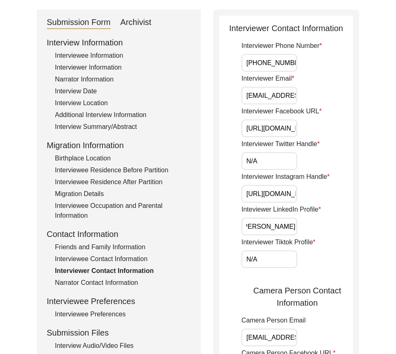
drag, startPoint x: 315, startPoint y: 231, endPoint x: 339, endPoint y: 236, distance: 23.9
click at [339, 235] on div "Interviewer Phone Number [PHONE_NUMBER] Interviewer Email [EMAIL_ADDRESS][DOMAI…" at bounding box center [296, 292] width 111 height 502
click at [277, 258] on input "N/A" at bounding box center [269, 260] width 56 height 18
drag, startPoint x: 287, startPoint y: 228, endPoint x: 342, endPoint y: 230, distance: 54.9
click at [342, 230] on div "Inteviewer LinkedIn Profile [URL][DOMAIN_NAME][PERSON_NAME]" at bounding box center [296, 220] width 111 height 31
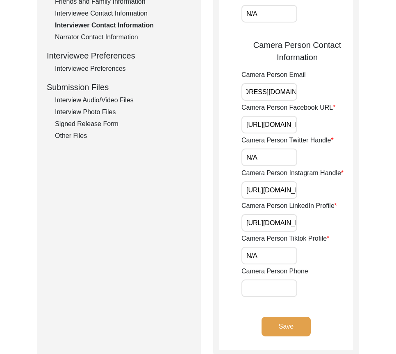
drag, startPoint x: 244, startPoint y: 93, endPoint x: 360, endPoint y: 100, distance: 116.1
click at [360, 100] on div "Back to Dashboard Interview ID: 11379 Interviewee: [PERSON_NAME] [PERSON_NAME] …" at bounding box center [198, 61] width 396 height 712
drag, startPoint x: 280, startPoint y: 120, endPoint x: 393, endPoint y: 131, distance: 113.6
click at [393, 131] on div "Back to Dashboard Interview ID: 11379 Interviewee: [PERSON_NAME] [PERSON_NAME] …" at bounding box center [198, 61] width 396 height 712
click at [284, 152] on input "N/A" at bounding box center [269, 158] width 56 height 18
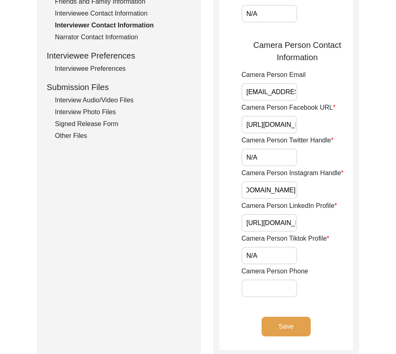
drag, startPoint x: 243, startPoint y: 185, endPoint x: 324, endPoint y: 214, distance: 86.5
click at [354, 204] on div "Interviewer Contact Information Interviewer Phone Number [PHONE_NUMBER] Intervi…" at bounding box center [286, 60] width 146 height 592
drag, startPoint x: 267, startPoint y: 227, endPoint x: 318, endPoint y: 248, distance: 54.7
click at [363, 238] on div "Back to Dashboard Interview ID: 11379 Interviewee: [PERSON_NAME] [PERSON_NAME] …" at bounding box center [198, 61] width 396 height 712
click at [292, 252] on input "N/A" at bounding box center [269, 256] width 56 height 18
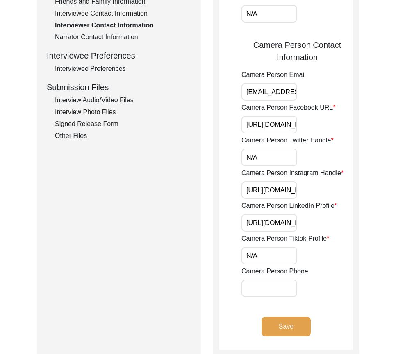
drag, startPoint x: 248, startPoint y: 192, endPoint x: 237, endPoint y: 192, distance: 10.6
click at [237, 192] on app-interviewer-contact-information "Interviewer Contact Information Interviewer Phone Number [PHONE_NUMBER] Intervi…" at bounding box center [285, 63] width 133 height 574
click at [267, 264] on div "Interviewer Phone Number [PHONE_NUMBER] Interviewer Email [EMAIL_ADDRESS][DOMAI…" at bounding box center [296, 46] width 111 height 502
click at [284, 327] on button "Save" at bounding box center [285, 327] width 49 height 20
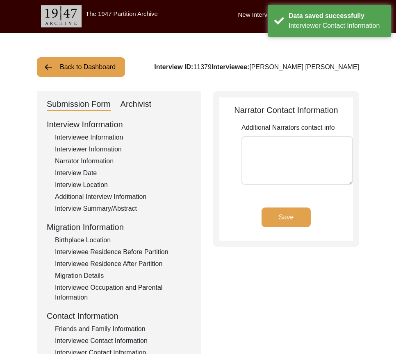
click at [275, 224] on button "Save" at bounding box center [285, 218] width 49 height 20
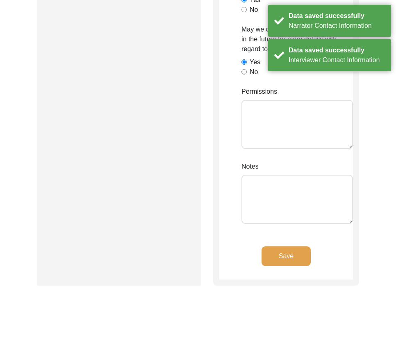
click at [275, 259] on button "Save" at bounding box center [285, 256] width 49 height 20
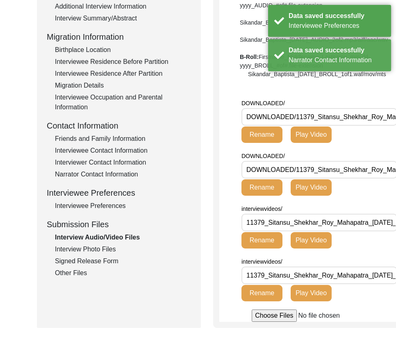
click at [107, 249] on div "Interview Photo Files" at bounding box center [123, 249] width 136 height 10
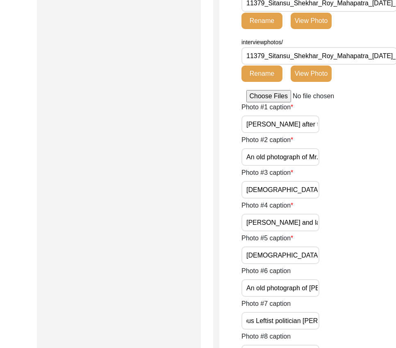
drag, startPoint x: 292, startPoint y: 321, endPoint x: 320, endPoint y: 322, distance: 27.9
click at [320, 322] on div "Photo #7 caption [PERSON_NAME] with famous Leftist politician [PERSON_NAME]." at bounding box center [319, 314] width 156 height 31
click at [327, 320] on div "Photo #7 caption [PERSON_NAME] with famous Leftist politician [PERSON_NAME]." at bounding box center [319, 314] width 156 height 31
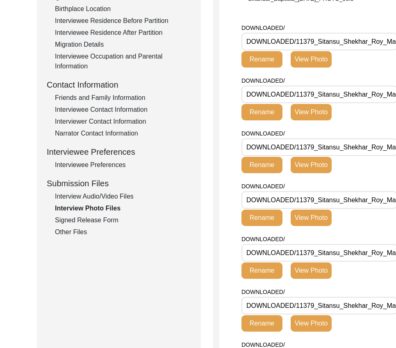
click at [84, 220] on div "Signed Release Form" at bounding box center [123, 220] width 136 height 10
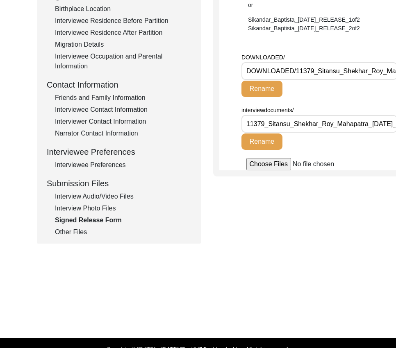
click at [81, 229] on div "Other Files" at bounding box center [123, 232] width 136 height 10
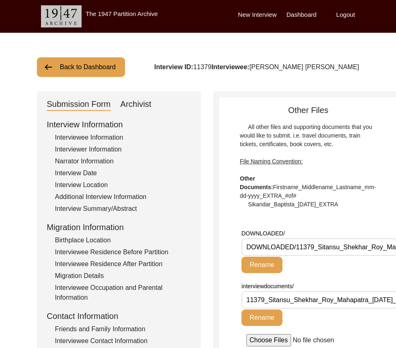
click at [137, 108] on div "Archivist" at bounding box center [135, 104] width 31 height 13
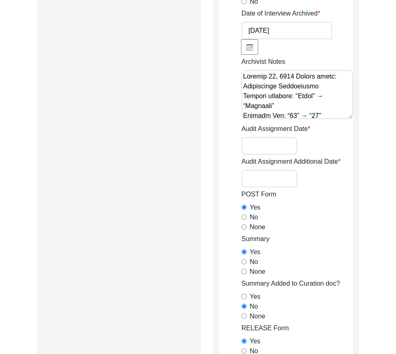
click at [281, 148] on input "Audit Assignment Date" at bounding box center [269, 146] width 56 height 18
click at [272, 152] on input "Audit Assignment Date" at bounding box center [269, 146] width 56 height 18
click at [277, 179] on input "Audit Assignment Additional Date" at bounding box center [269, 179] width 56 height 18
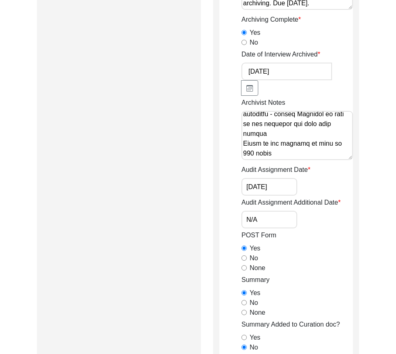
click at [318, 156] on textarea "Archivist Notes" at bounding box center [296, 135] width 111 height 49
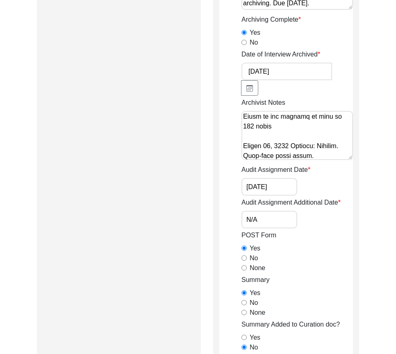
click at [313, 151] on textarea "Archivist Notes" at bounding box center [296, 135] width 111 height 49
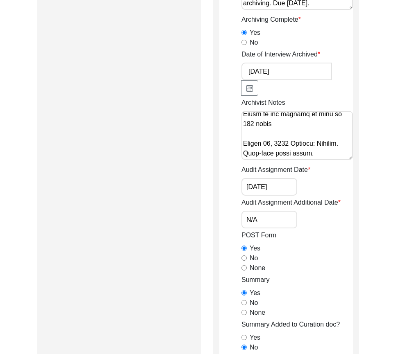
paste textarea "Interviewer Location: Added [GEOGRAPHIC_DATA], [DEMOGRAPHIC_DATA] Interviewee R…"
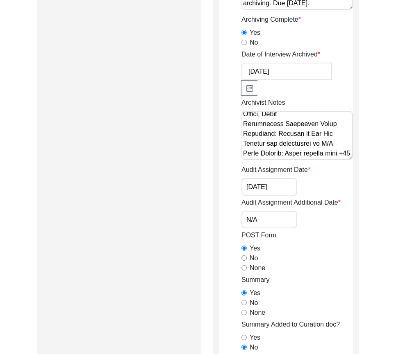
scroll to position [1084, 0]
click at [302, 156] on textarea "Archivist Notes" at bounding box center [296, 135] width 111 height 49
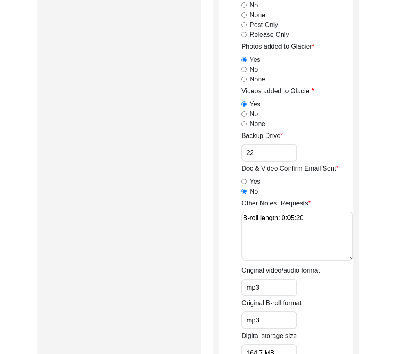
scroll to position [942, 0]
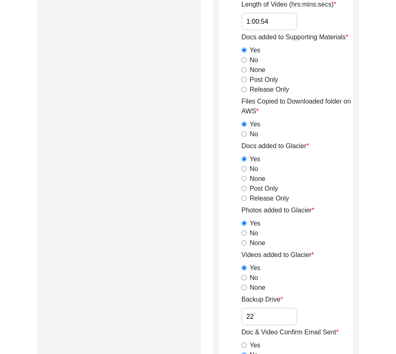
click at [267, 19] on input "1:00:54" at bounding box center [269, 22] width 56 height 18
click at [267, 20] on input "1:00:54" at bounding box center [269, 22] width 56 height 18
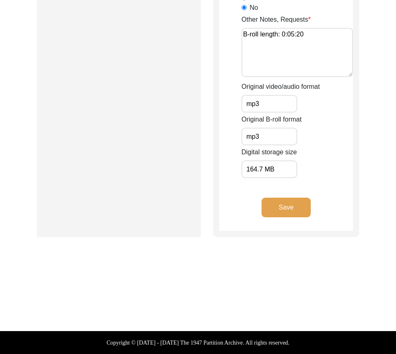
click at [286, 214] on button "Save" at bounding box center [285, 208] width 49 height 20
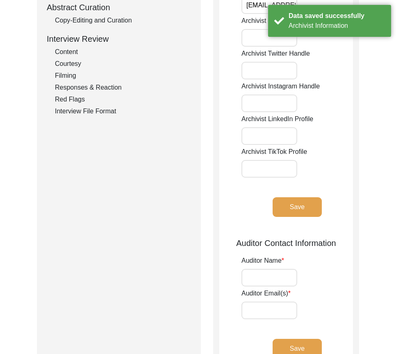
scroll to position [27, 0]
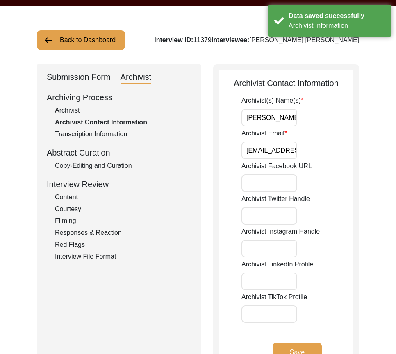
click at [121, 164] on div "Copy-Editing and Curation" at bounding box center [123, 166] width 136 height 10
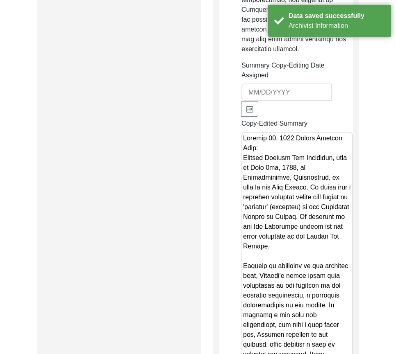
scroll to position [1296, 0]
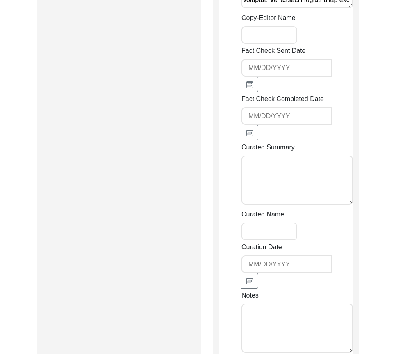
scroll to position [1788, 0]
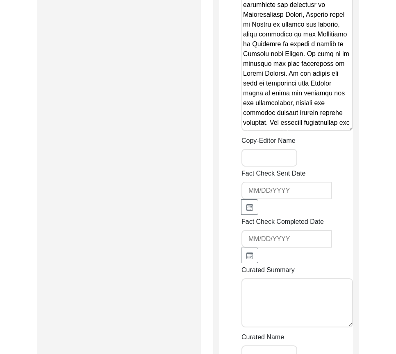
drag, startPoint x: 276, startPoint y: 122, endPoint x: 278, endPoint y: 127, distance: 5.5
click at [276, 149] on input "Copy-Editor Name" at bounding box center [269, 158] width 56 height 18
click at [310, 136] on div "Copy-Editor Name [PERSON_NAME]" at bounding box center [296, 151] width 111 height 31
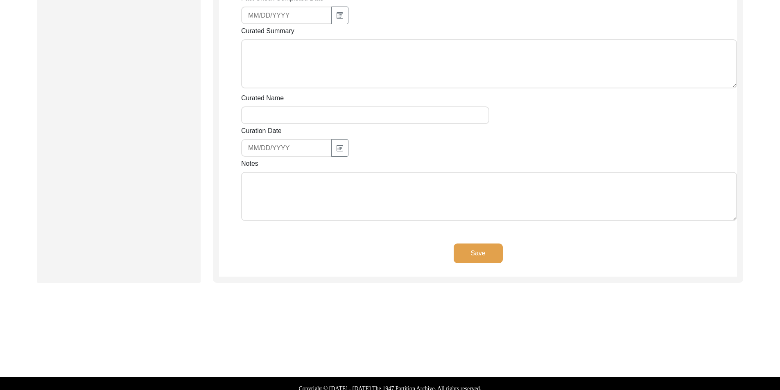
scroll to position [576, 0]
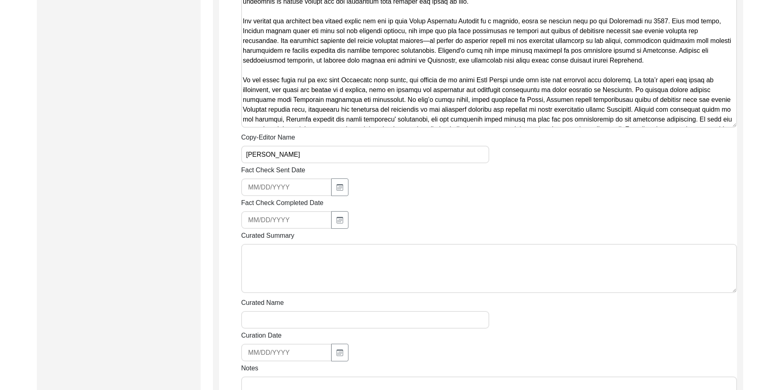
click at [330, 68] on textarea "Copy-Edited Summary" at bounding box center [489, 17] width 496 height 221
paste textarea "[PERSON_NAME] early years were influenced by the presence of his maternal grand…"
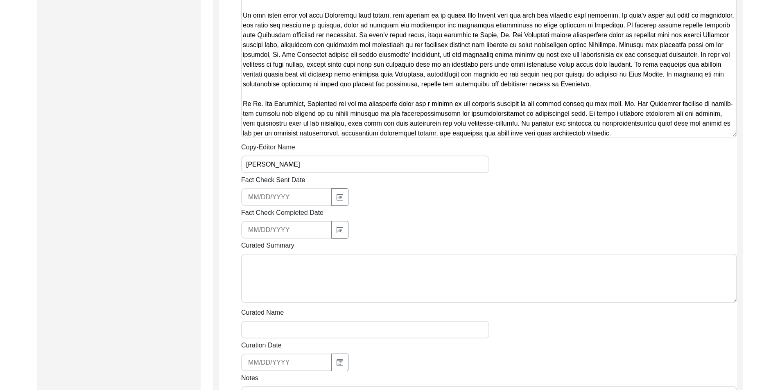
scroll to position [617, 0]
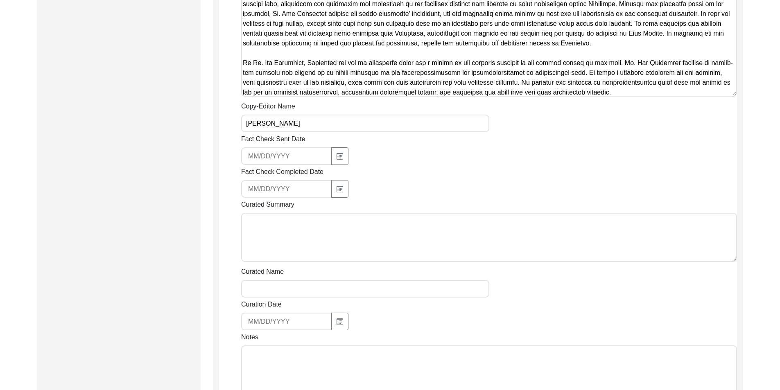
click at [312, 367] on textarea "Notes" at bounding box center [489, 370] width 496 height 49
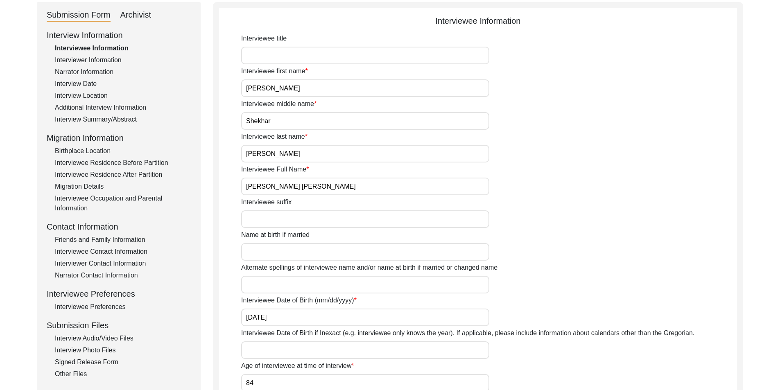
scroll to position [30, 0]
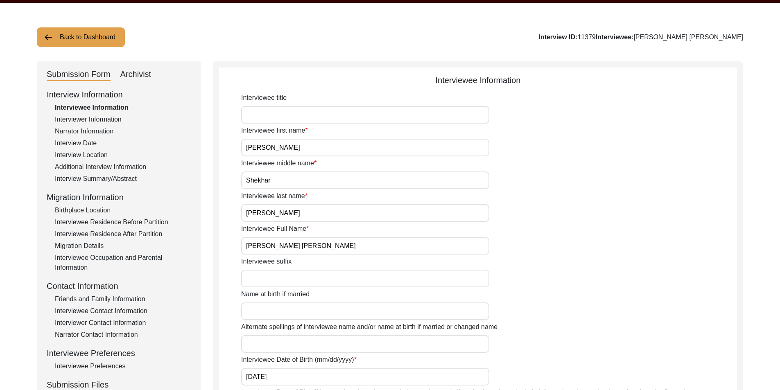
click at [141, 80] on div "Archivist" at bounding box center [135, 74] width 31 height 13
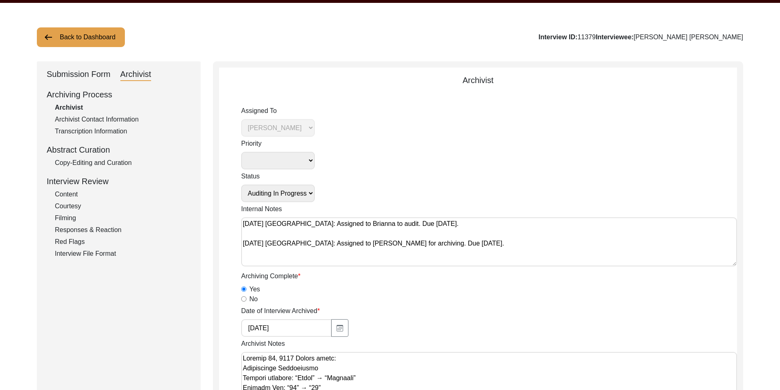
click at [85, 169] on div "Archiving Process Archivist Archivist Contact Information Transcription Informa…" at bounding box center [119, 173] width 144 height 170
click at [86, 163] on div "Copy-Editing and Curation" at bounding box center [123, 163] width 136 height 10
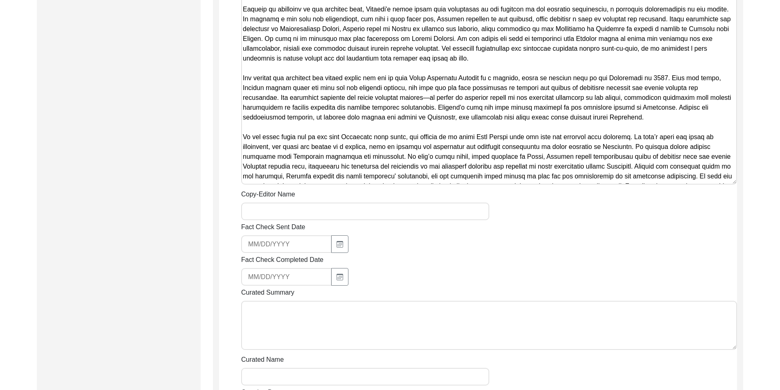
scroll to position [521, 0]
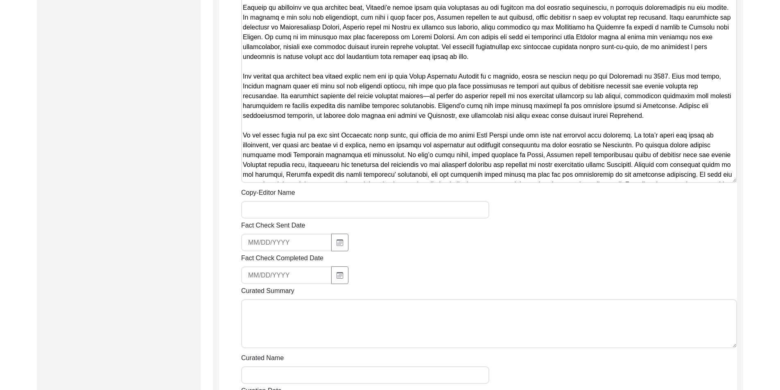
click at [323, 131] on textarea "Copy-Edited Summary" at bounding box center [489, 72] width 496 height 221
paste textarea "[PERSON_NAME] early years were influenced by the presence of his maternal grand…"
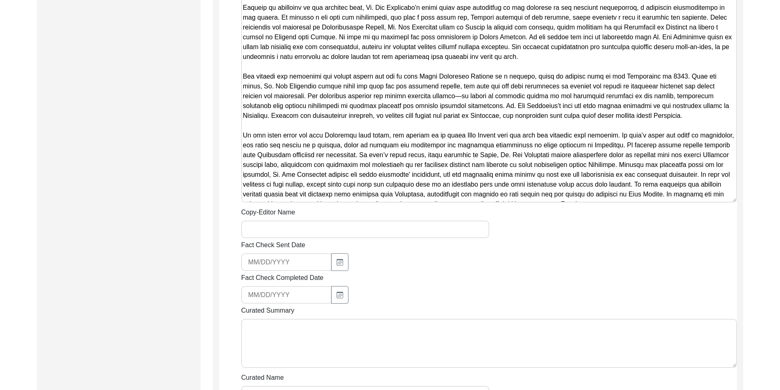
scroll to position [65, 0]
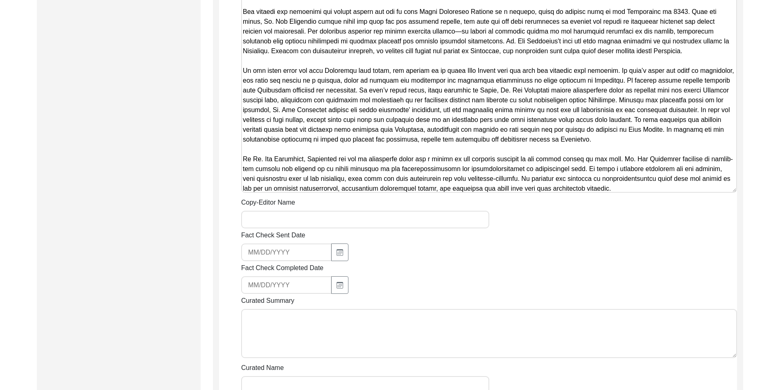
click at [300, 199] on div "Copy-Editor Name" at bounding box center [489, 213] width 496 height 31
click at [301, 211] on input "Copy-Editor Name" at bounding box center [365, 220] width 248 height 18
click at [309, 212] on input "Copy-Editor Name" at bounding box center [365, 220] width 248 height 18
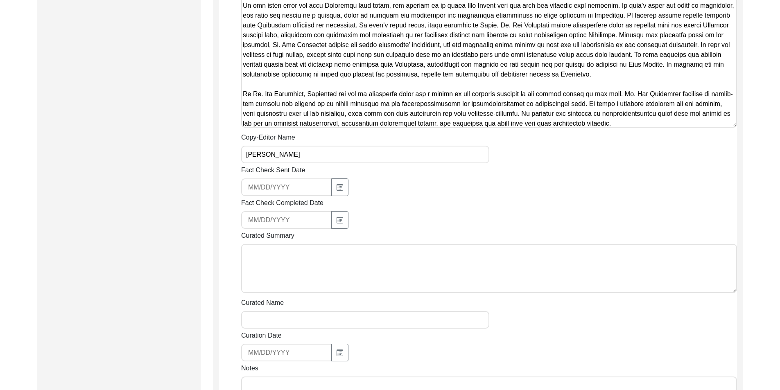
scroll to position [685, 0]
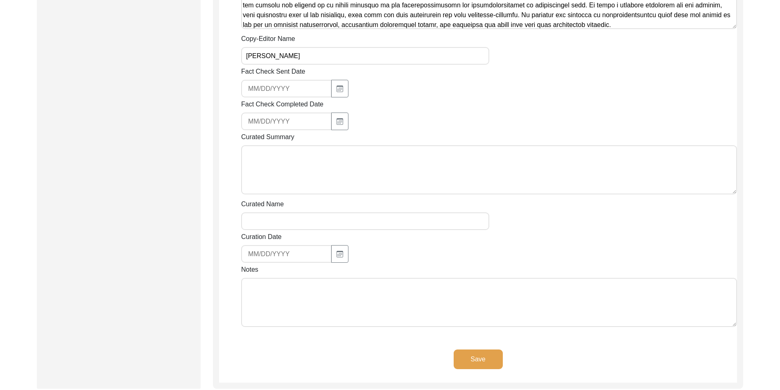
click at [306, 282] on textarea "Notes" at bounding box center [489, 302] width 496 height 49
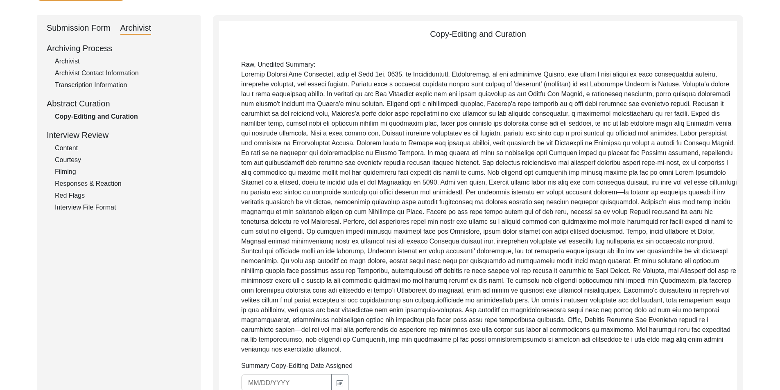
scroll to position [0, 0]
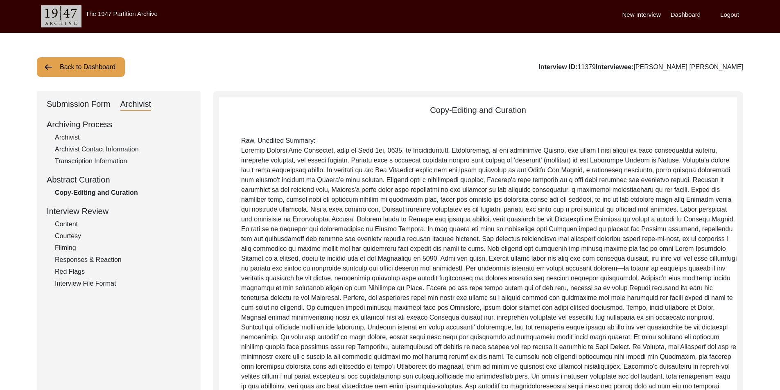
drag, startPoint x: 745, startPoint y: 67, endPoint x: 714, endPoint y: 66, distance: 30.3
copy div "[PERSON_NAME]"
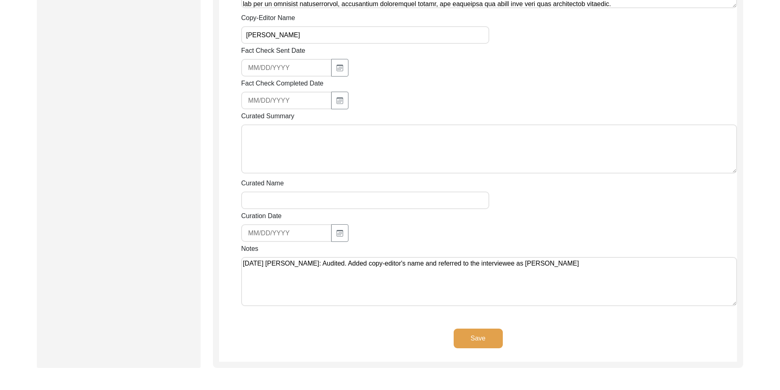
scroll to position [778, 0]
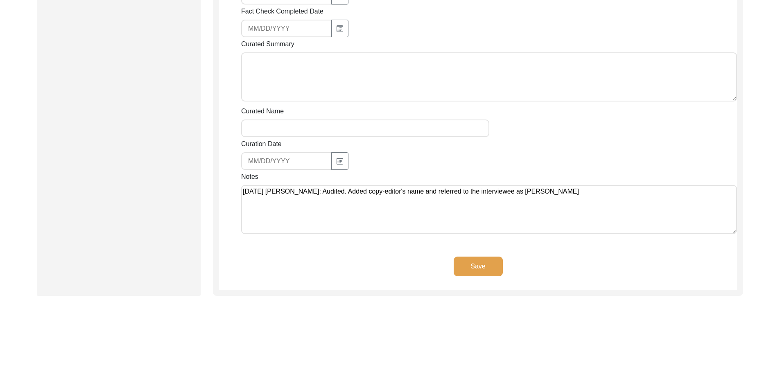
click at [577, 186] on textarea "[DATE] [PERSON_NAME]: Audited. Added copy-editor's name and referred to the int…" at bounding box center [489, 209] width 496 height 49
paste textarea "[PERSON_NAME]"
click at [494, 257] on button "Save" at bounding box center [478, 267] width 49 height 20
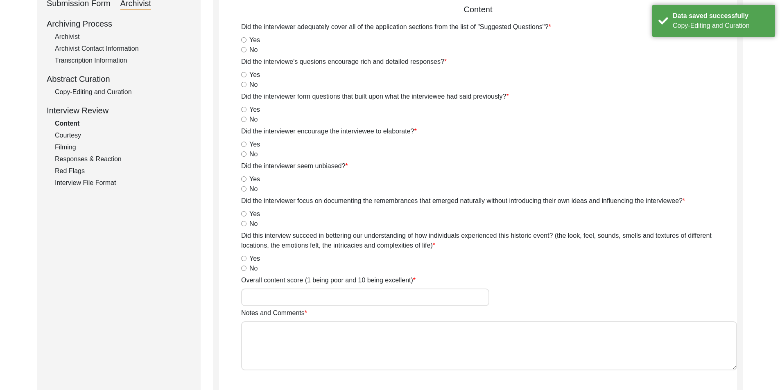
scroll to position [0, 0]
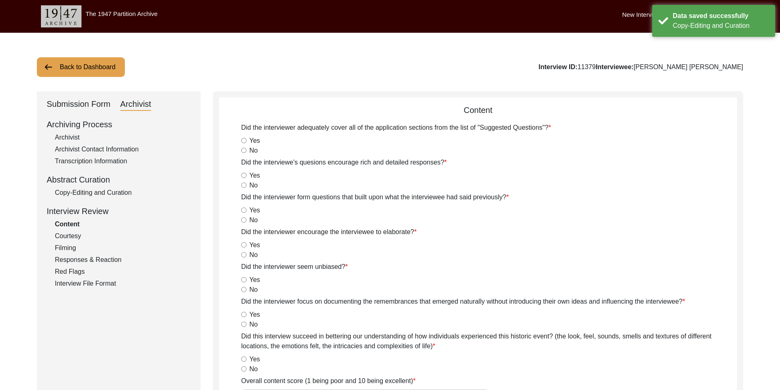
click at [96, 137] on div "Archivist" at bounding box center [123, 138] width 136 height 10
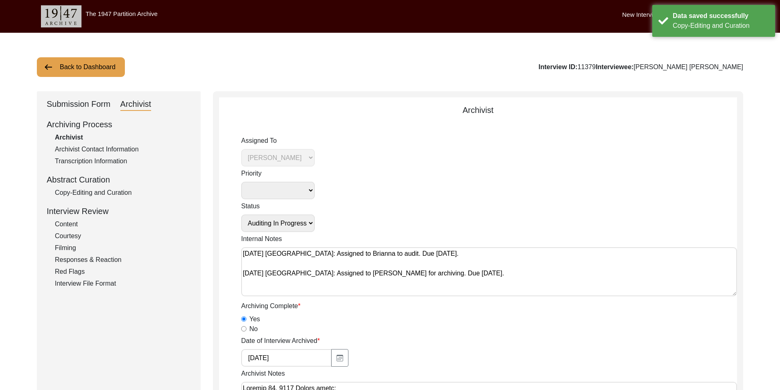
drag, startPoint x: 284, startPoint y: 226, endPoint x: 285, endPoint y: 231, distance: 4.7
click at [284, 226] on select "Submission In Progress Submitted/Received Archiving In Progress Archiving Compl…" at bounding box center [278, 224] width 74 height 18
click at [241, 215] on select "Submission In Progress Submitted/Received Archiving In Progress Archiving Compl…" at bounding box center [278, 224] width 74 height 18
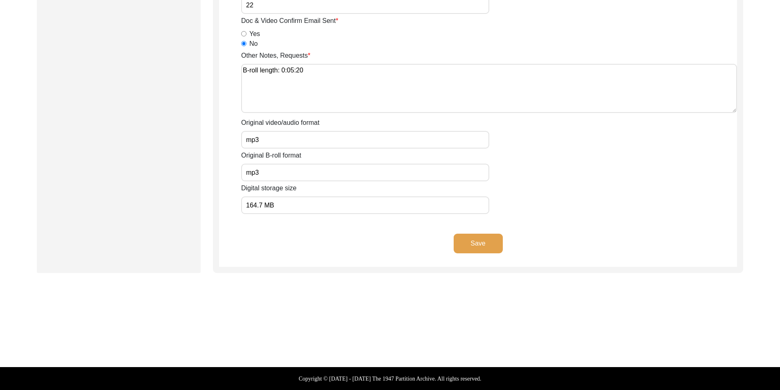
click at [470, 248] on button "Save" at bounding box center [478, 244] width 49 height 20
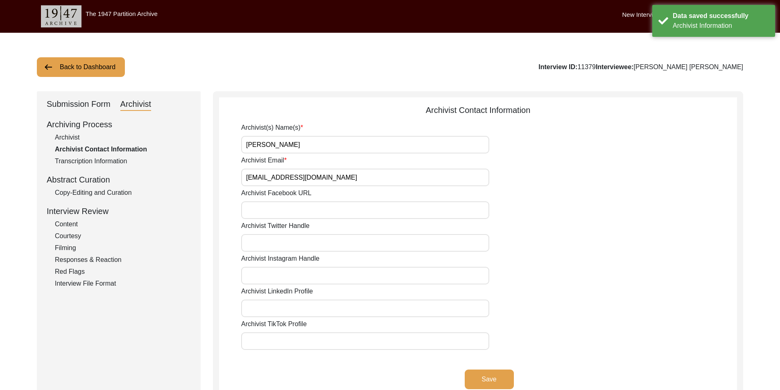
click at [78, 55] on div "Back to Dashboard Interview ID: 11379 Interviewee: [PERSON_NAME] [PERSON_NAME] …" at bounding box center [390, 322] width 780 height 579
click at [79, 61] on button "Back to Dashboard" at bounding box center [81, 67] width 88 height 20
